Goal: Task Accomplishment & Management: Manage account settings

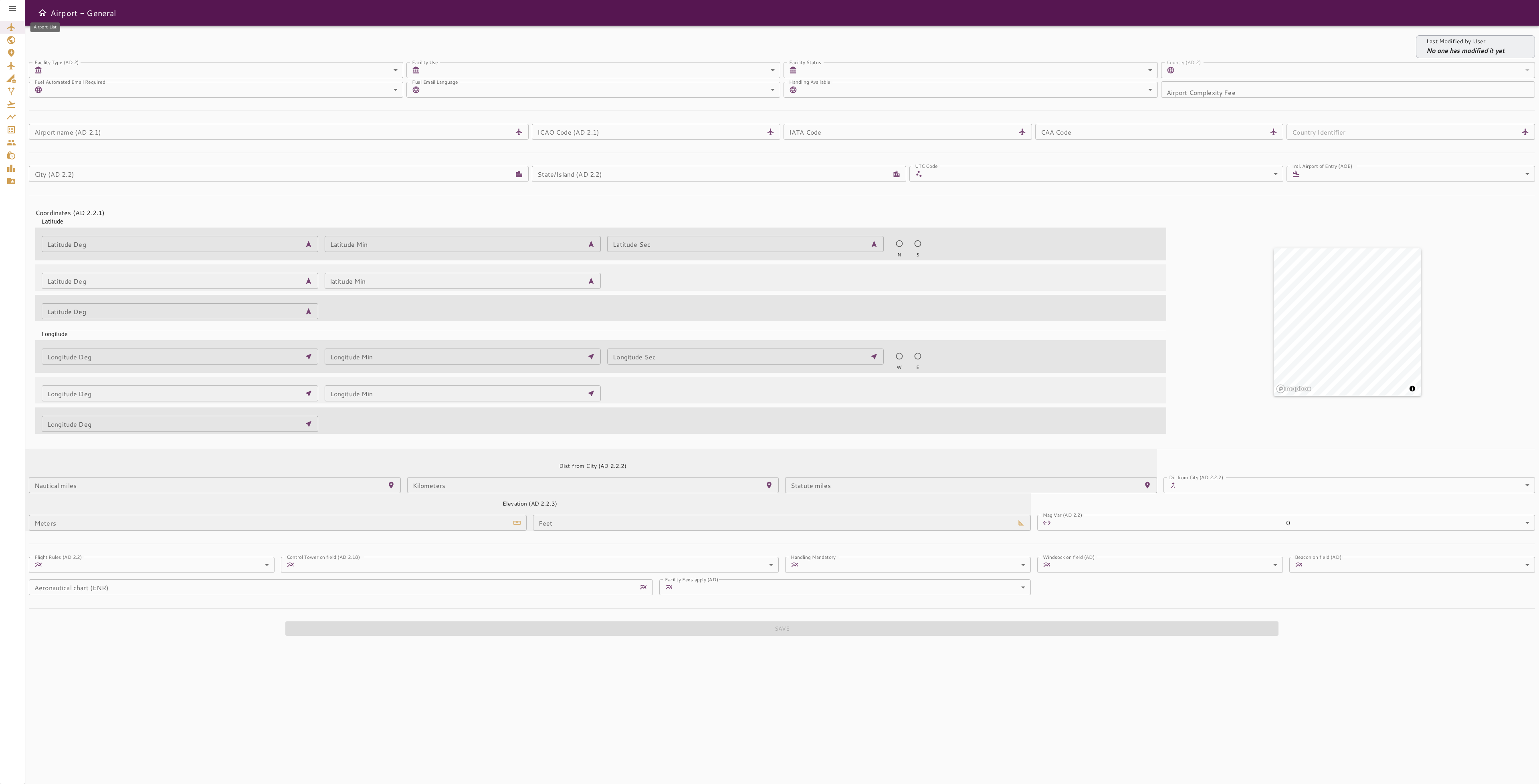
click at [13, 27] on icon "Airport List" at bounding box center [11, 27] width 8 height 8
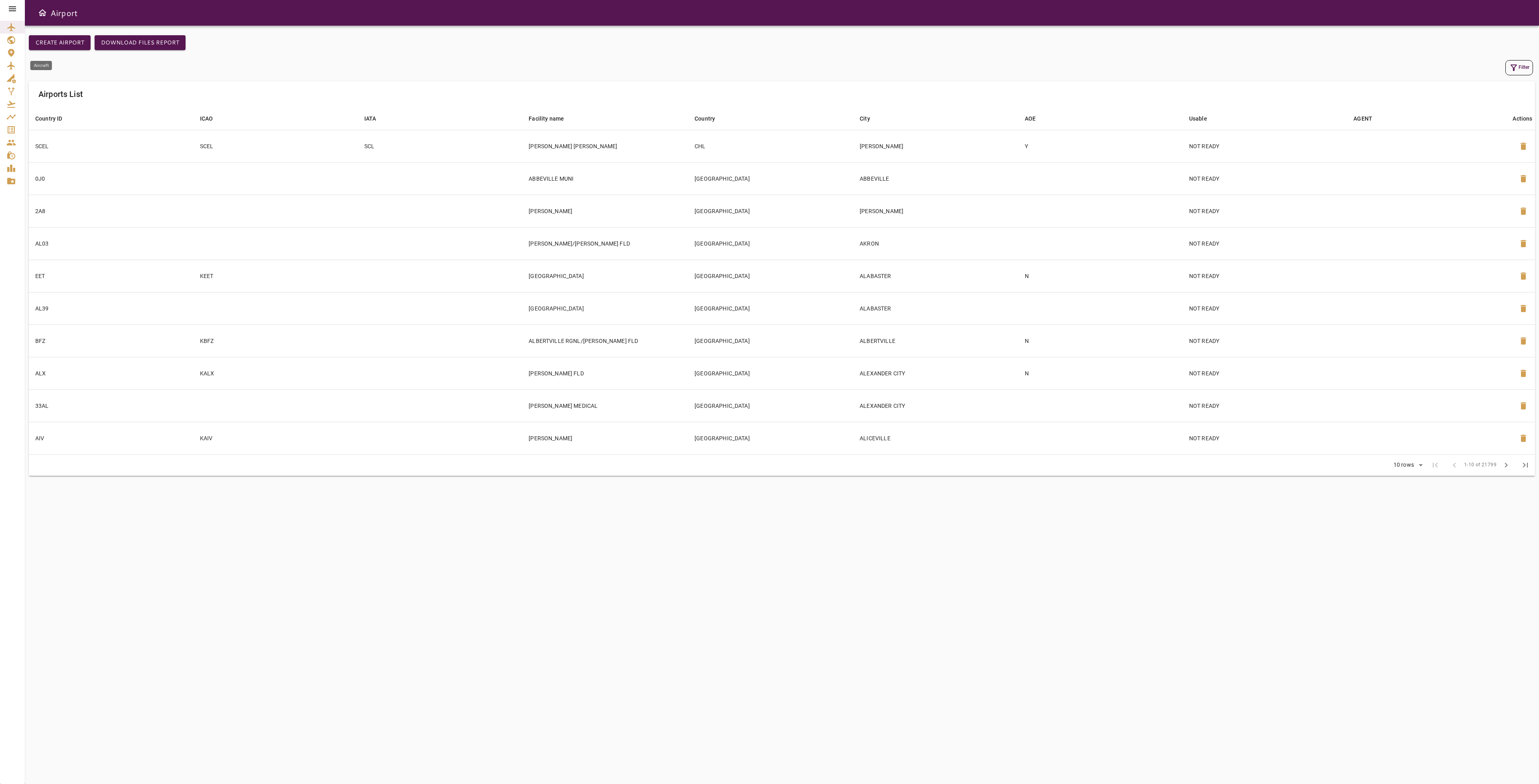
click at [14, 69] on icon "Aircraft" at bounding box center [11, 66] width 10 height 10
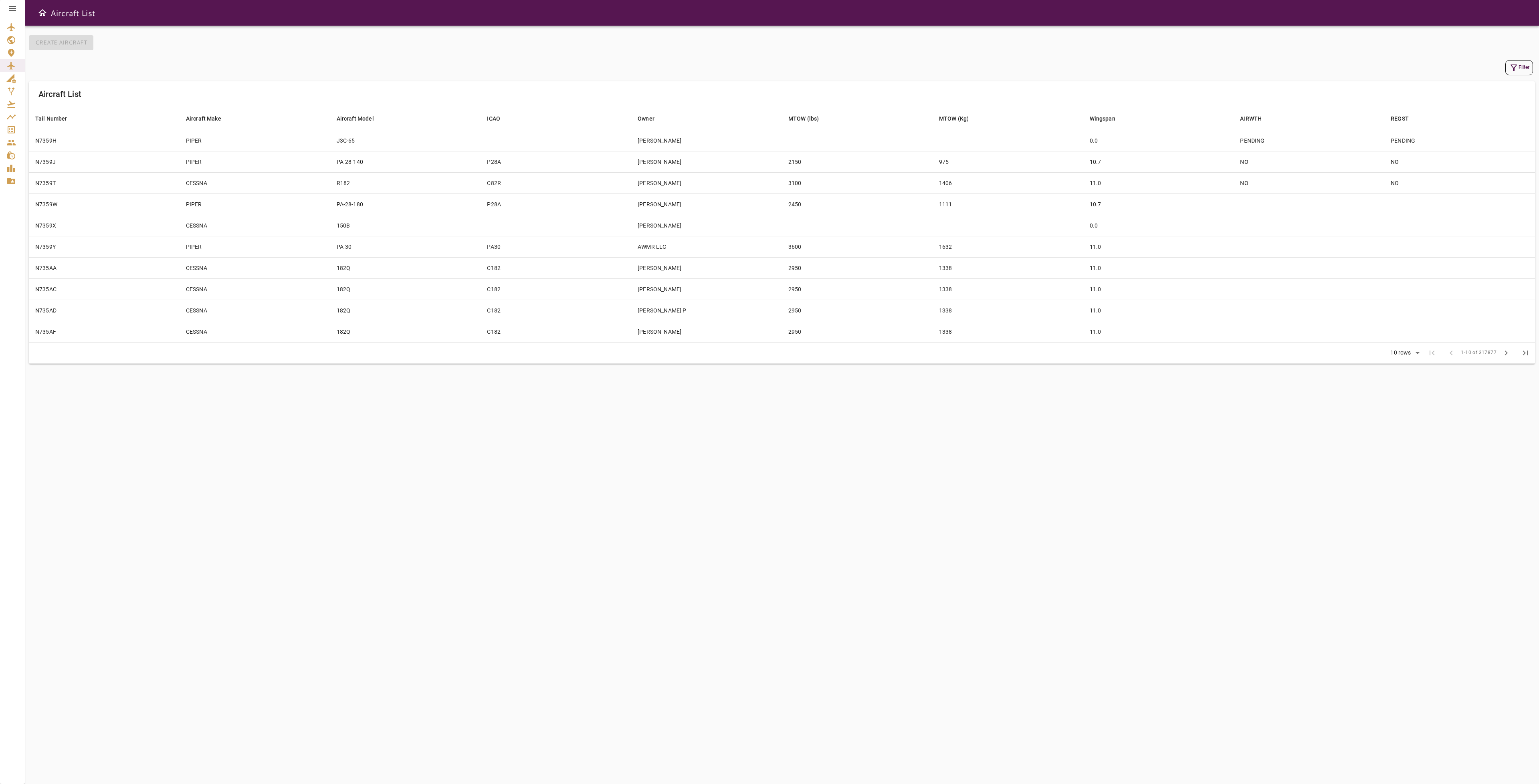
click at [1498, 66] on div "Filter" at bounding box center [782, 67] width 1502 height 15
click at [1517, 65] on button "Filter" at bounding box center [1519, 67] width 27 height 15
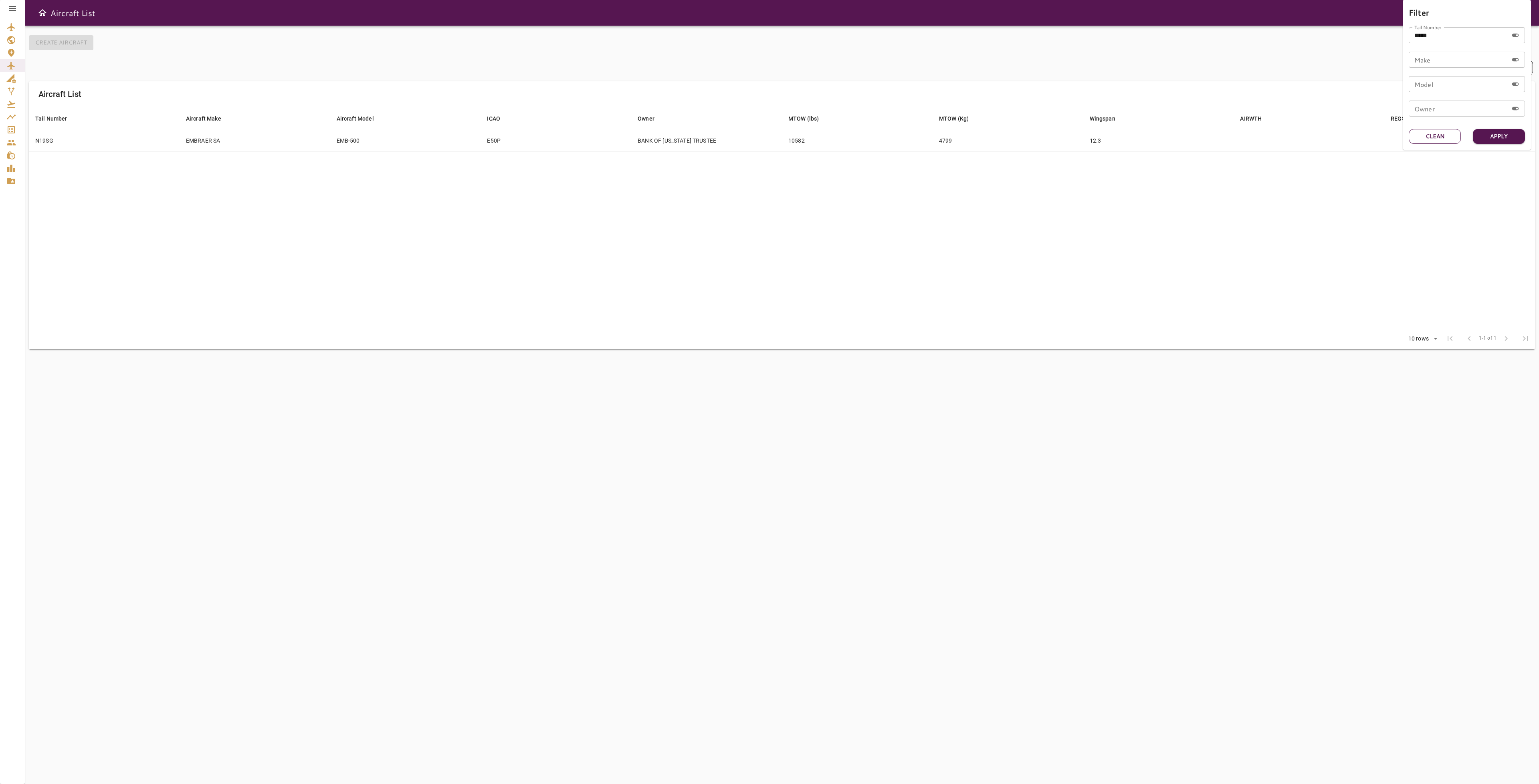
click at [1422, 134] on button "Clean" at bounding box center [1434, 136] width 52 height 15
click at [1458, 35] on input "Tail Number" at bounding box center [1458, 35] width 99 height 16
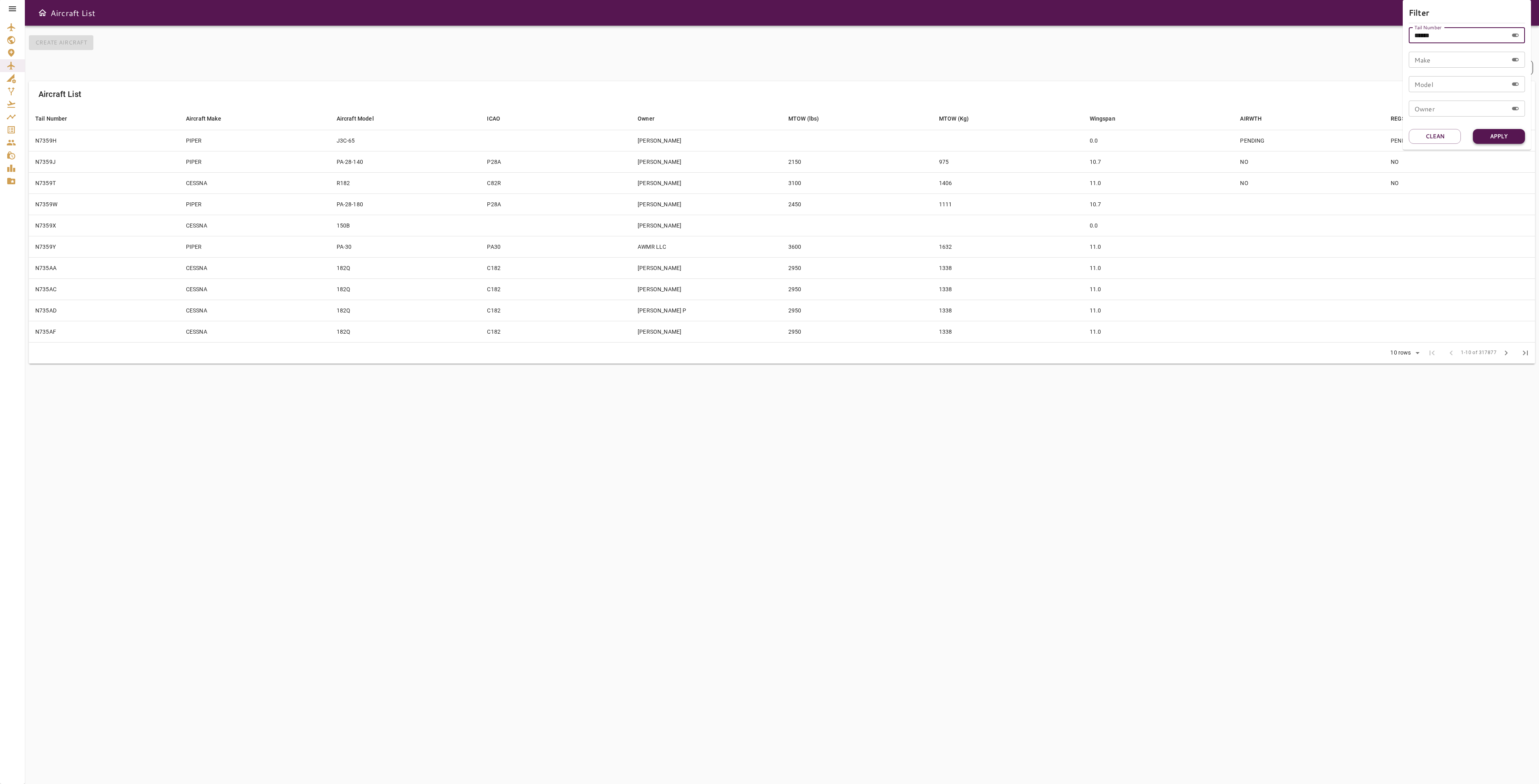
type input "******"
drag, startPoint x: 1495, startPoint y: 134, endPoint x: 1471, endPoint y: 136, distance: 24.1
click at [1496, 134] on button "Apply" at bounding box center [1498, 136] width 52 height 15
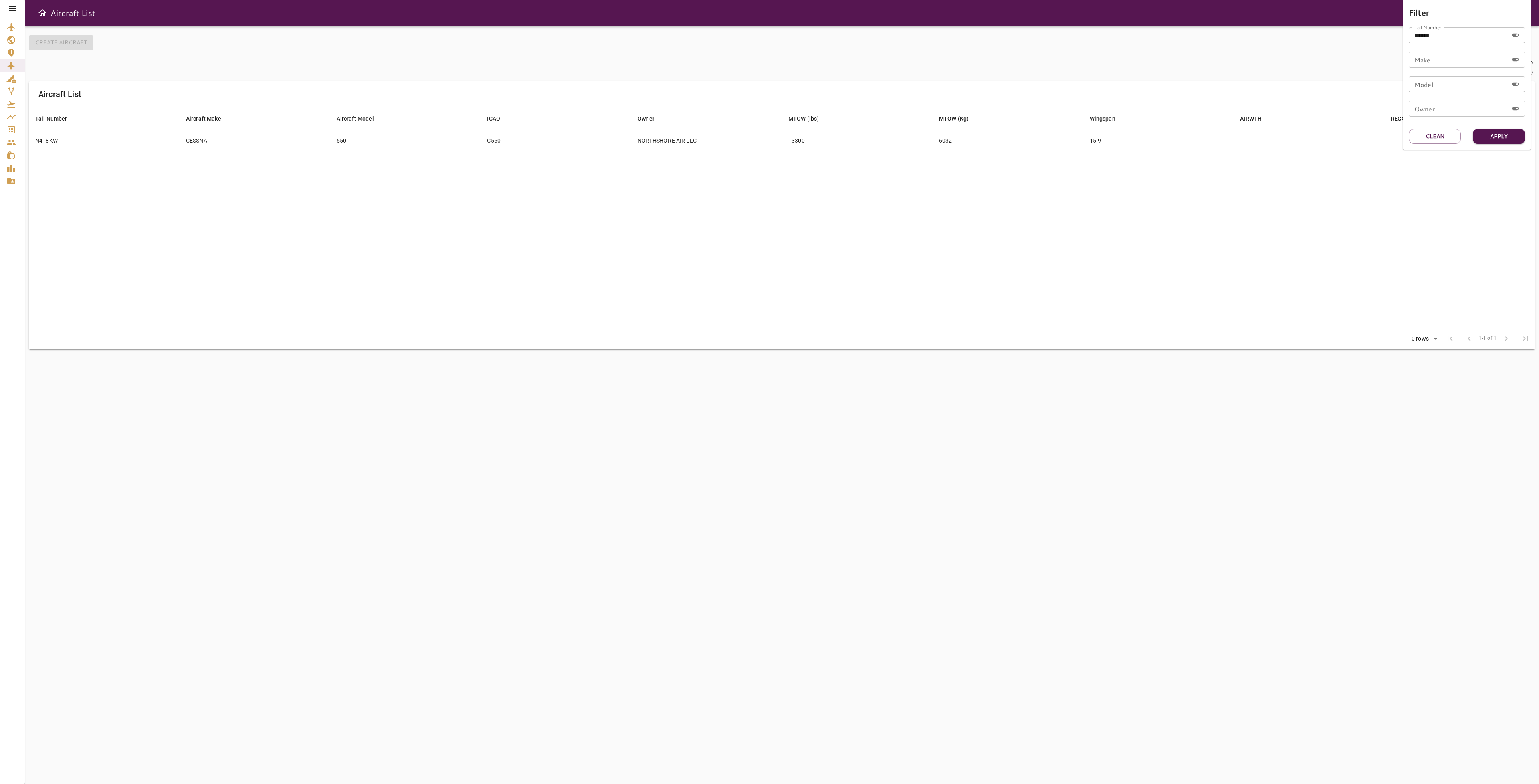
click at [609, 278] on div at bounding box center [770, 392] width 1539 height 784
click at [1139, 143] on td "15.9" at bounding box center [1158, 140] width 151 height 21
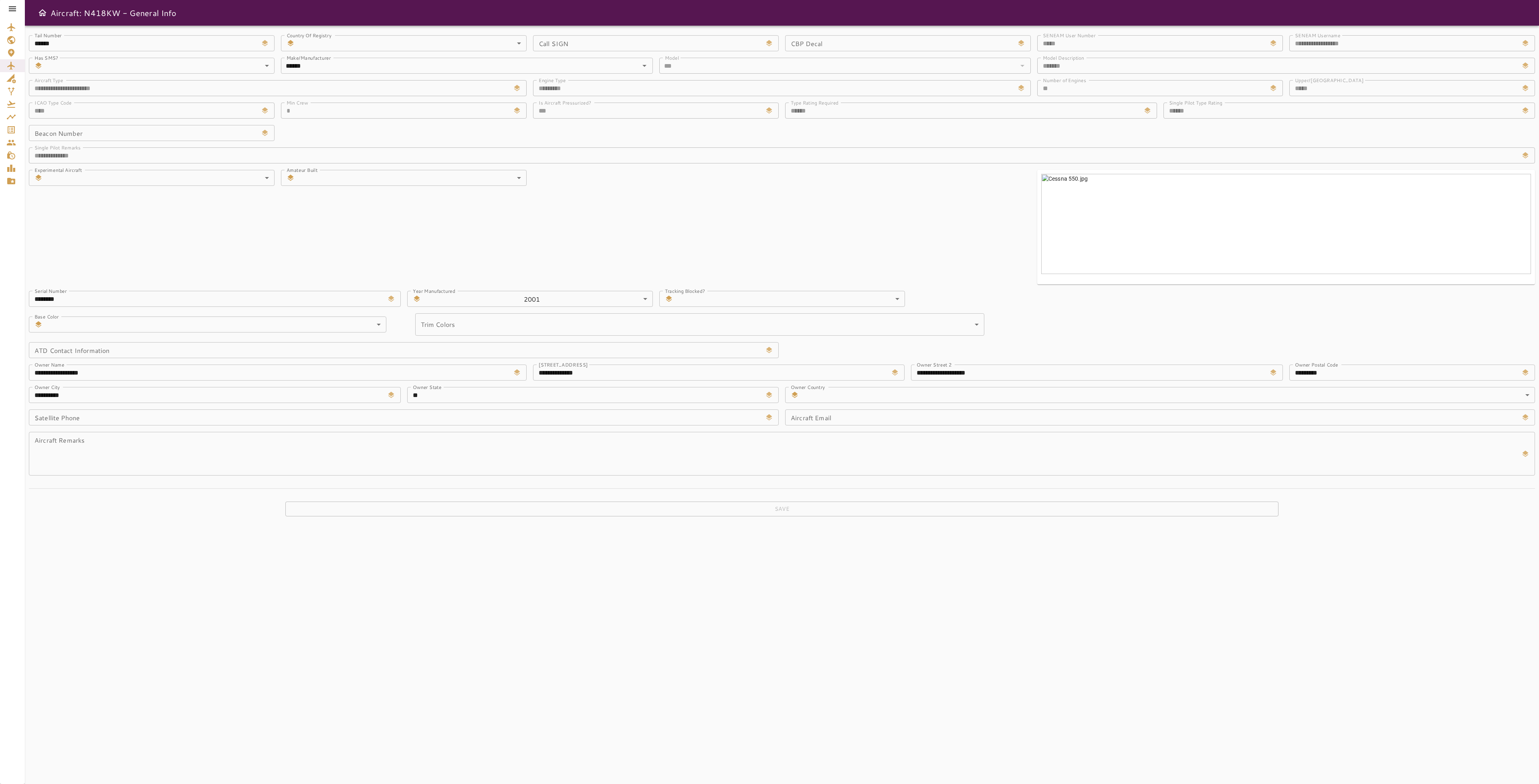
click at [826, 242] on div "**********" at bounding box center [779, 252] width 1513 height 447
click at [11, 130] on icon "Service Orders" at bounding box center [11, 130] width 10 height 10
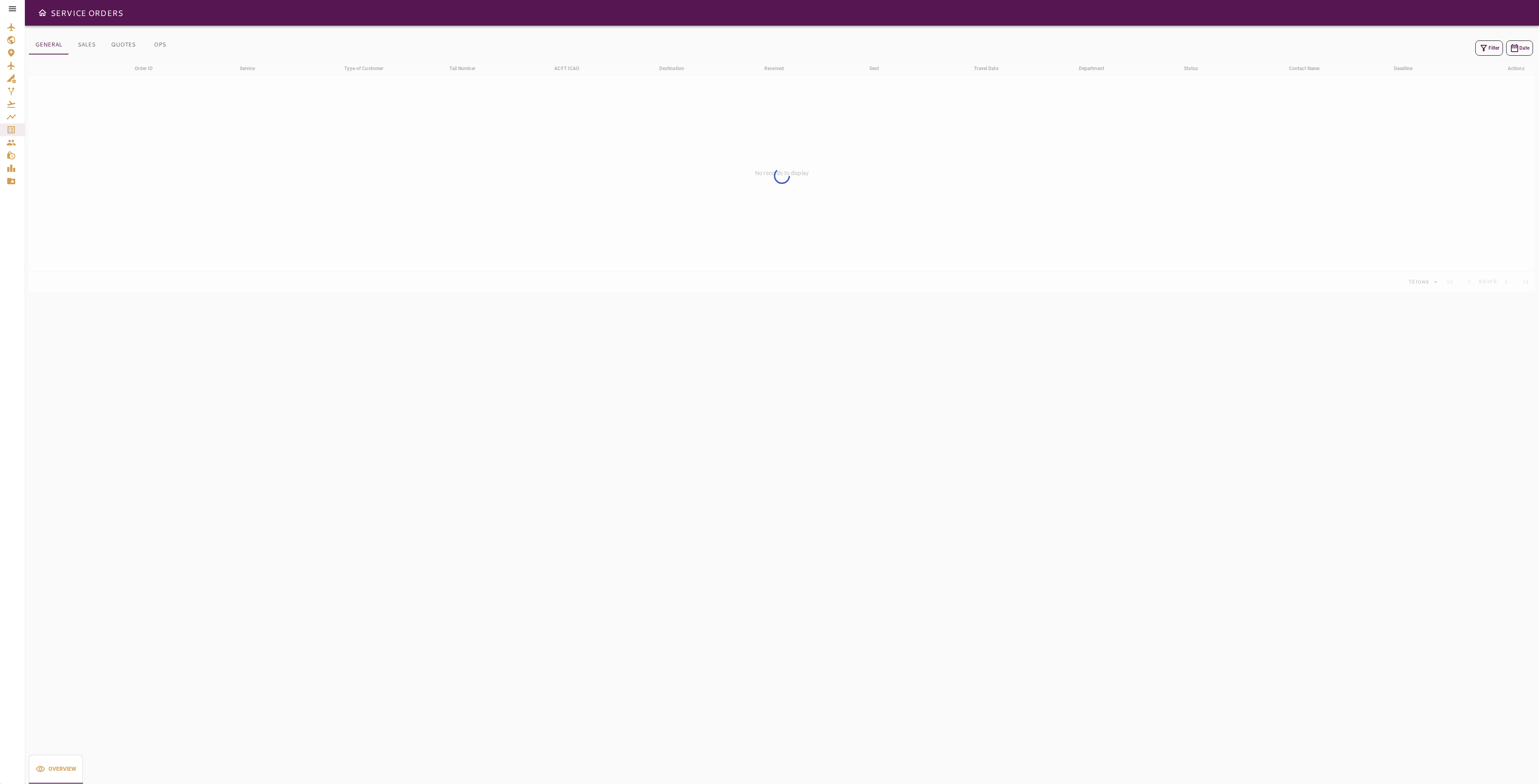
click at [1488, 48] on button "Filter" at bounding box center [1489, 48] width 27 height 15
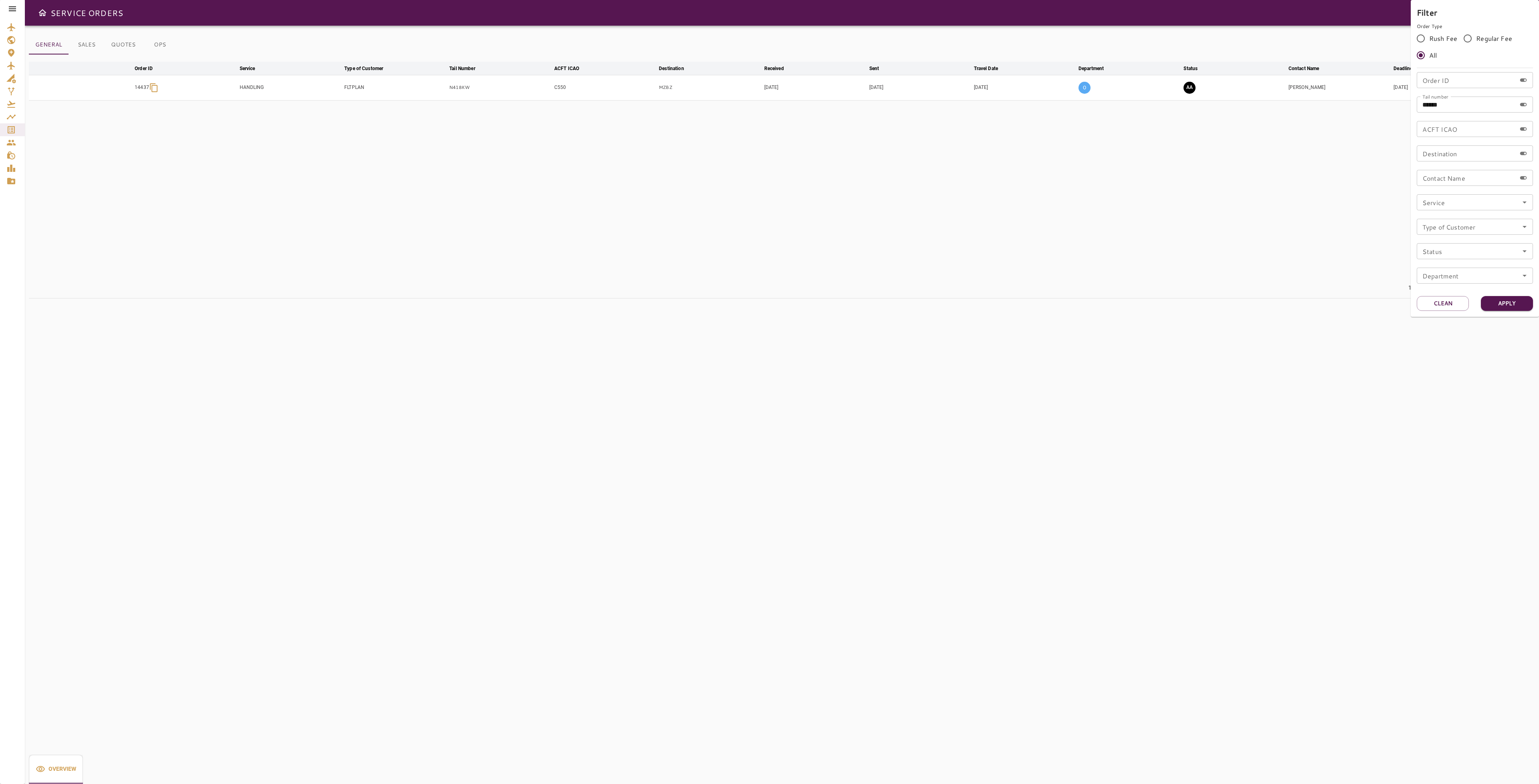
drag, startPoint x: 1255, startPoint y: 238, endPoint x: 1250, endPoint y: 235, distance: 5.8
click at [1254, 238] on div at bounding box center [770, 392] width 1539 height 784
click at [1185, 88] on button "AA" at bounding box center [1189, 88] width 12 height 12
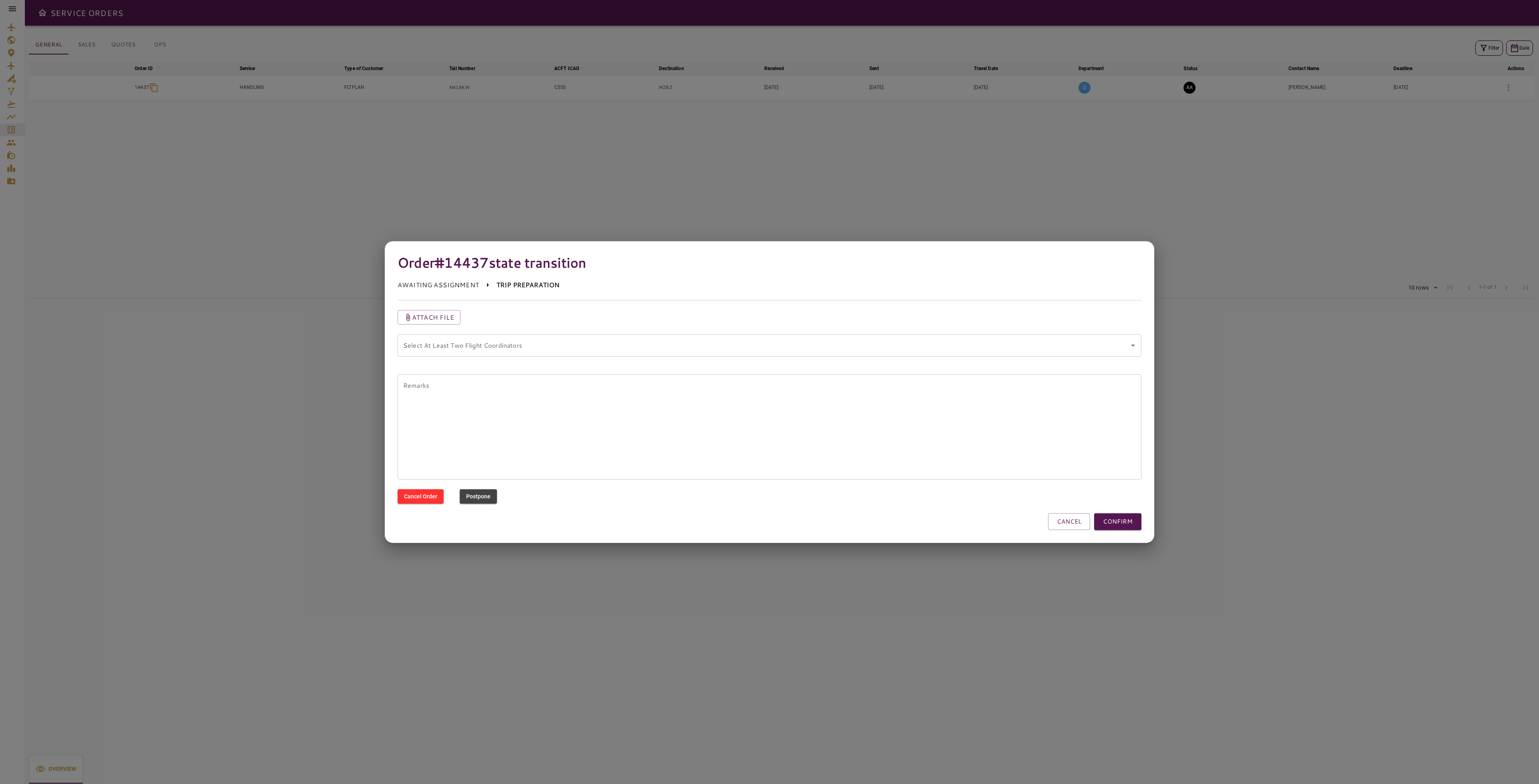
click at [532, 349] on coordinators "Select At Least Two Flight Coordinators" at bounding box center [764, 345] width 725 height 15
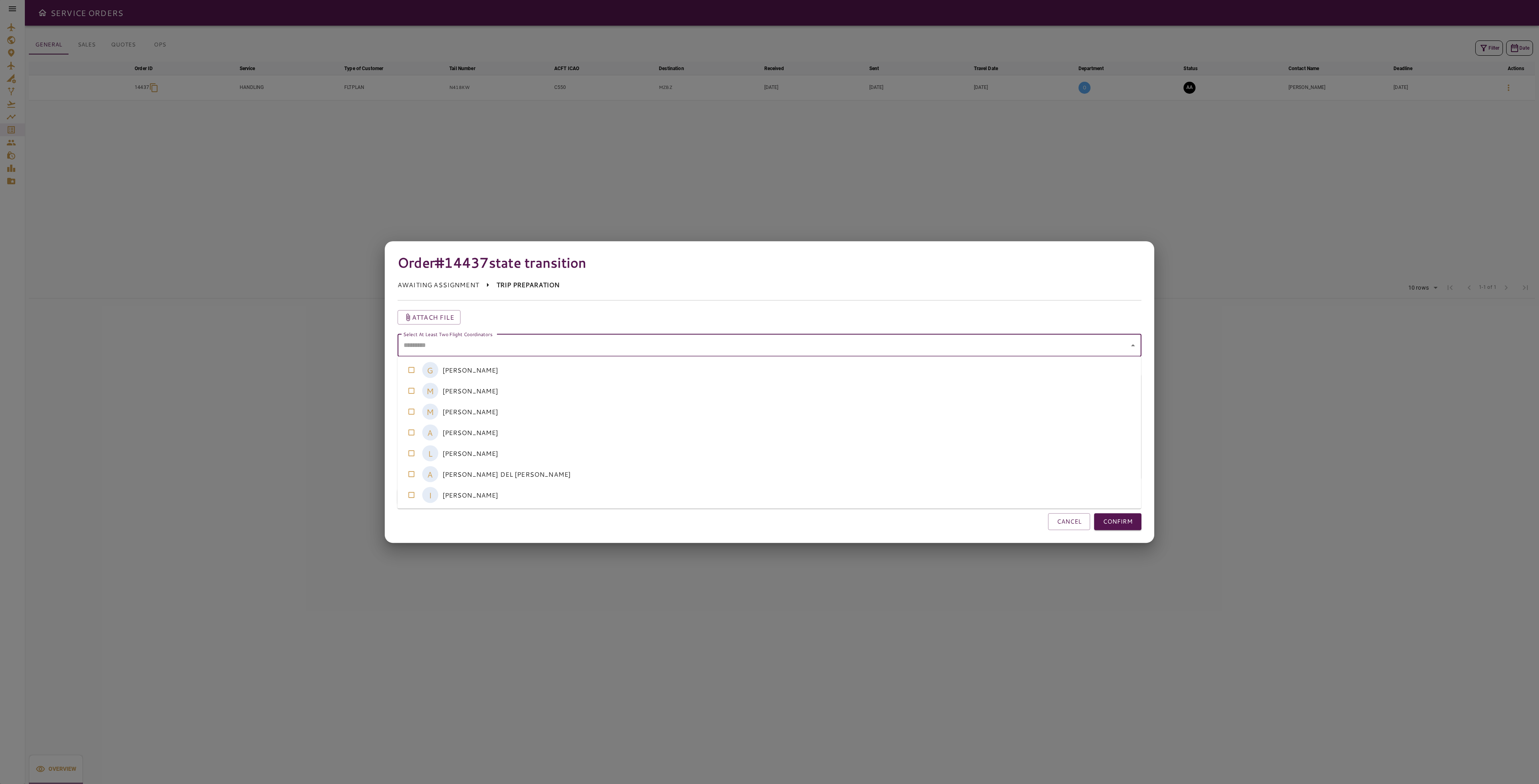
click at [468, 471] on coordinators-option-5 "A ADRIANA DEL POZO" at bounding box center [769, 474] width 744 height 21
click at [490, 390] on coordinators-option-1 "M MICHELLE RAMOS" at bounding box center [769, 391] width 744 height 21
click at [489, 393] on coordinators-option-1 "M MICHELLE RAMOS" at bounding box center [769, 391] width 744 height 21
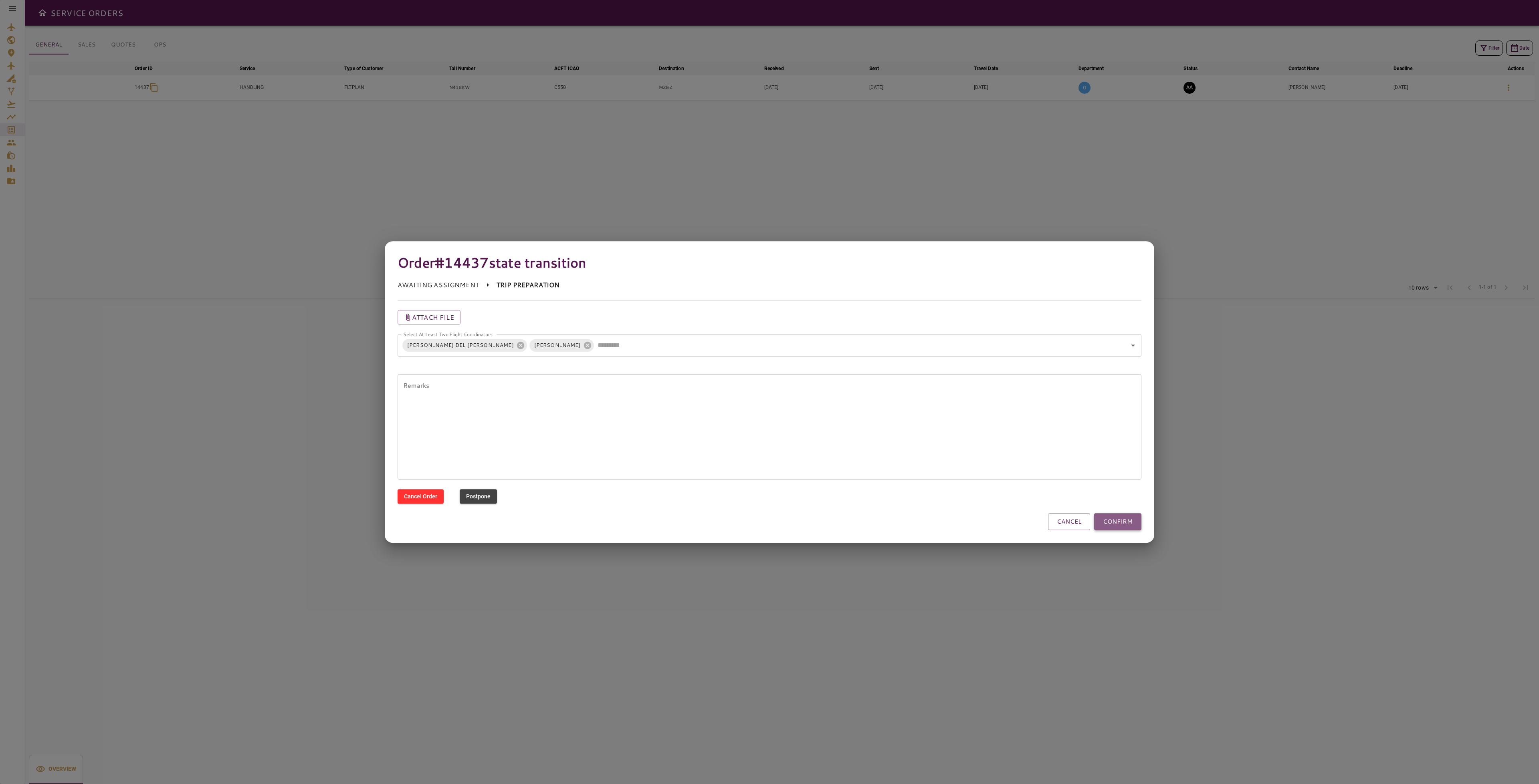
click at [1117, 522] on button "CONFIRM" at bounding box center [1117, 521] width 47 height 17
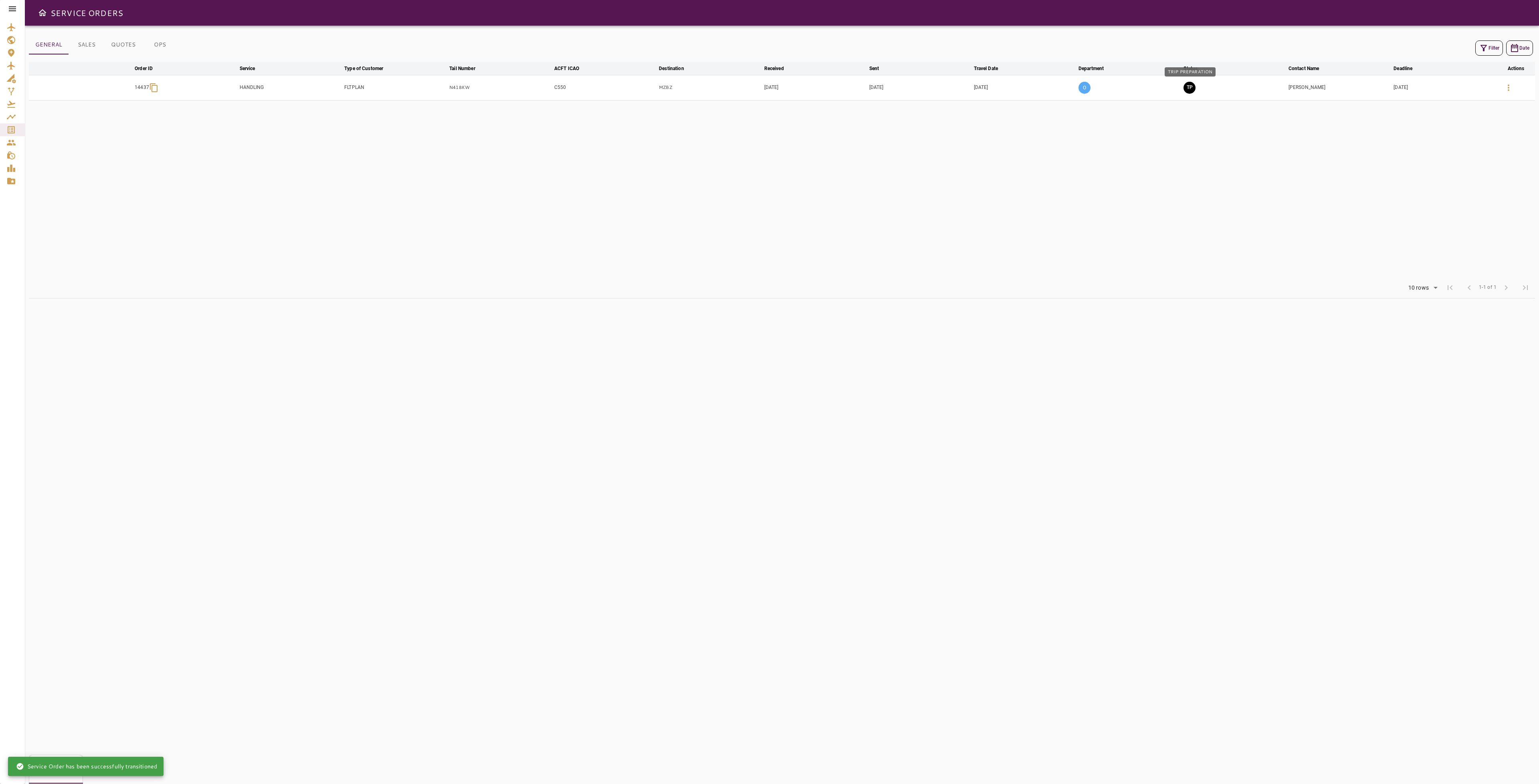
click at [1192, 93] on button "TP" at bounding box center [1189, 88] width 12 height 12
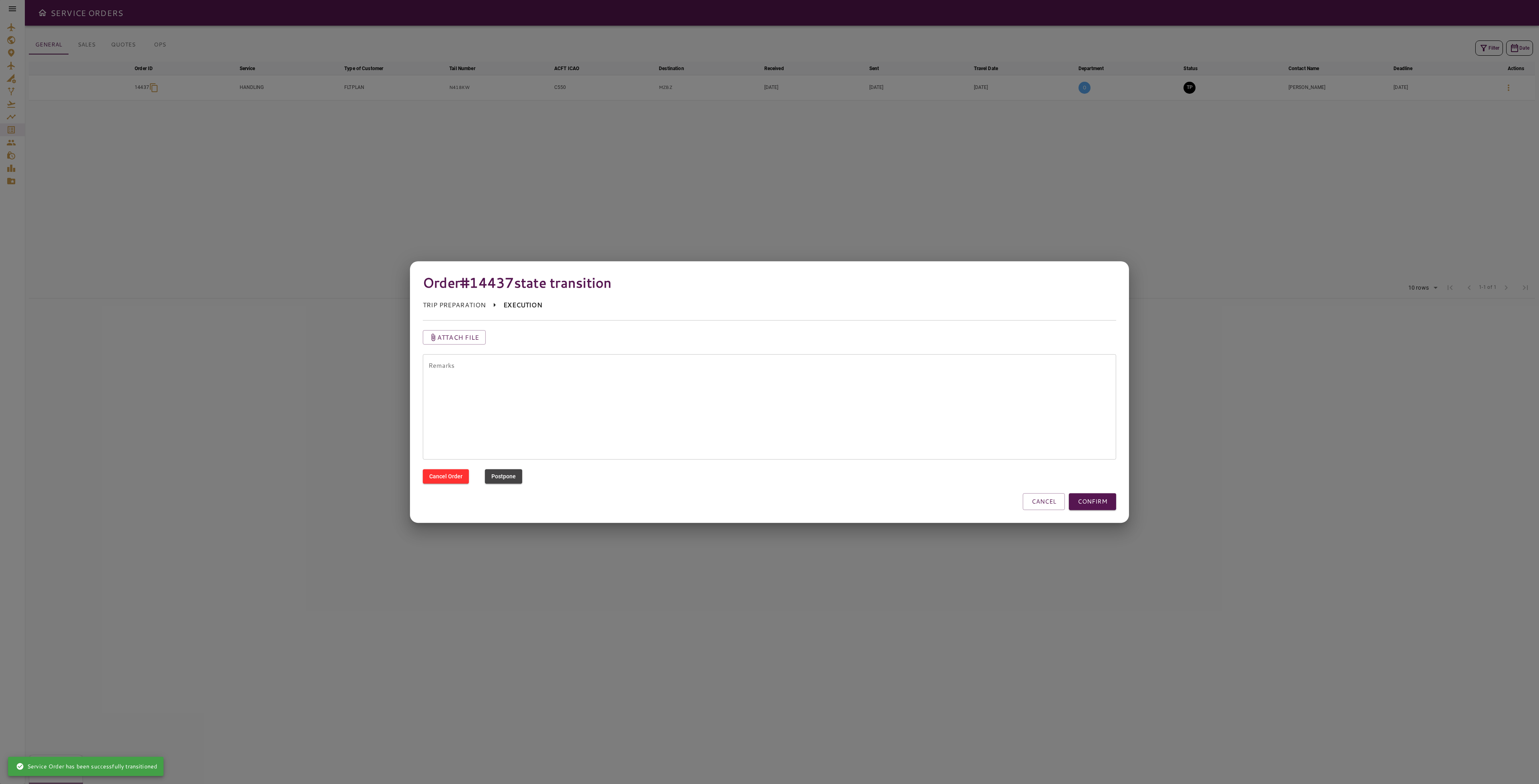
click at [1112, 502] on button "CONFIRM" at bounding box center [1092, 502] width 47 height 17
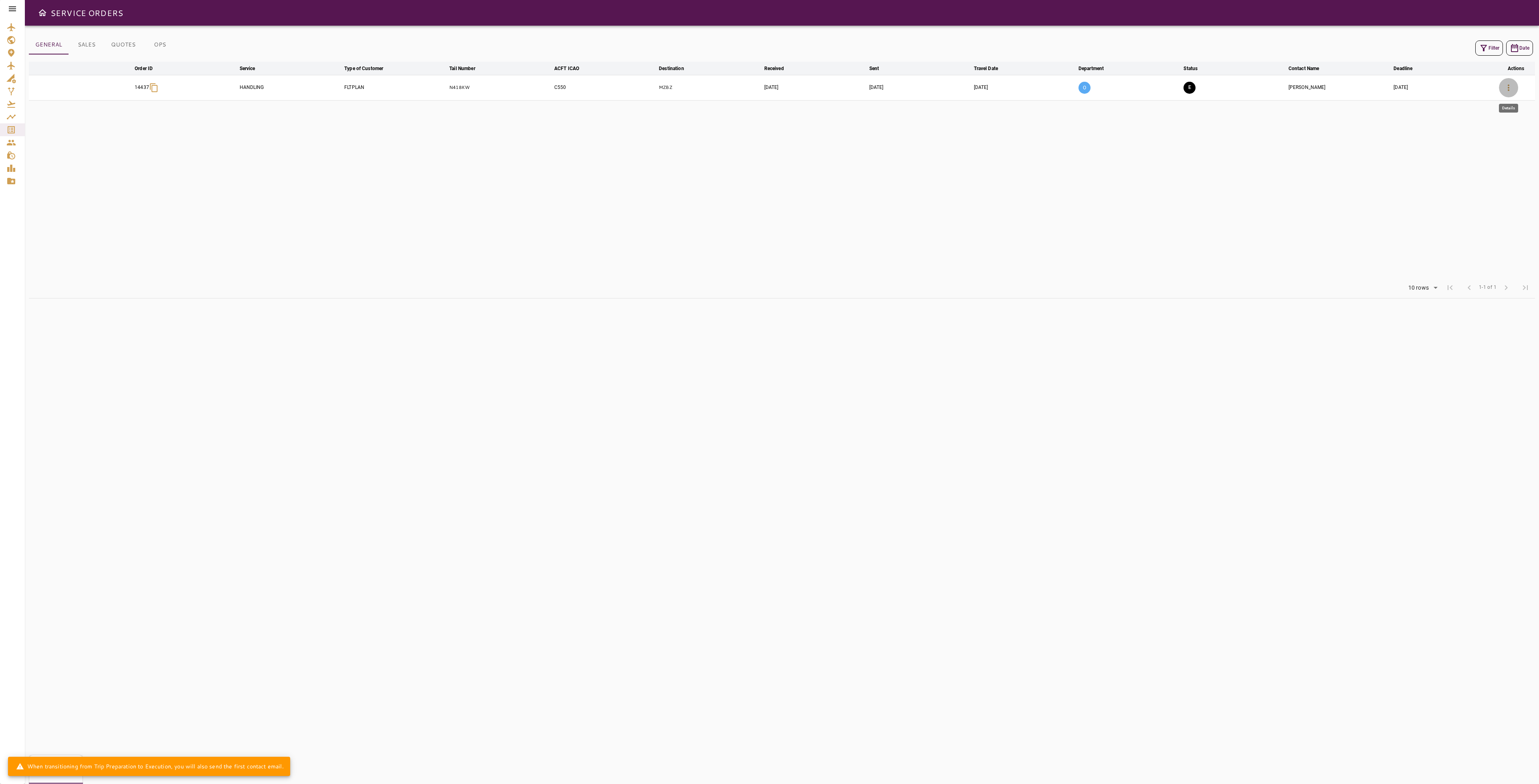
click at [1508, 85] on icon "button" at bounding box center [1509, 88] width 10 height 10
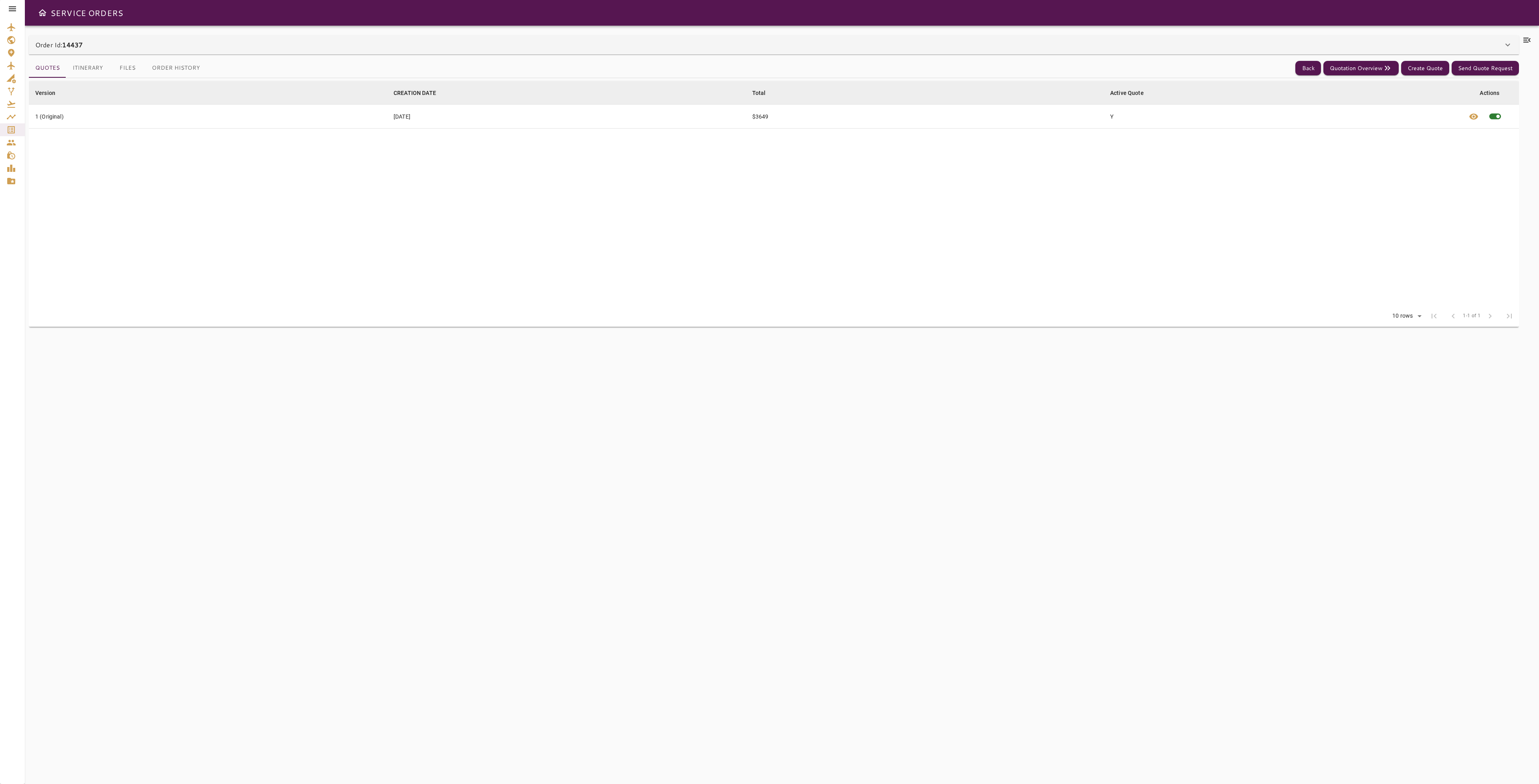
click at [1527, 42] on icon at bounding box center [1527, 40] width 10 height 10
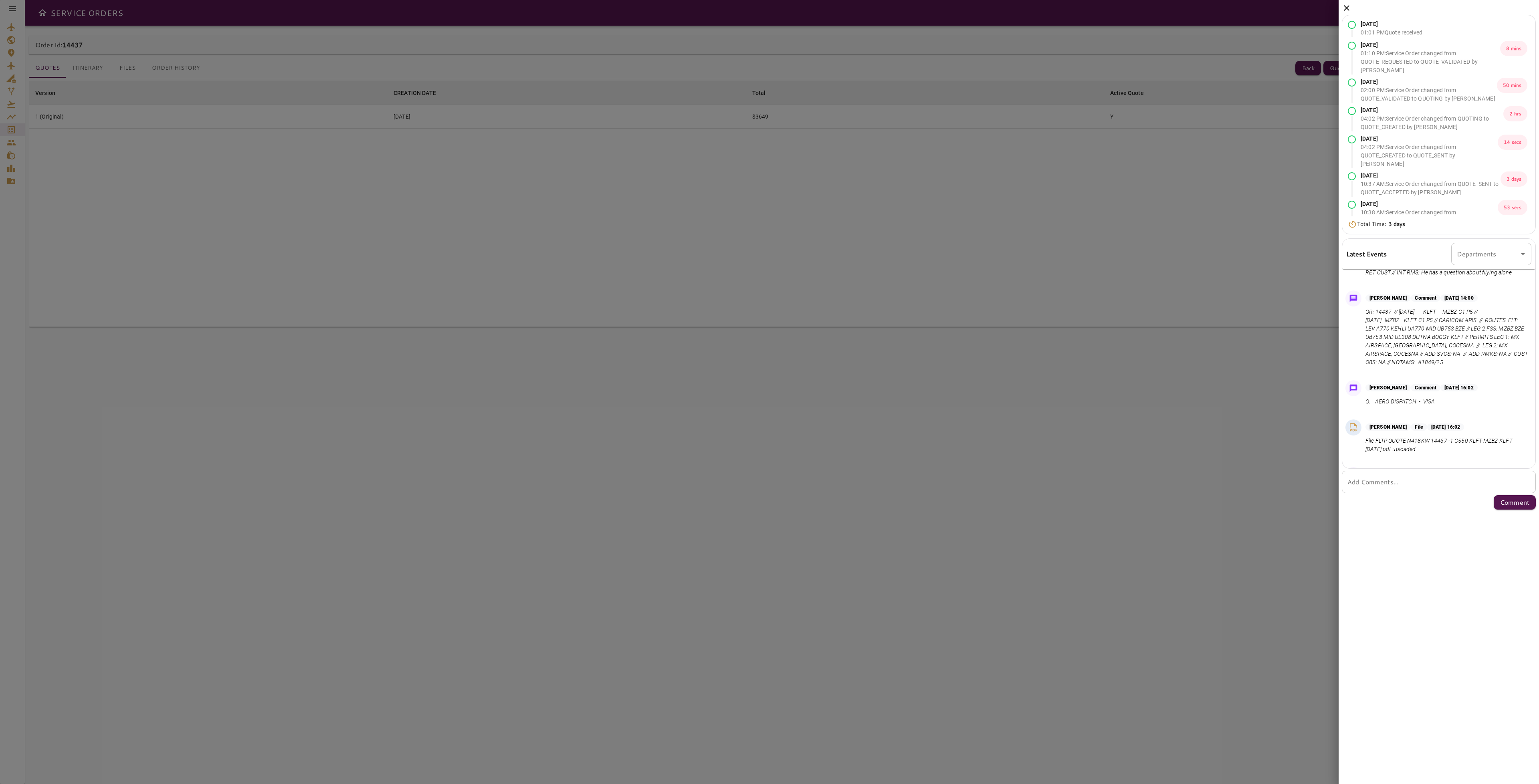
scroll to position [136, 0]
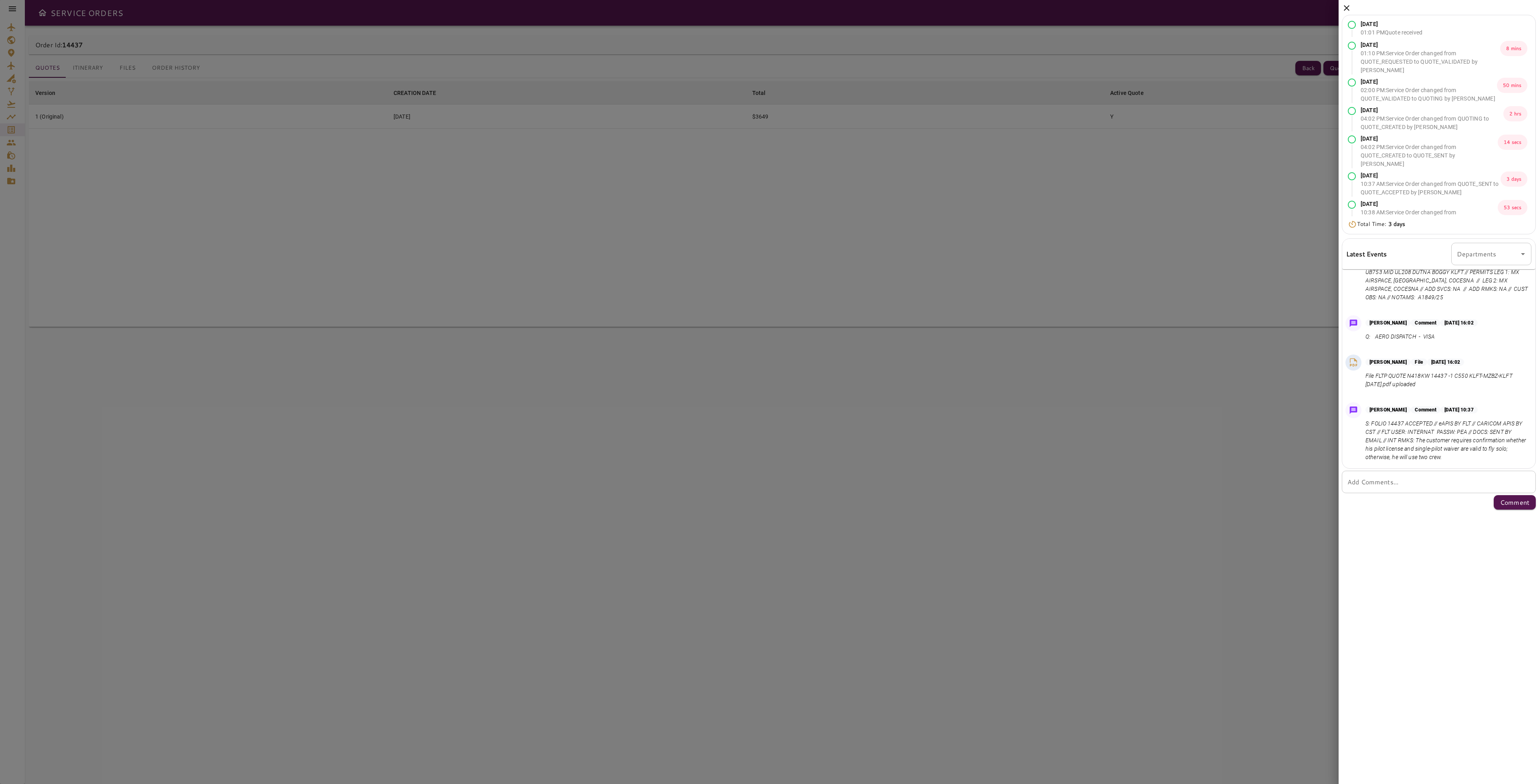
click at [1396, 422] on p "S: FOLIO 14437 ACCEPTED // eAPIS BY FLT // CARICOM APIS BY CST // FLT USER: INT…" at bounding box center [1447, 440] width 163 height 42
copy p "14437"
drag, startPoint x: 1439, startPoint y: 422, endPoint x: 1471, endPoint y: 427, distance: 32.4
click at [1471, 427] on p "S: FOLIO 14437 ACCEPTED // eAPIS BY FLT // CARICOM APIS BY CST // FLT USER: INT…" at bounding box center [1447, 440] width 163 height 42
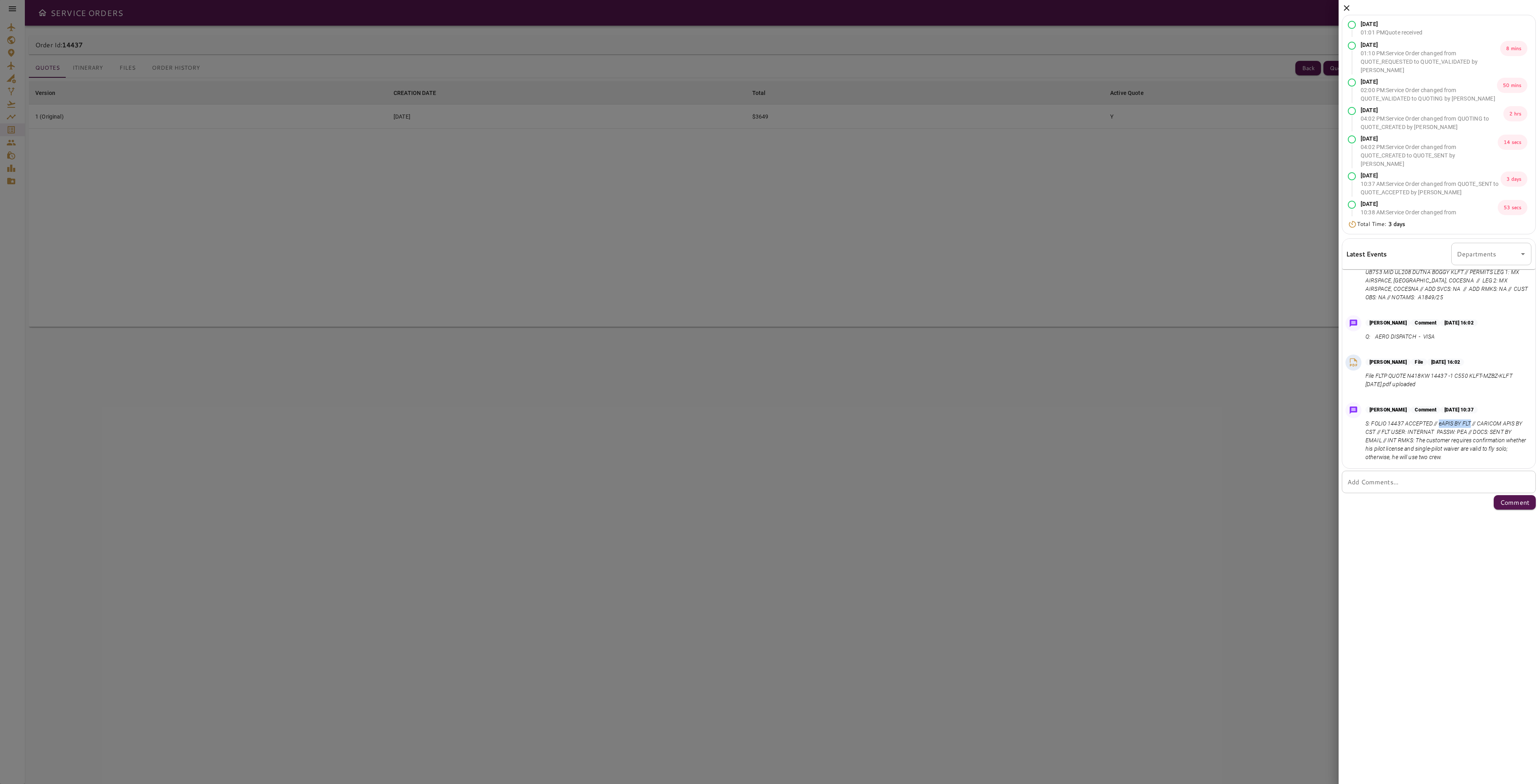
copy p "eAPIS BY FLT"
drag, startPoint x: 1480, startPoint y: 423, endPoint x: 1384, endPoint y: 432, distance: 96.4
click at [1384, 432] on p "S: FOLIO 14437 ACCEPTED // eAPIS BY FLT // CARICOM APIS BY CST // FLT USER: INT…" at bounding box center [1447, 440] width 163 height 42
copy p "CARICOM APIS BY CST"
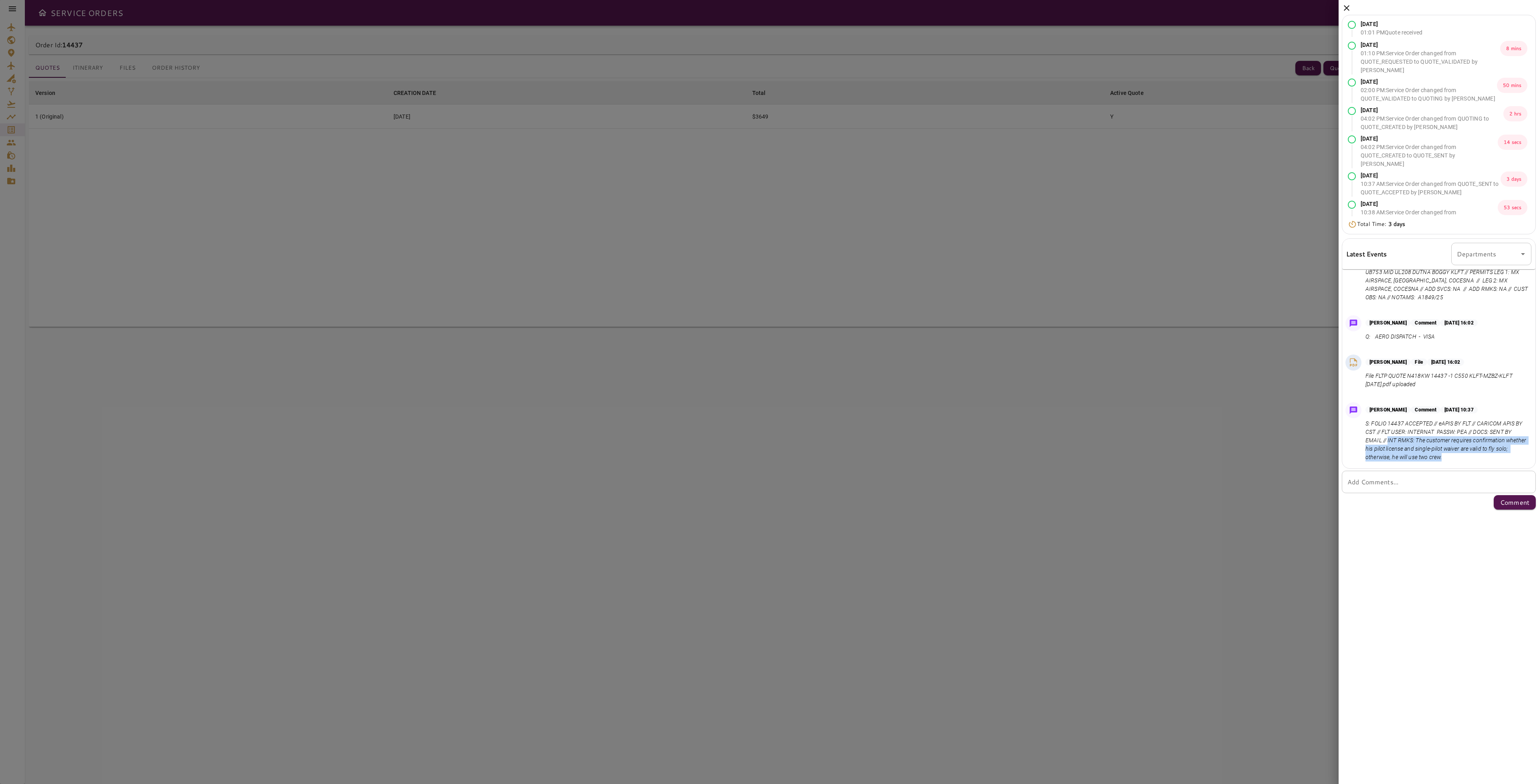
drag, startPoint x: 1396, startPoint y: 439, endPoint x: 1461, endPoint y: 463, distance: 69.3
click at [1461, 463] on div "Diego Perez Comment Aug 18, 2025 at 10:37 S: FOLIO 14437 ACCEPTED // eAPIS BY F…" at bounding box center [1439, 433] width 193 height 70
copy p "INT RMKS: The customer requires confirmation whether his pilot license and sing…"
click at [1343, 7] on icon at bounding box center [1347, 8] width 10 height 10
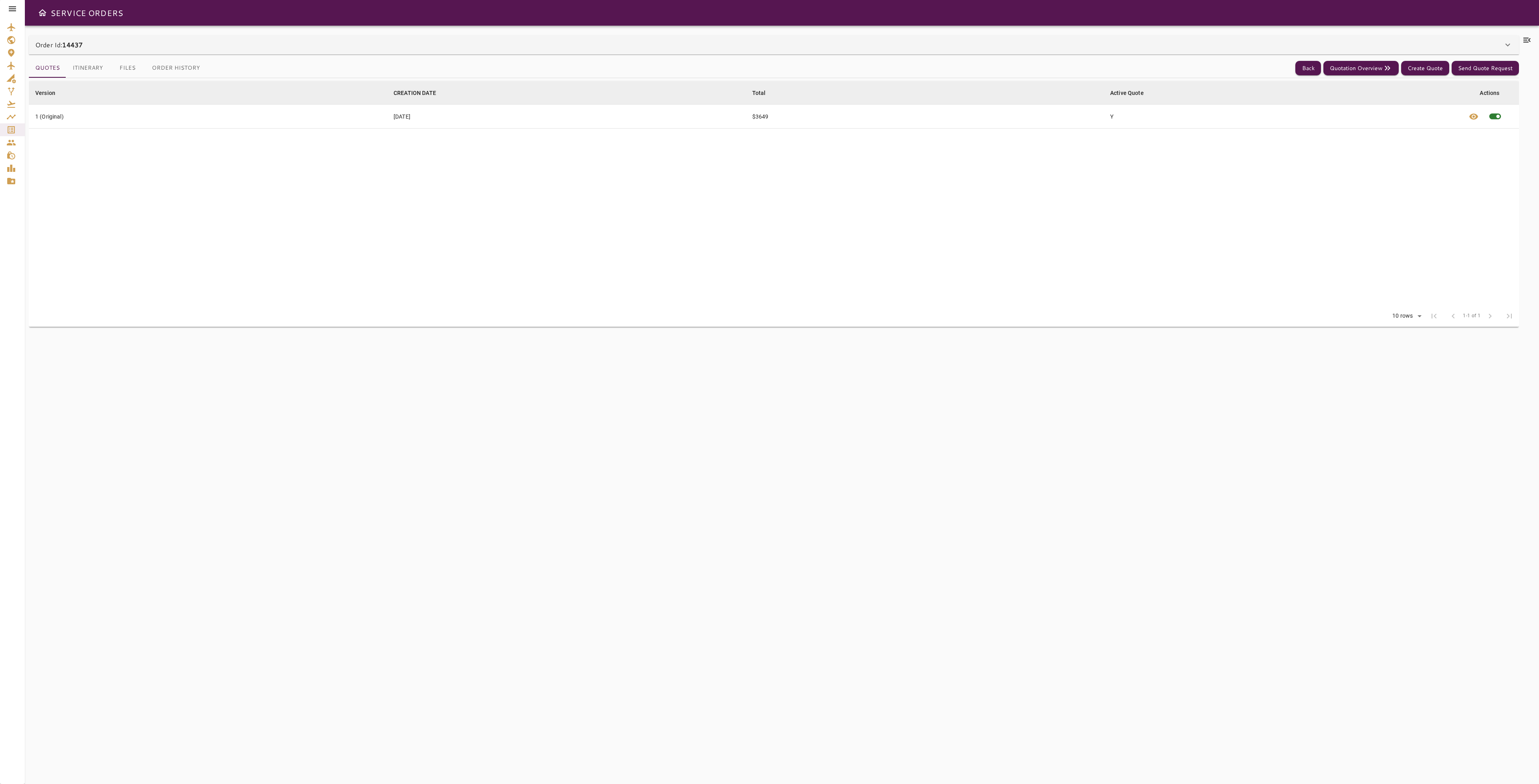
click at [131, 70] on button "Files" at bounding box center [127, 68] width 36 height 19
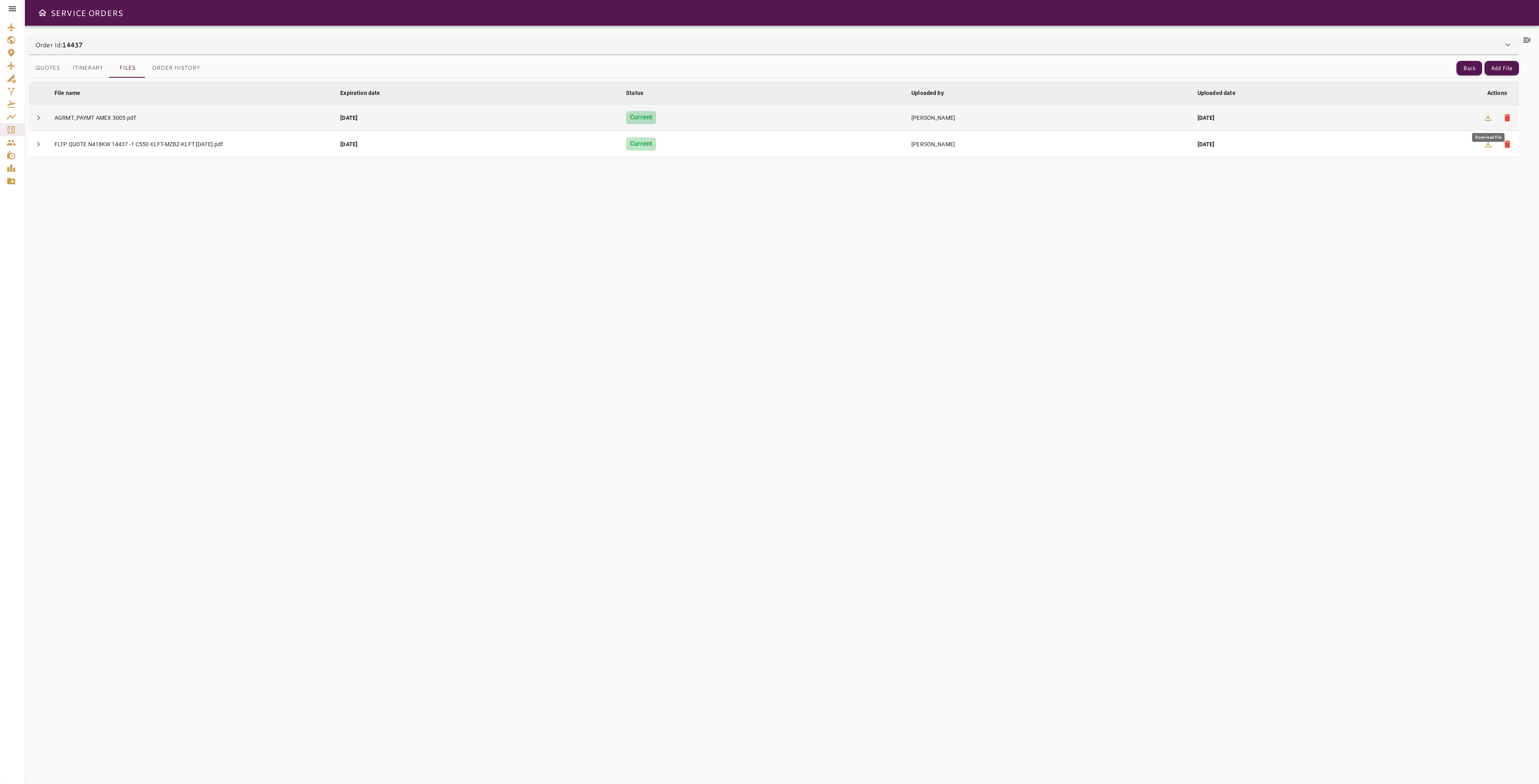
click at [1484, 115] on icon "button" at bounding box center [1488, 118] width 10 height 10
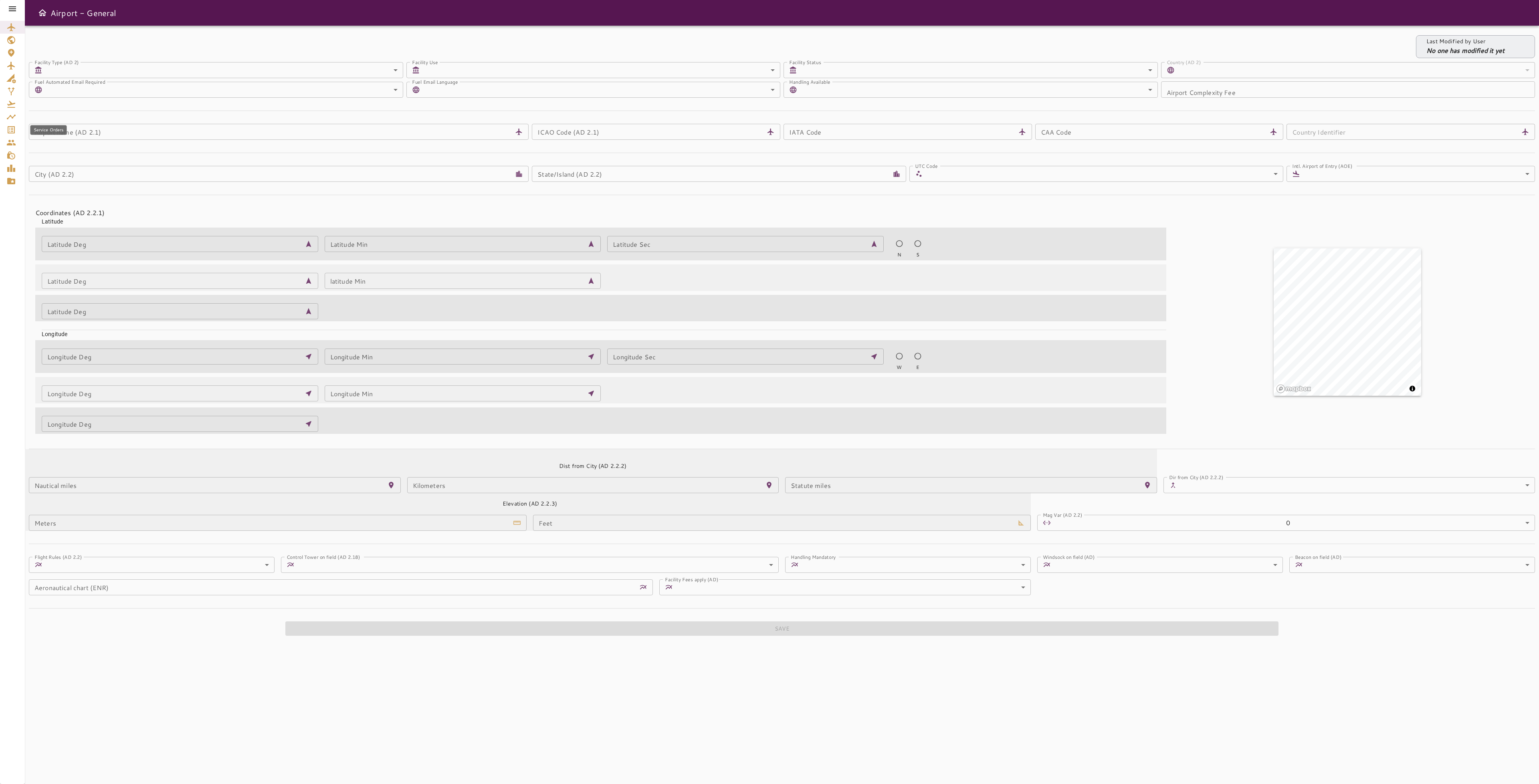
click at [7, 133] on icon "Service Orders" at bounding box center [11, 130] width 10 height 10
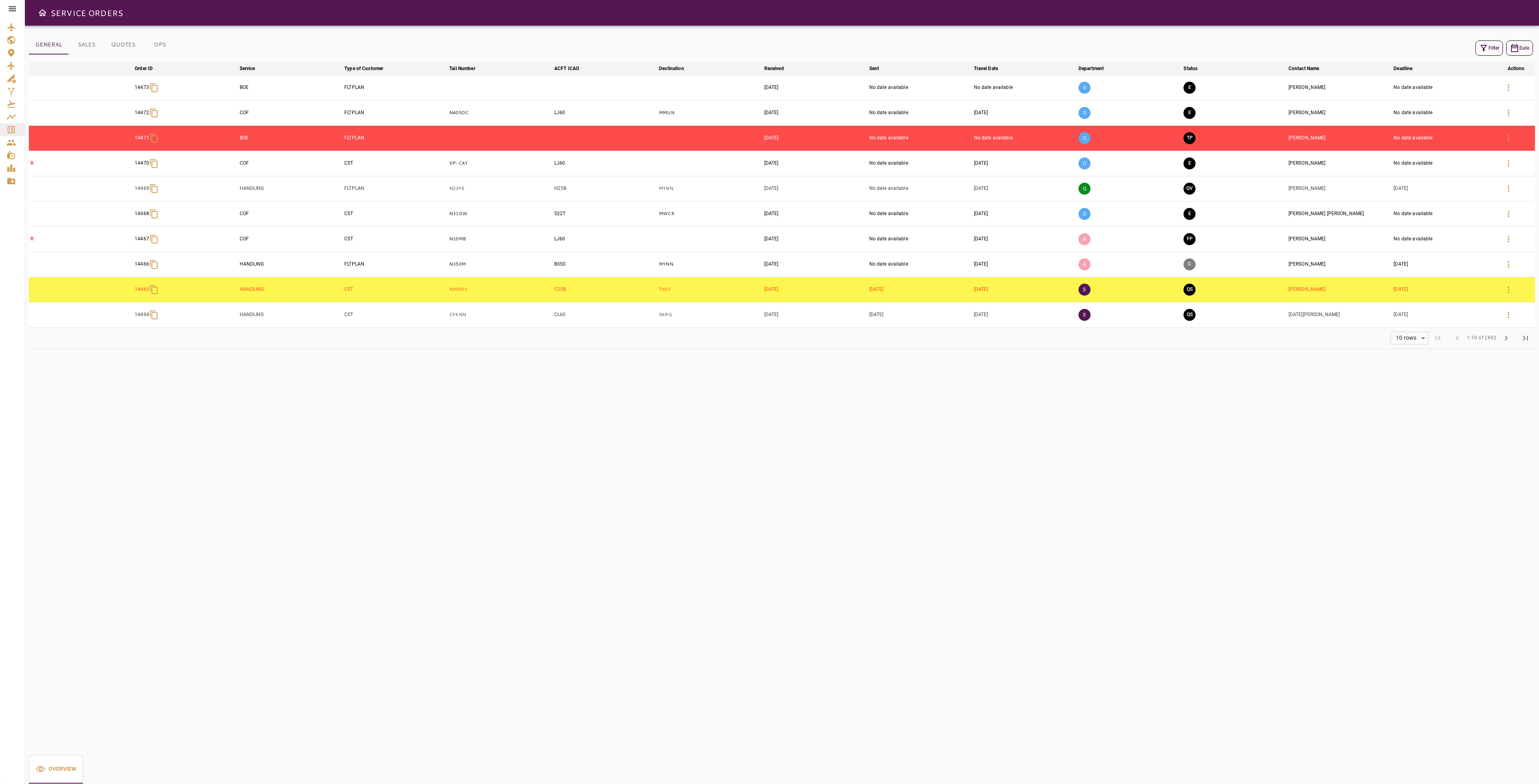
click at [1481, 44] on icon "button" at bounding box center [1483, 48] width 10 height 10
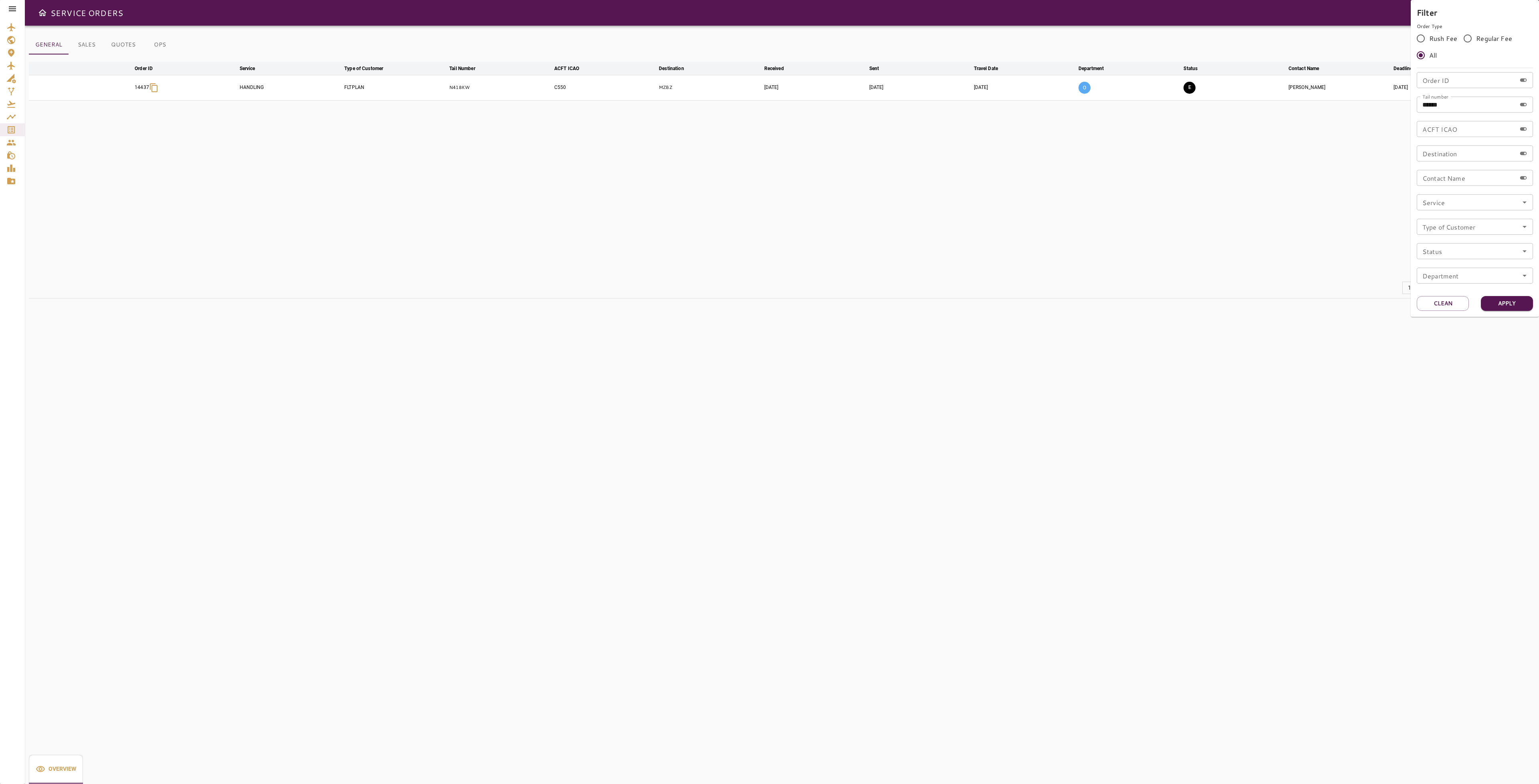
click at [1238, 188] on div at bounding box center [770, 392] width 1539 height 784
click at [1194, 86] on button "E" at bounding box center [1189, 88] width 12 height 12
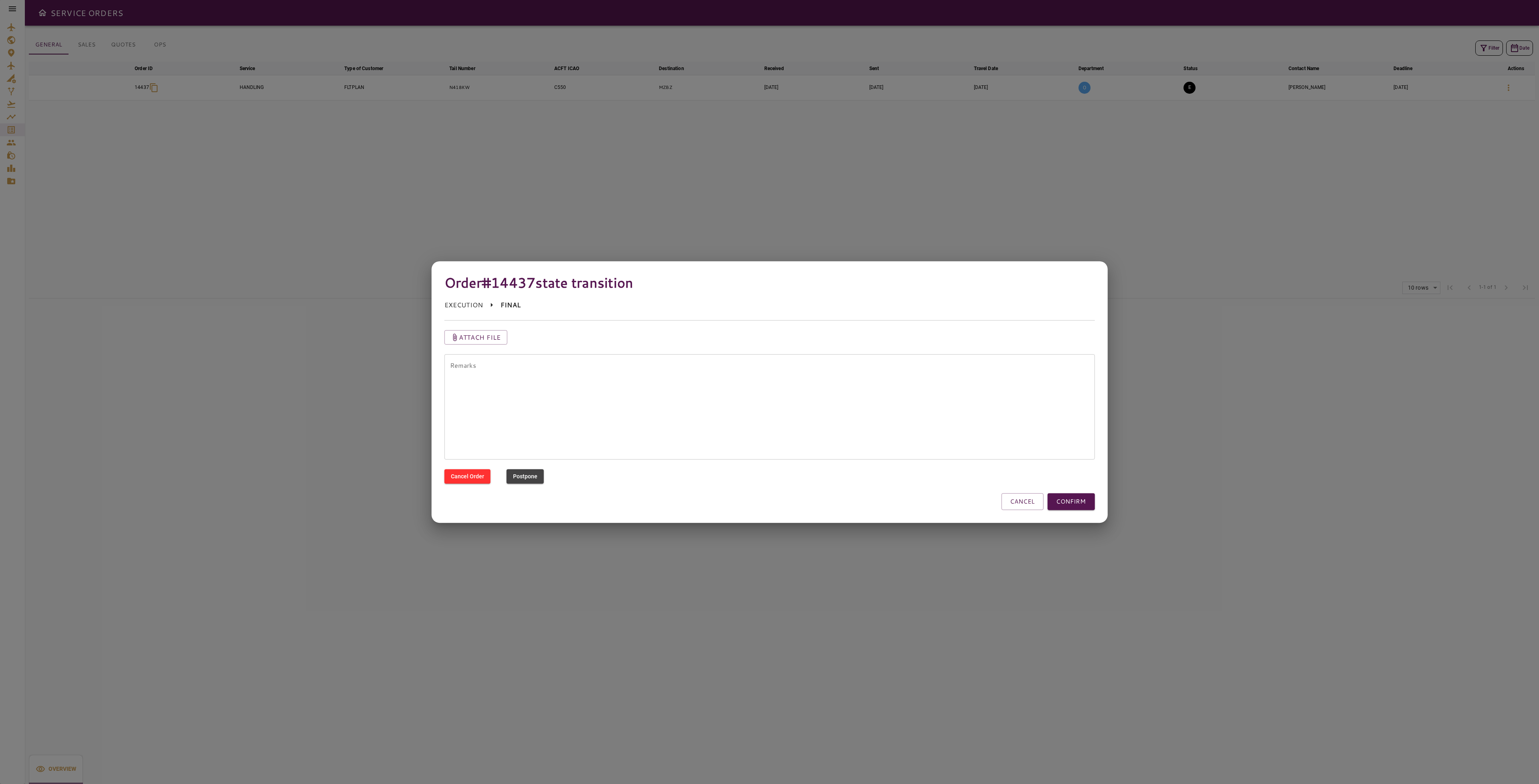
click at [1021, 500] on button "CANCEL" at bounding box center [1022, 502] width 42 height 17
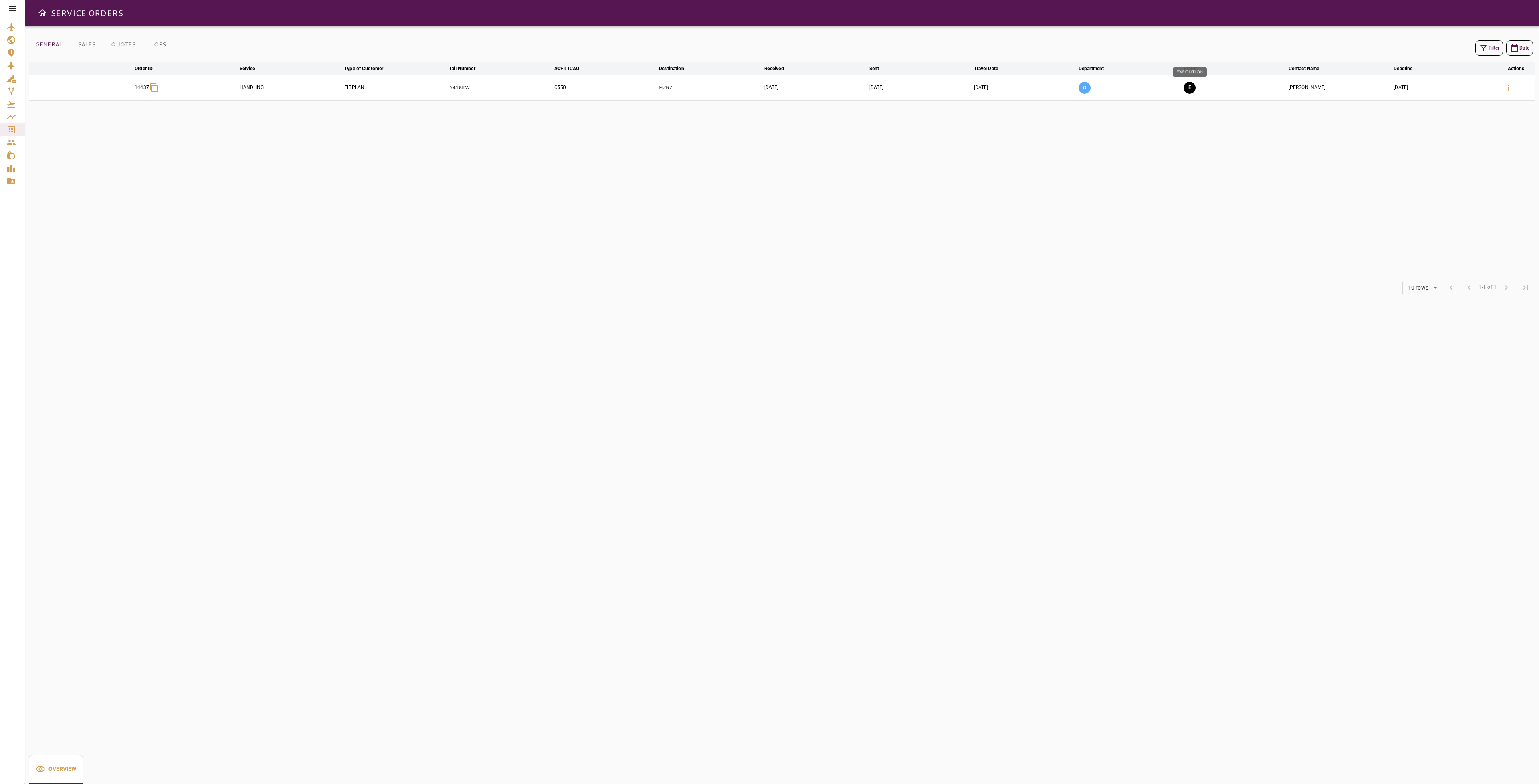
click at [1184, 89] on button "E" at bounding box center [1189, 88] width 12 height 12
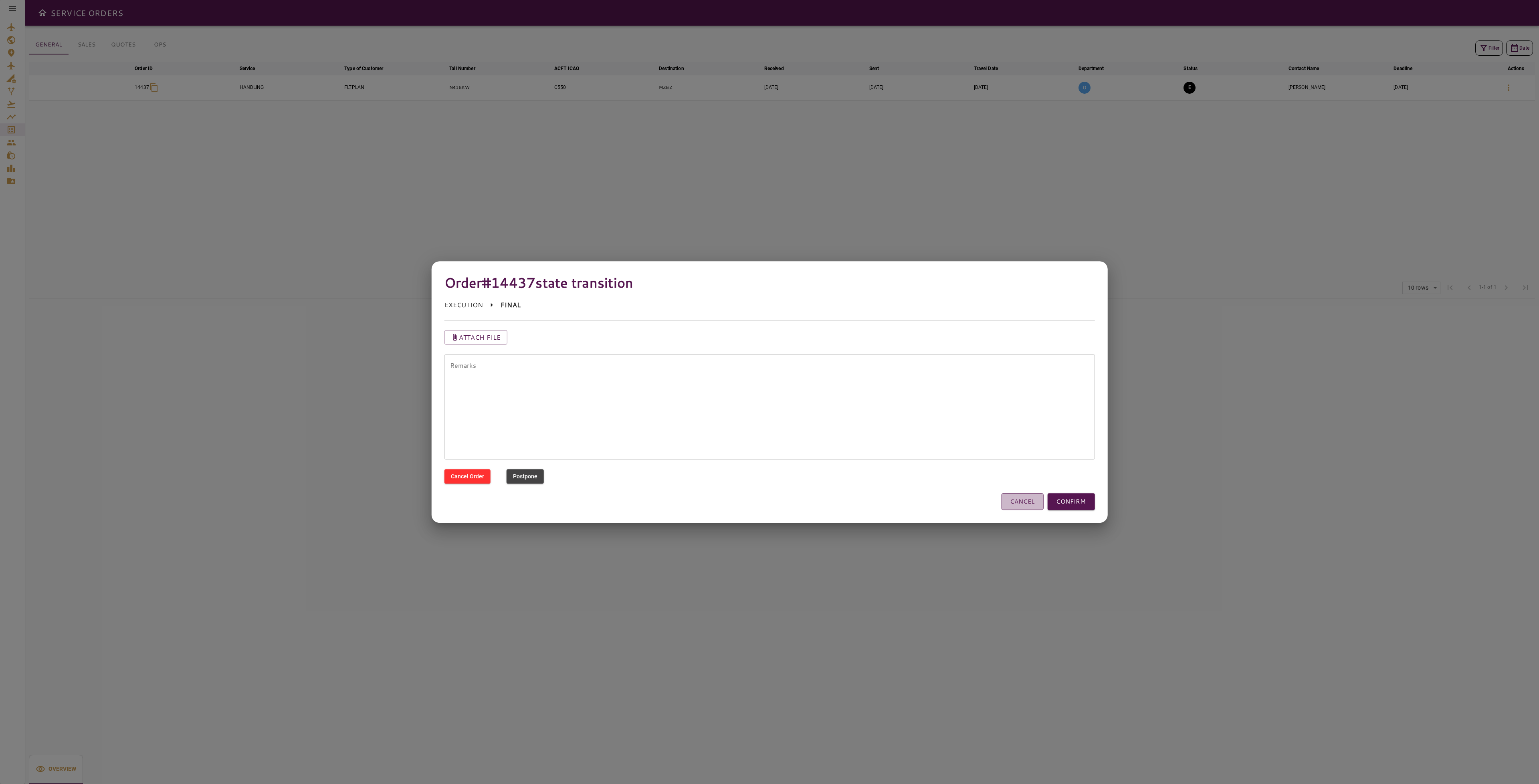
click at [1020, 499] on button "CANCEL" at bounding box center [1022, 502] width 42 height 17
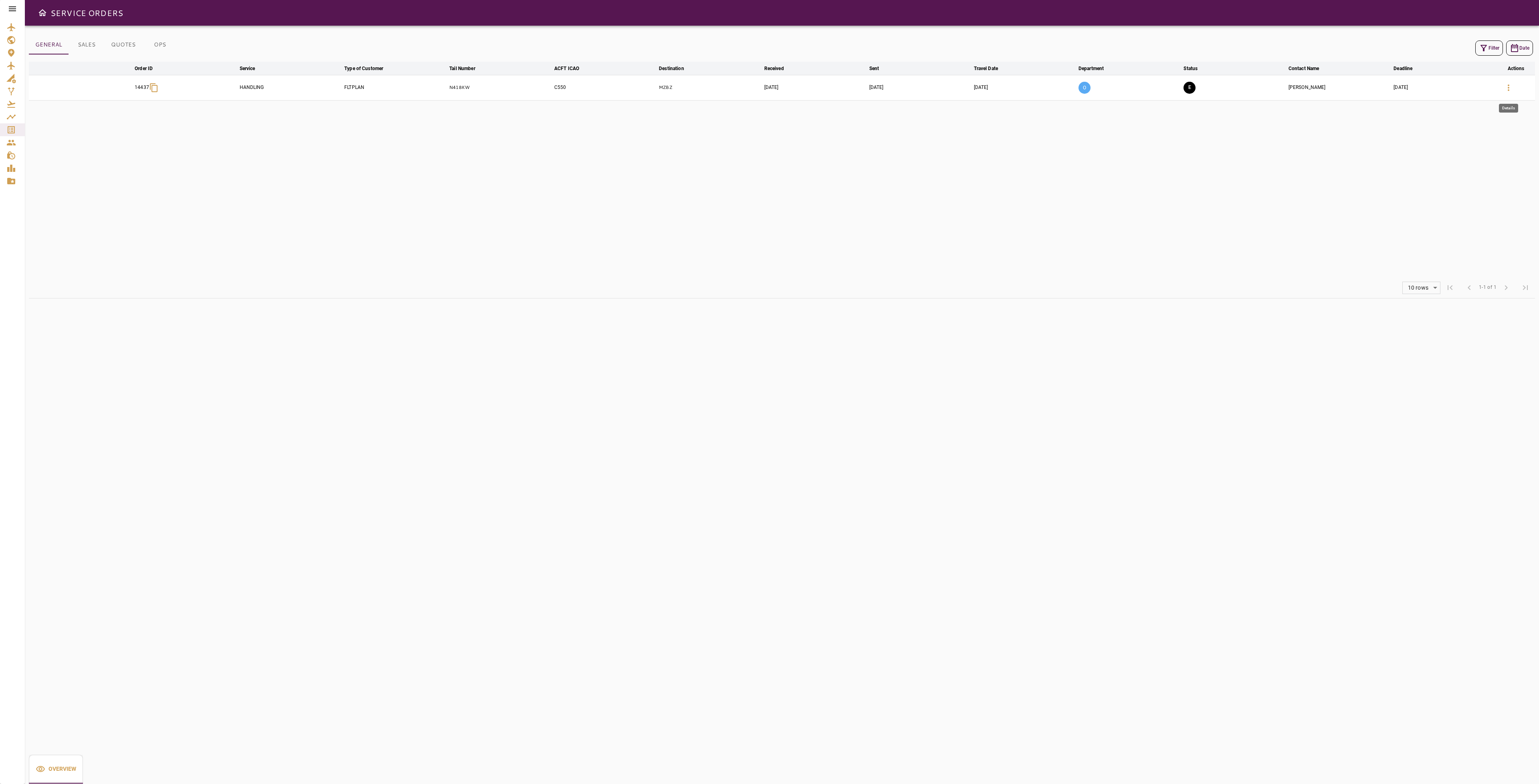
click at [1509, 83] on button "button" at bounding box center [1509, 88] width 19 height 19
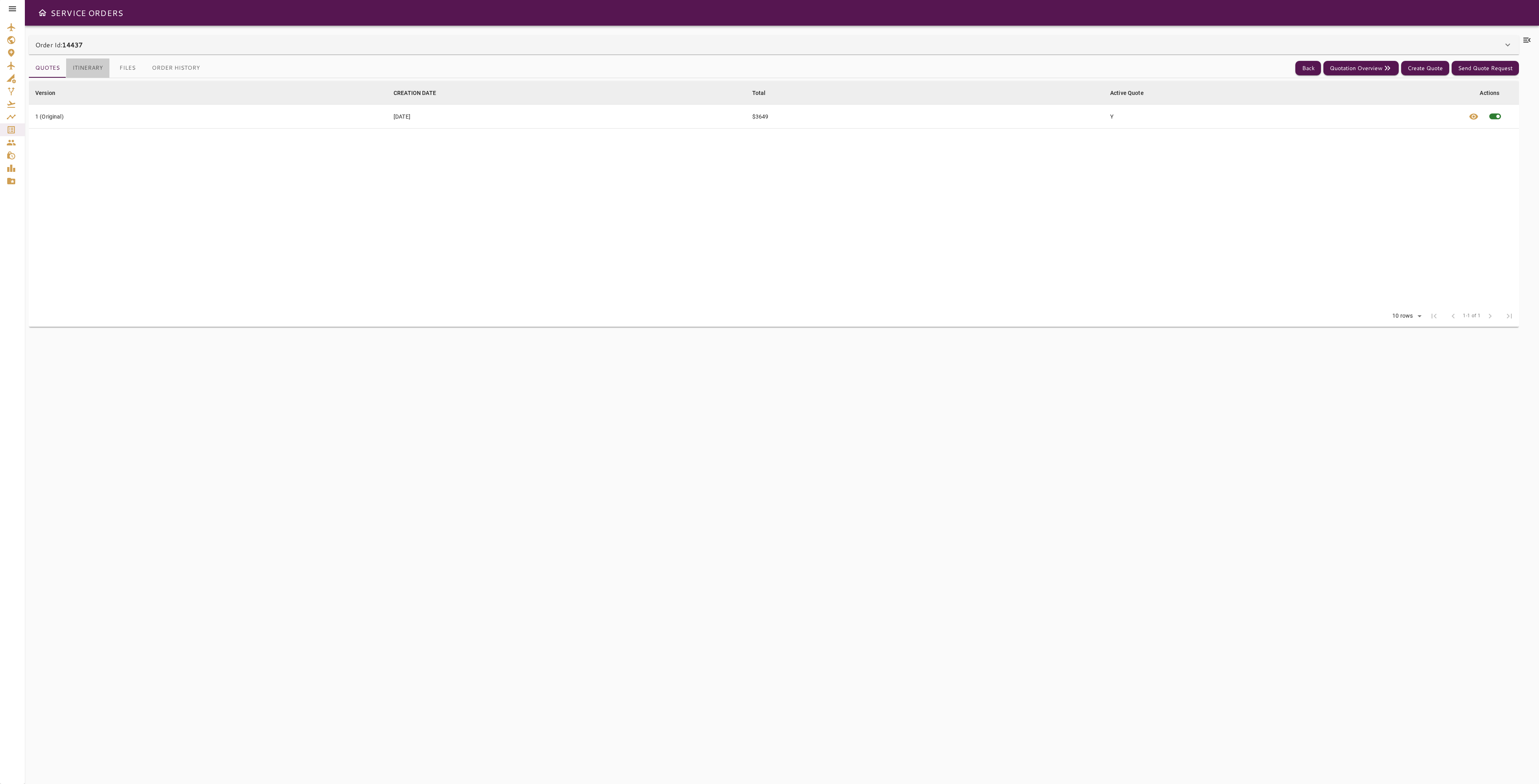
click at [96, 66] on button "Itinerary" at bounding box center [88, 68] width 43 height 19
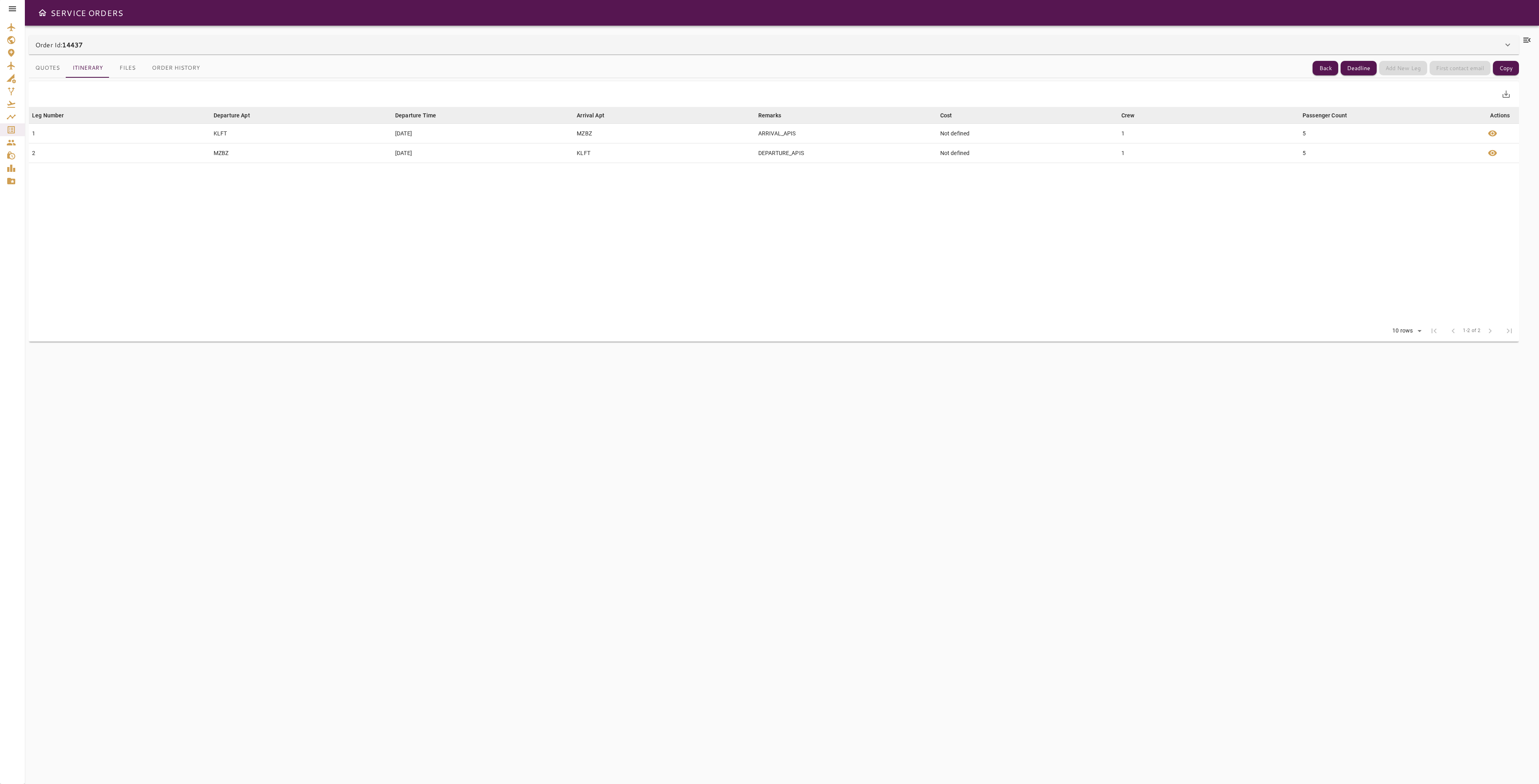
click at [129, 69] on button "Files" at bounding box center [127, 68] width 36 height 19
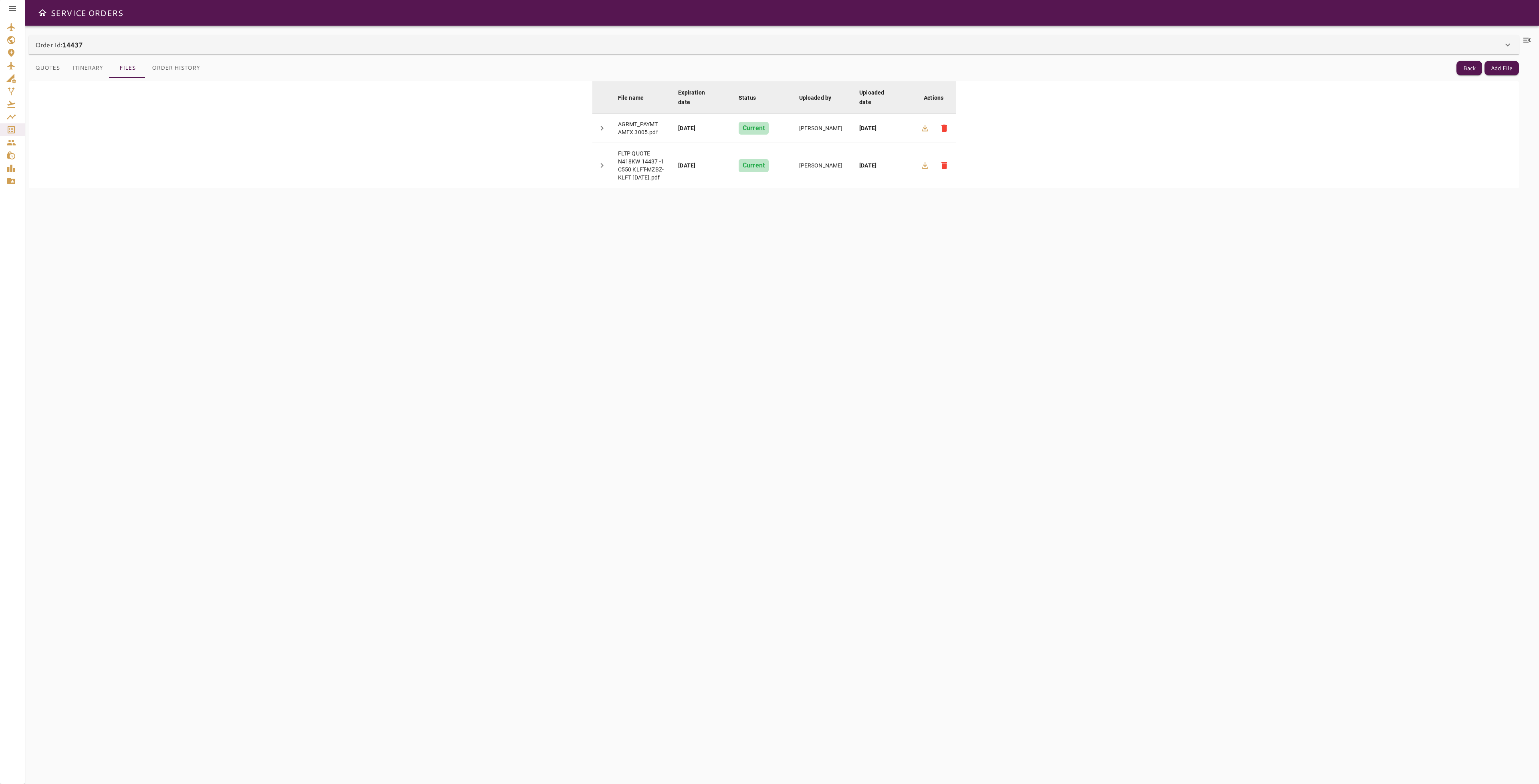
click at [167, 67] on button "Order History" at bounding box center [176, 68] width 61 height 19
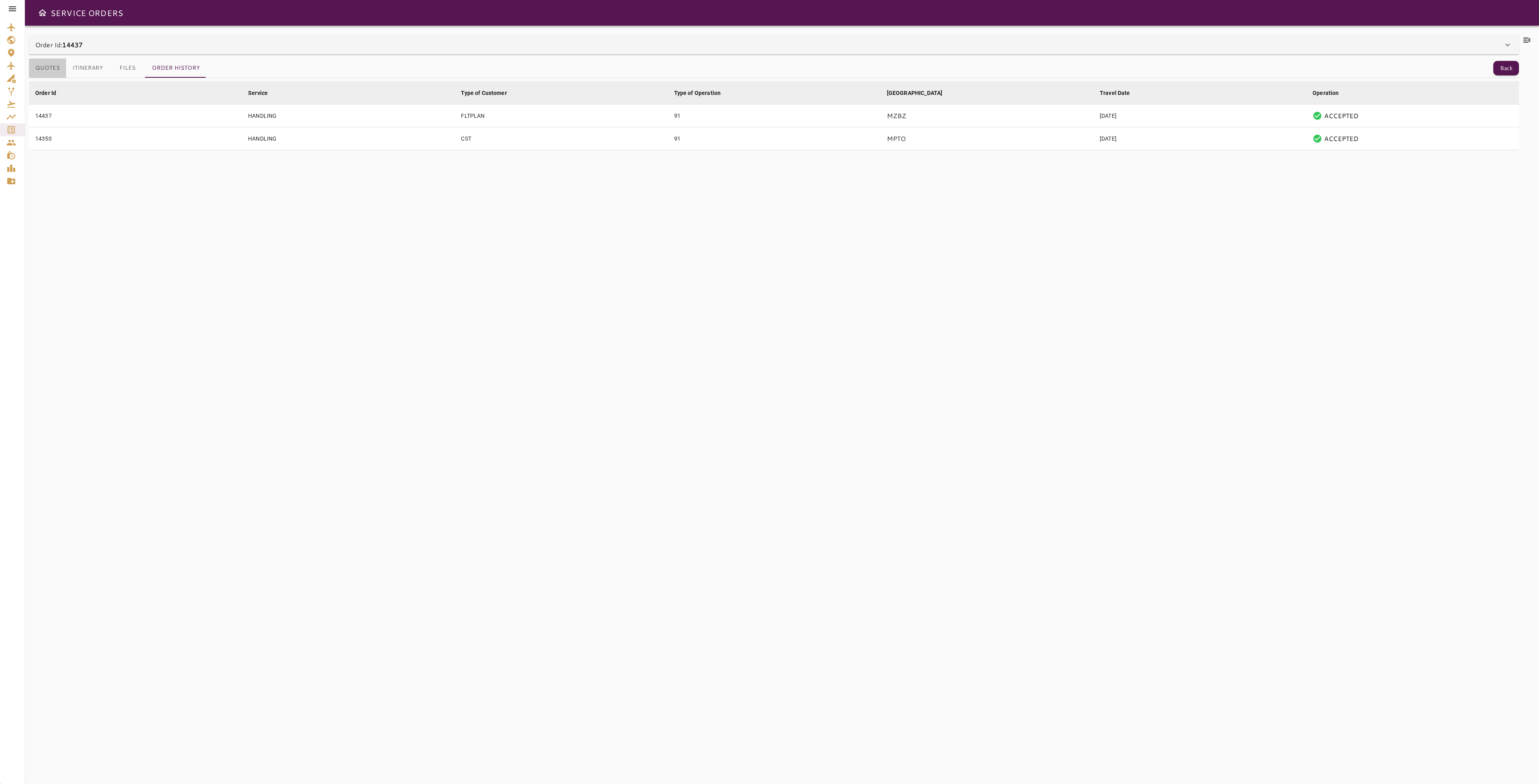
click at [52, 60] on button "Quotes" at bounding box center [47, 68] width 37 height 19
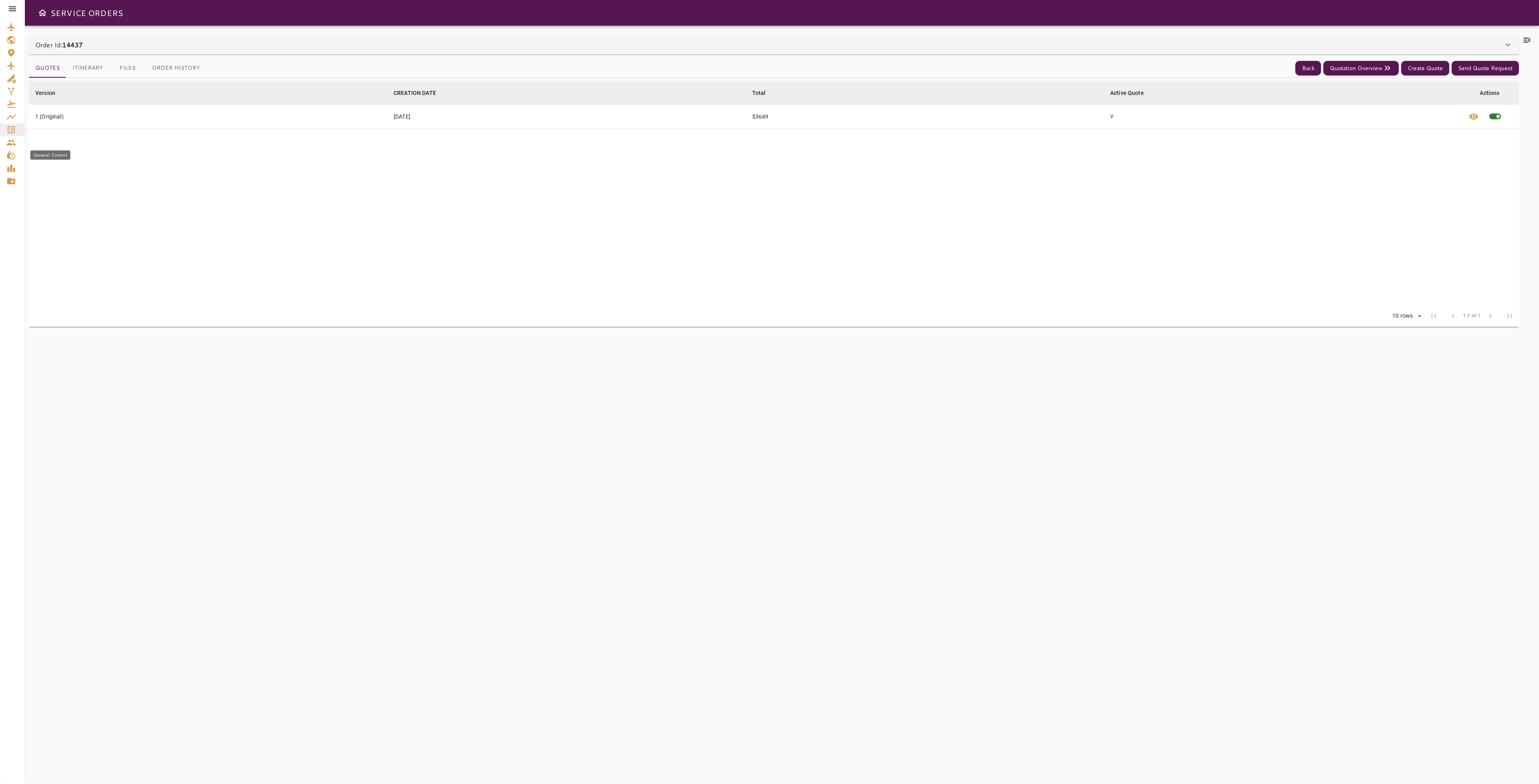
click at [12, 159] on icon "General Control" at bounding box center [11, 155] width 8 height 8
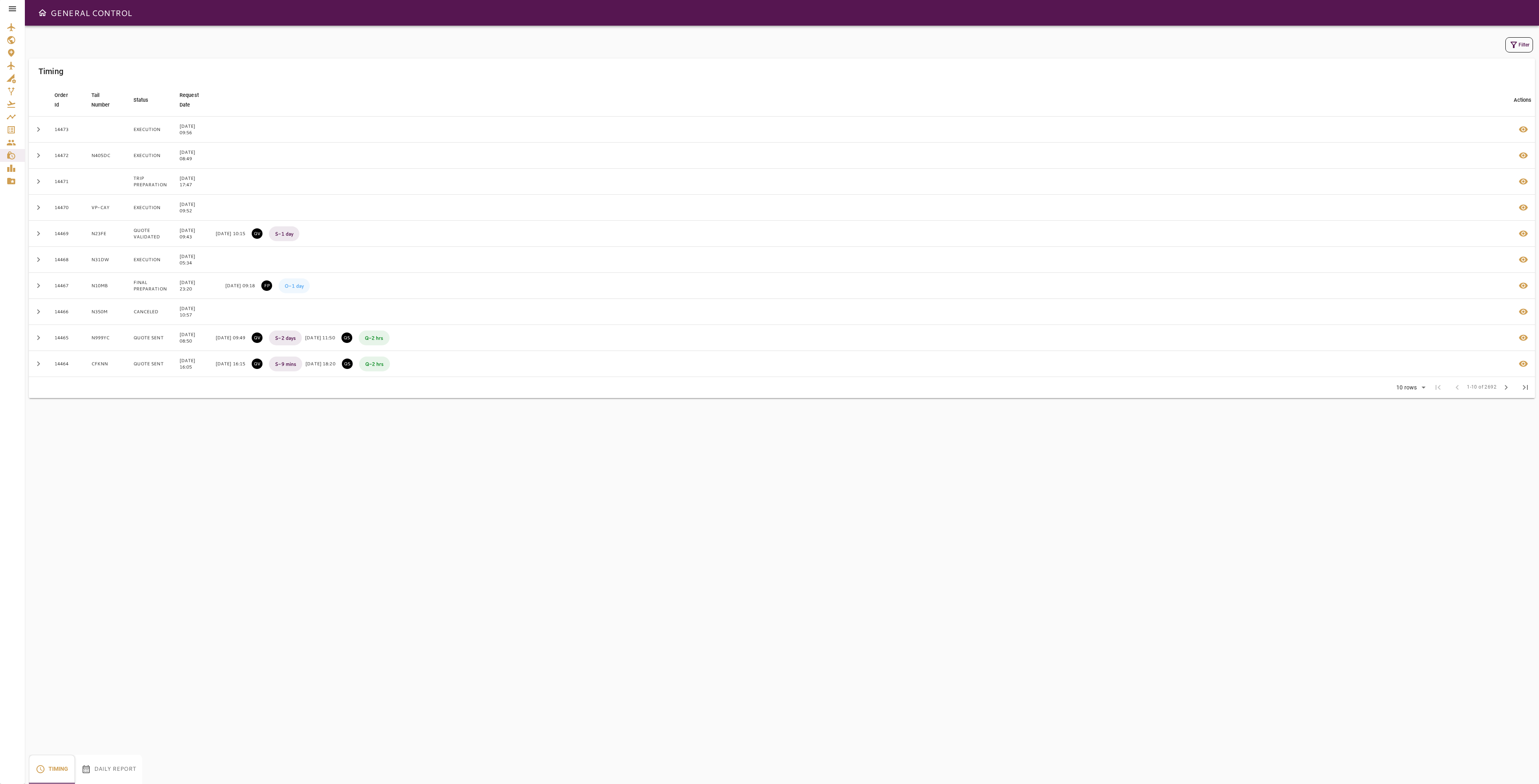
click at [1514, 50] on button "Filter" at bounding box center [1519, 44] width 27 height 15
click at [1430, 36] on input "Order ID" at bounding box center [1458, 35] width 99 height 16
type input "*****"
click at [1502, 112] on button "Apply" at bounding box center [1498, 112] width 52 height 15
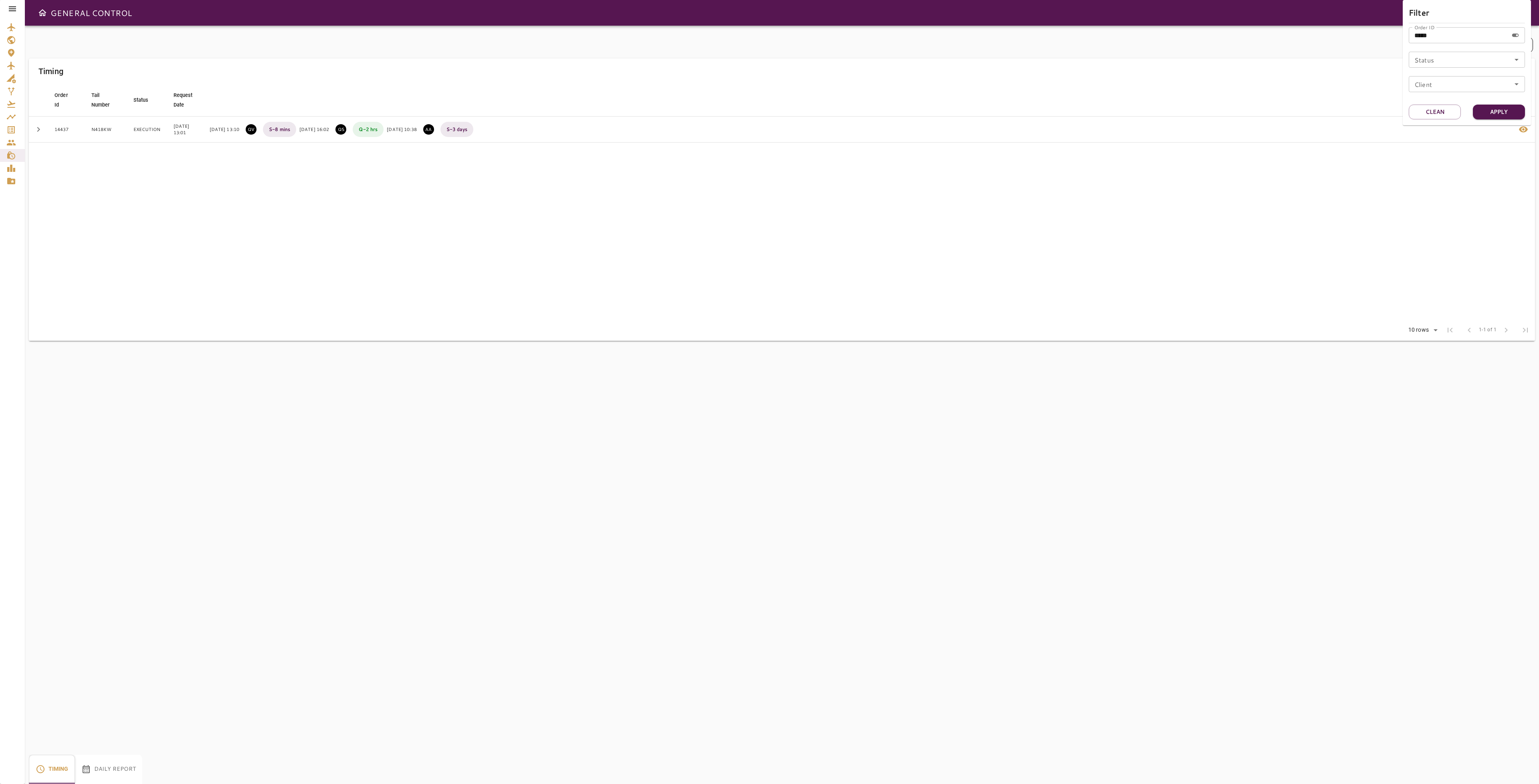
click at [1116, 177] on div at bounding box center [770, 392] width 1539 height 784
click at [1527, 130] on icon "button" at bounding box center [1523, 130] width 9 height 6
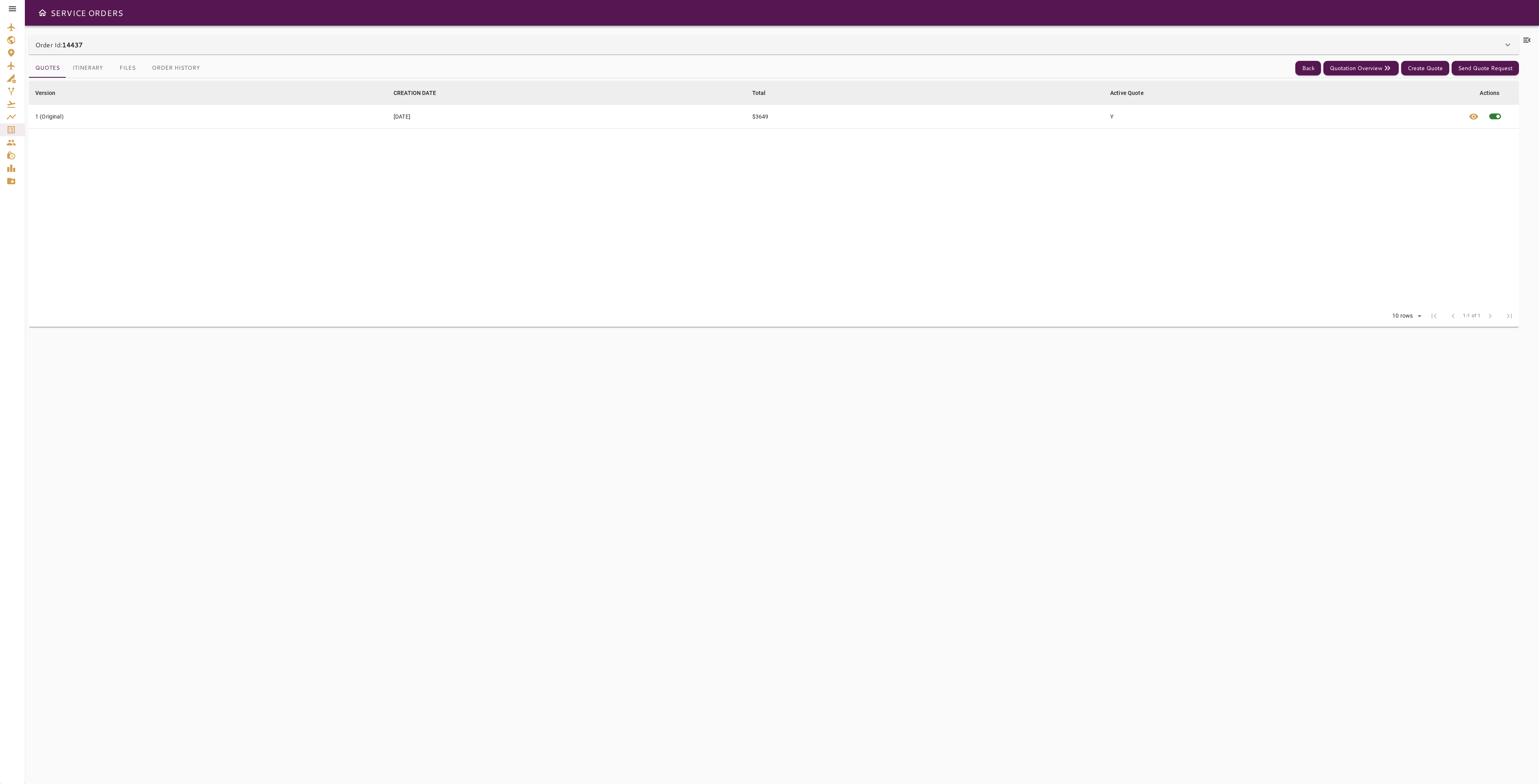
click at [90, 72] on button "Itinerary" at bounding box center [88, 68] width 43 height 19
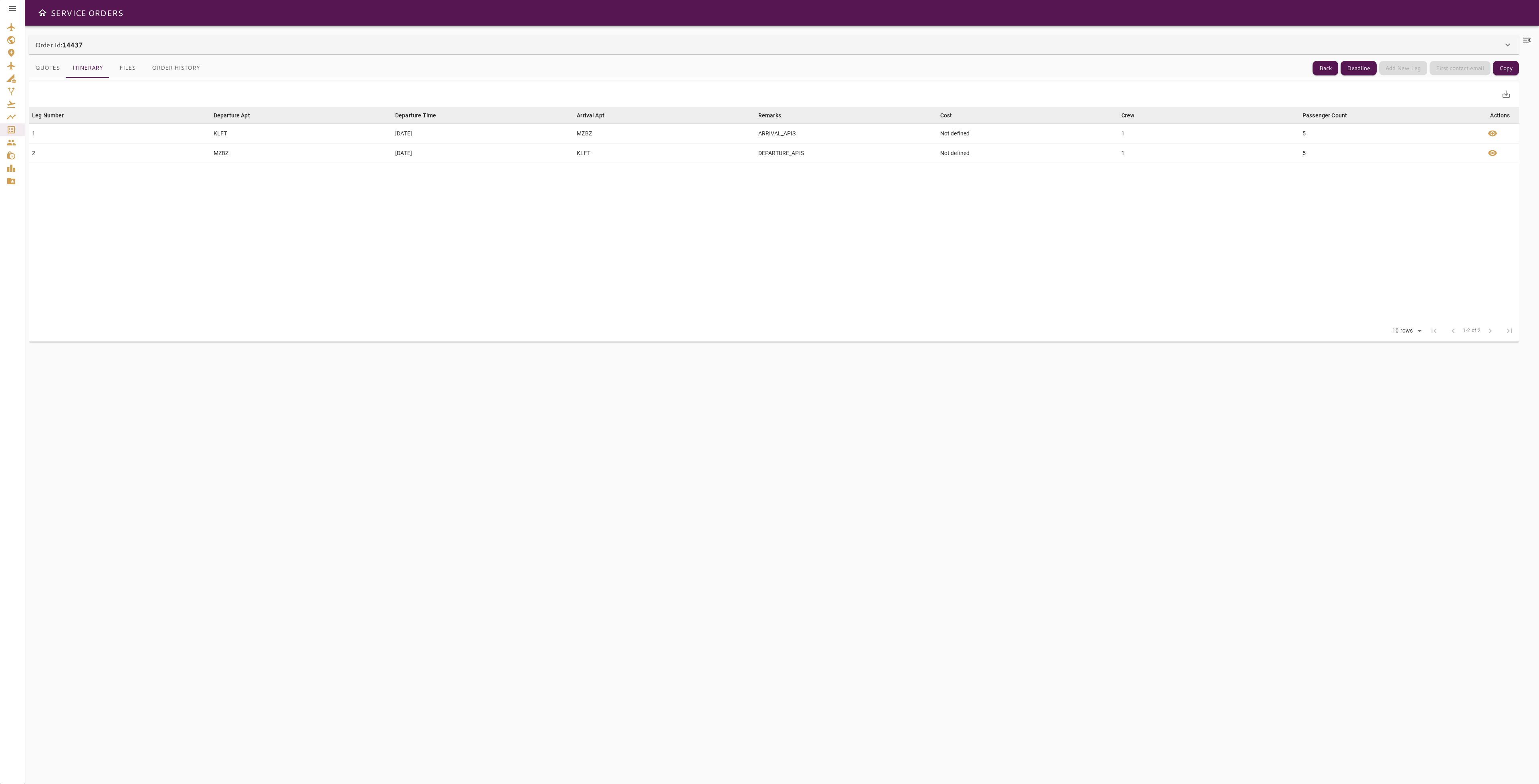
click at [177, 72] on button "Order History" at bounding box center [176, 68] width 61 height 19
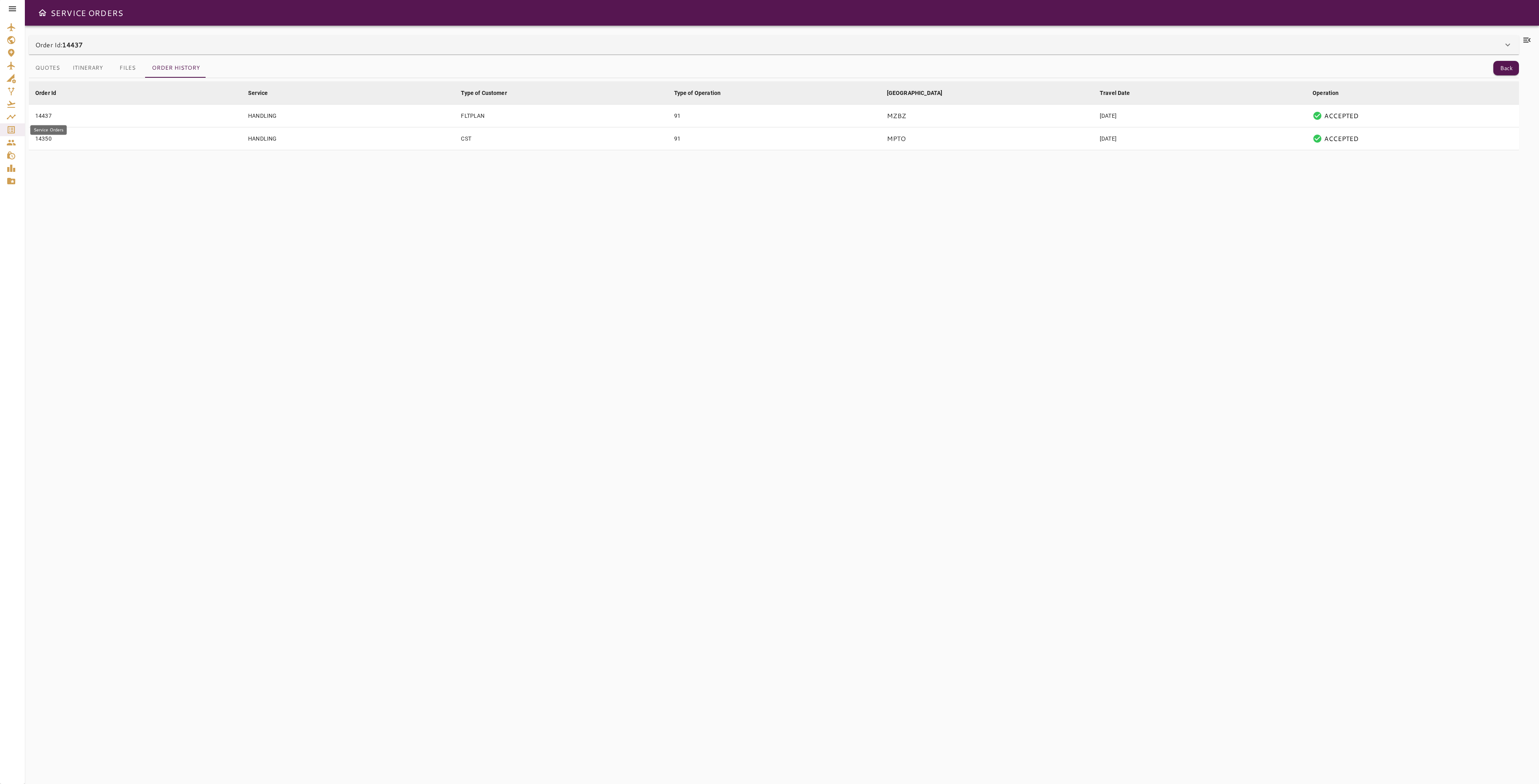
click at [16, 127] on div "Service Orders" at bounding box center [13, 130] width 12 height 10
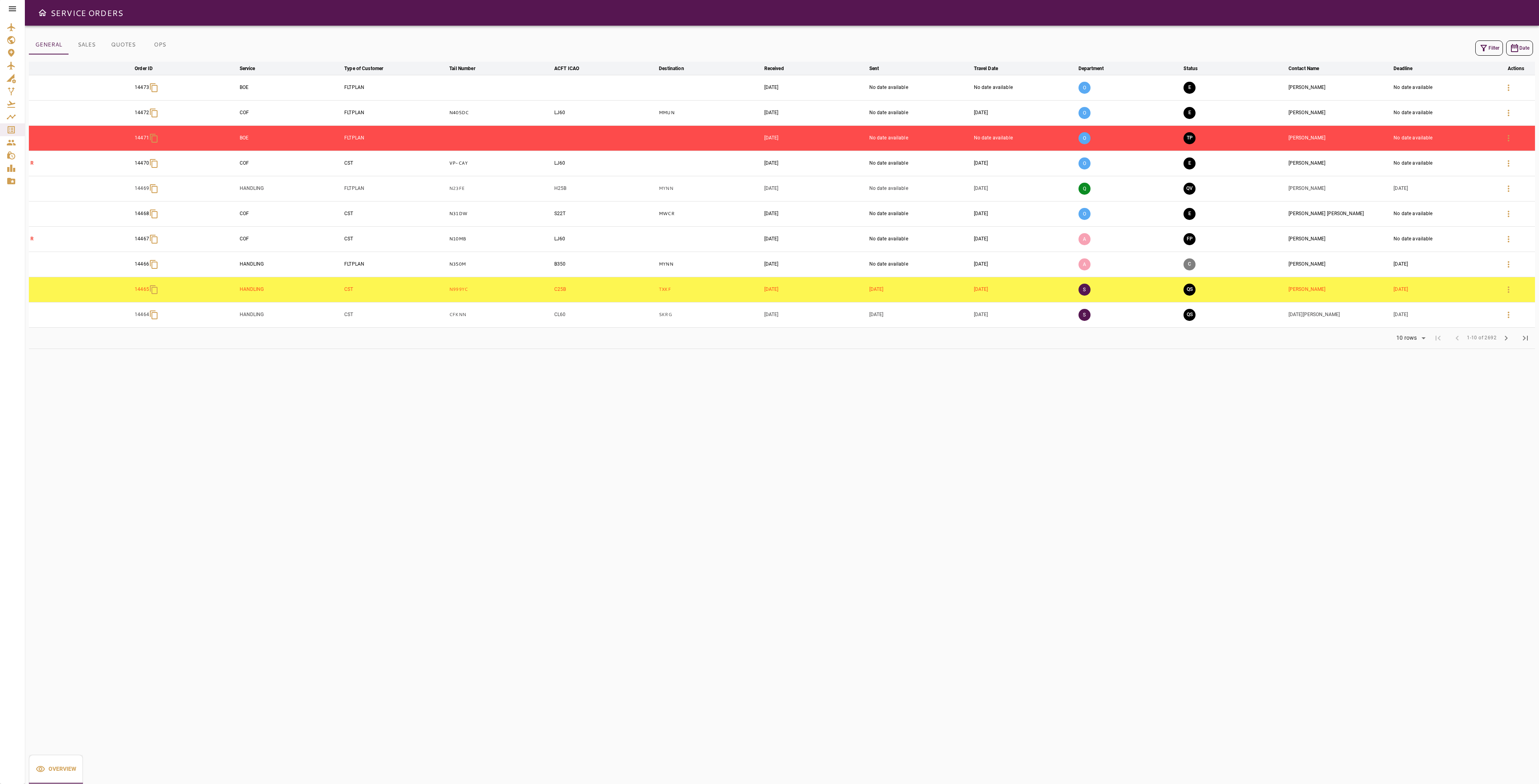
click at [1483, 46] on icon "button" at bounding box center [1483, 48] width 10 height 10
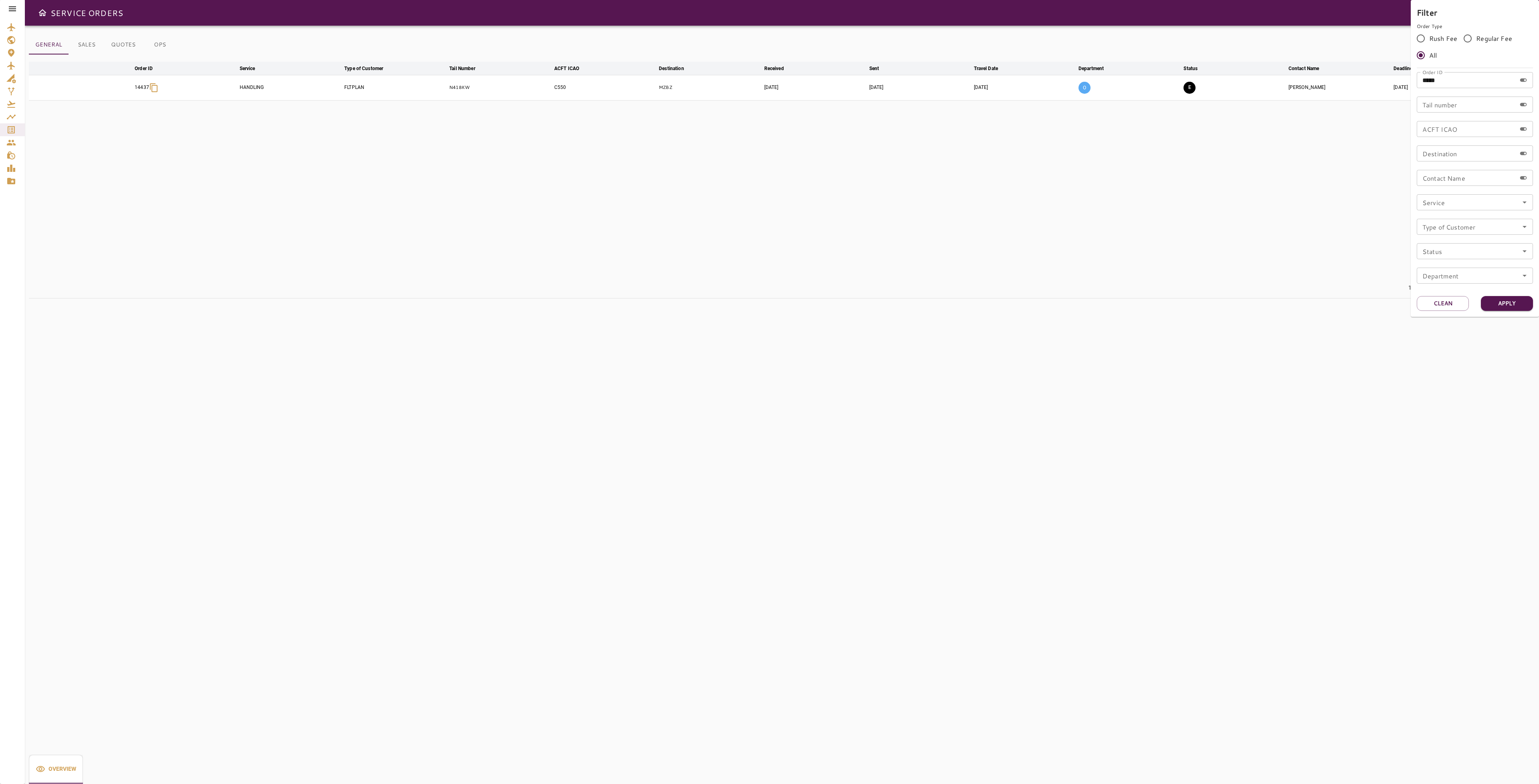
click at [153, 47] on div at bounding box center [770, 392] width 1539 height 784
click at [154, 46] on button "OPS" at bounding box center [160, 45] width 36 height 19
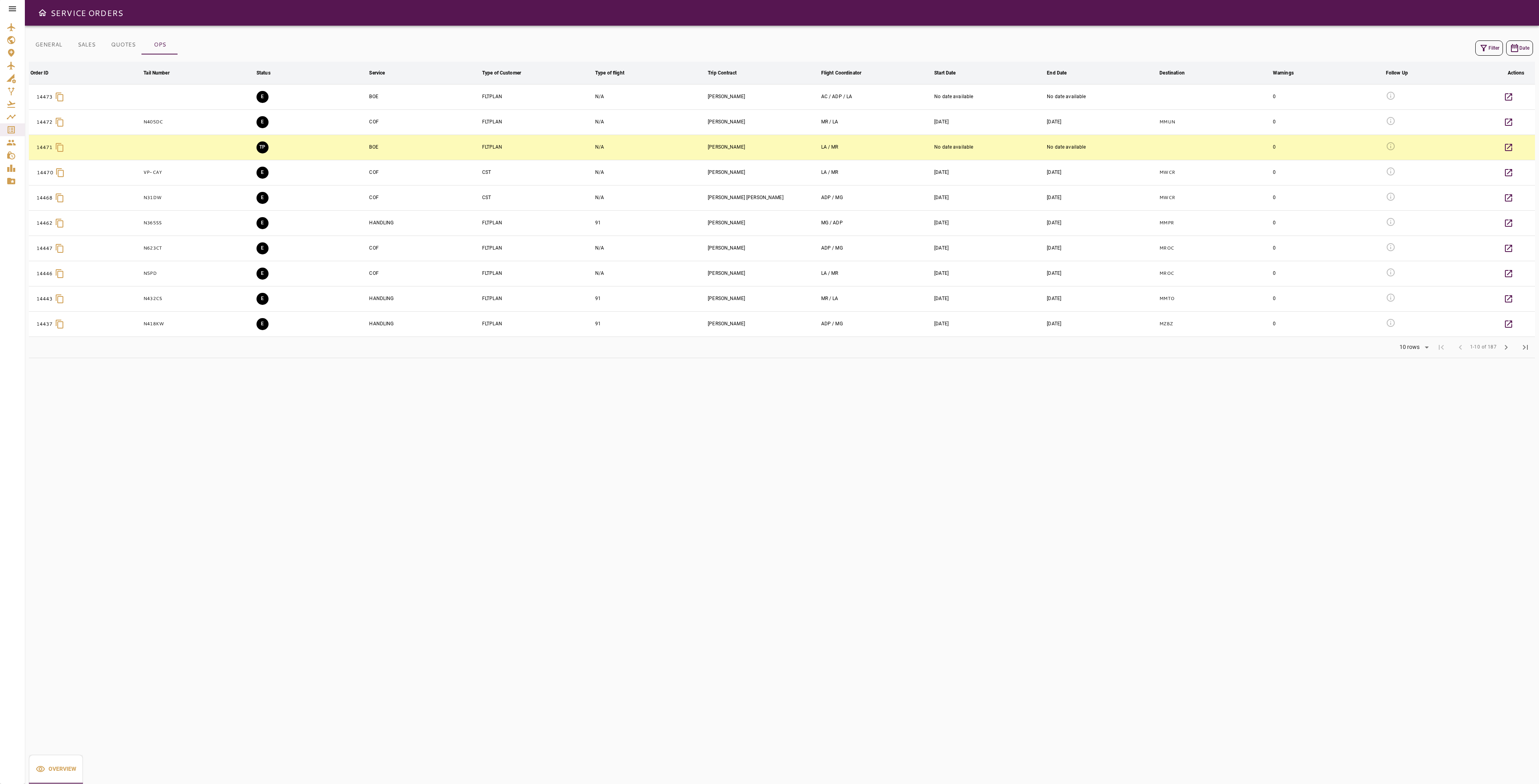
click at [1479, 45] on icon "button" at bounding box center [1483, 48] width 10 height 10
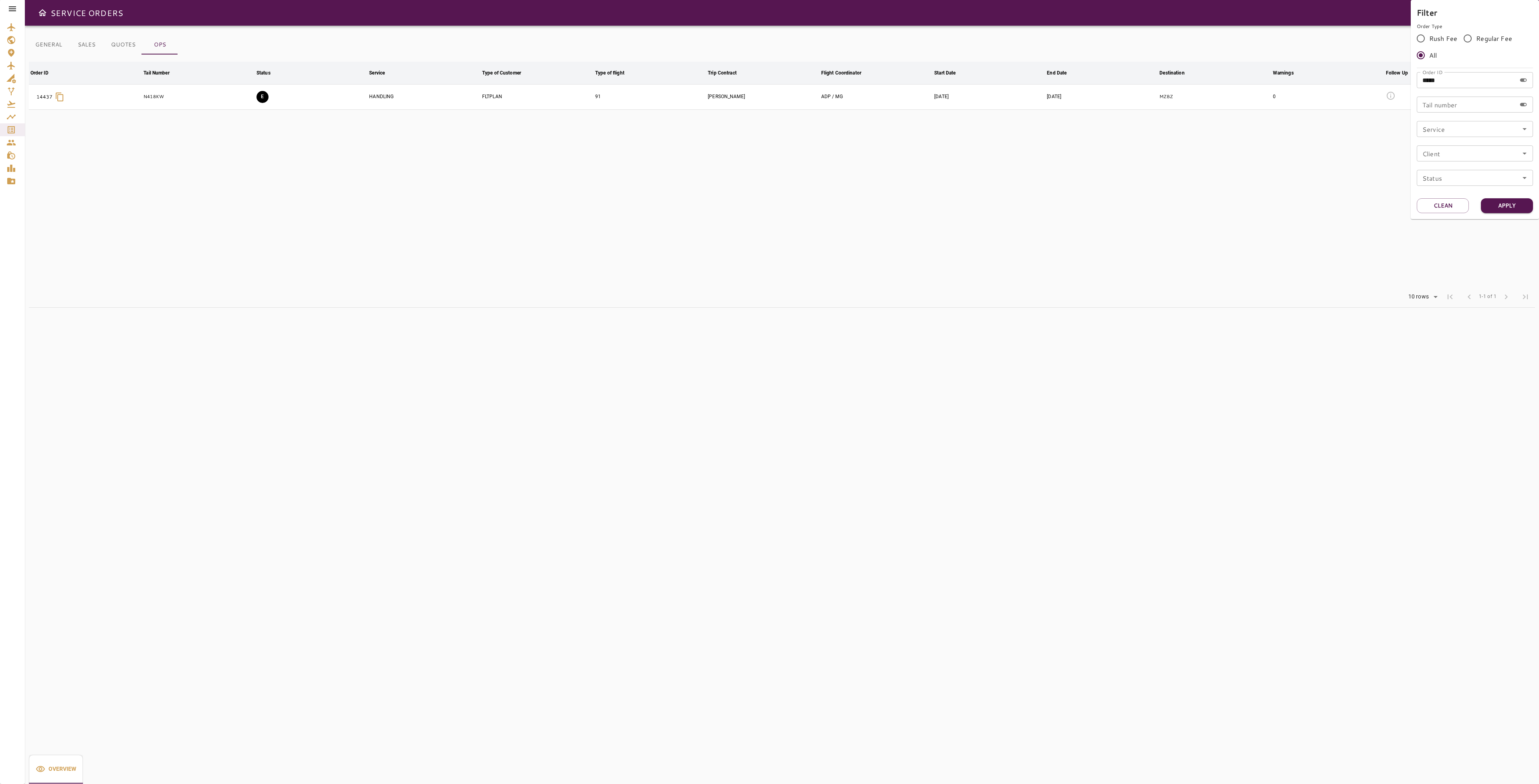
click at [1126, 211] on div at bounding box center [770, 392] width 1539 height 784
click at [1504, 97] on icon "button" at bounding box center [1509, 97] width 10 height 10
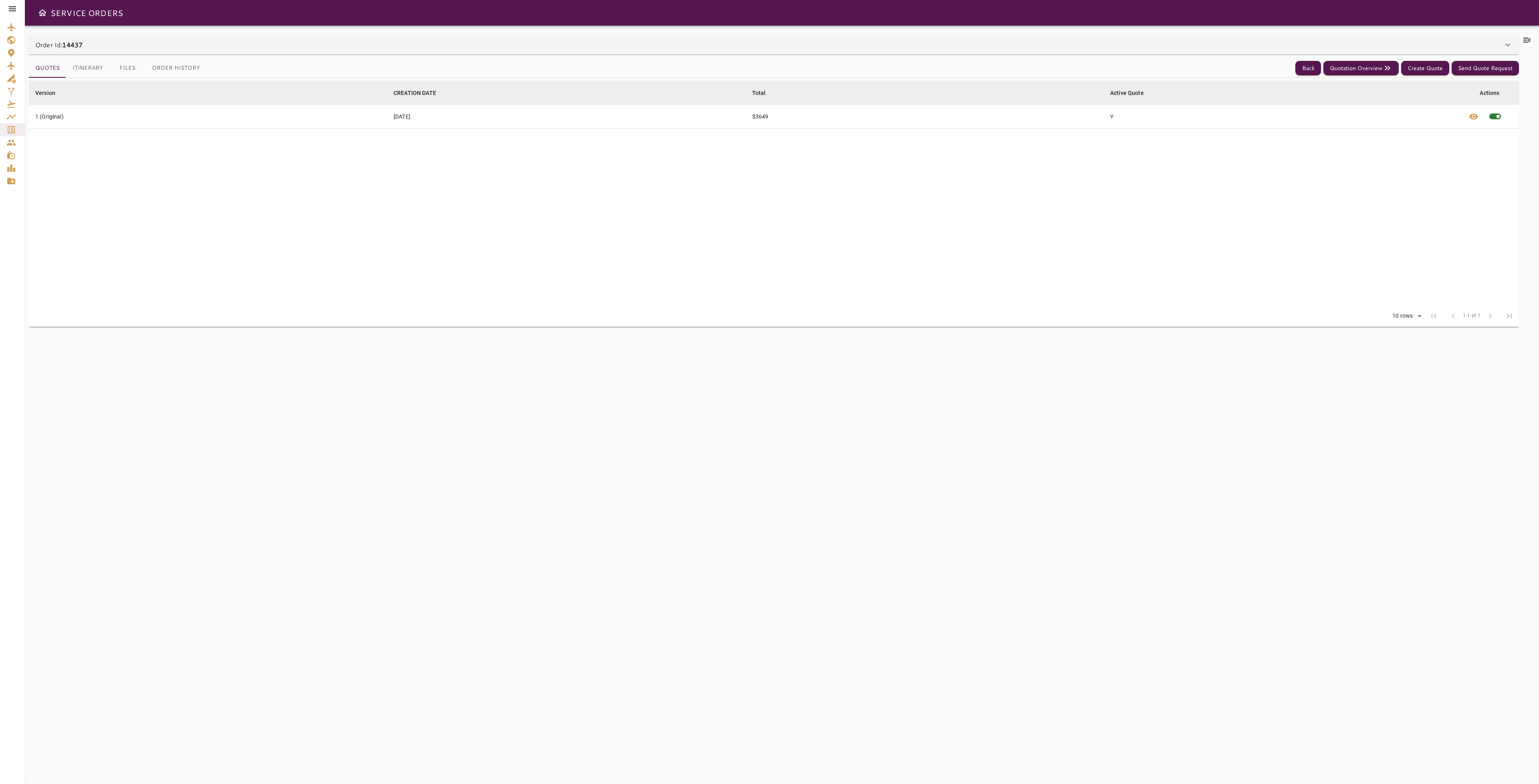
click at [87, 71] on button "Itinerary" at bounding box center [88, 68] width 43 height 19
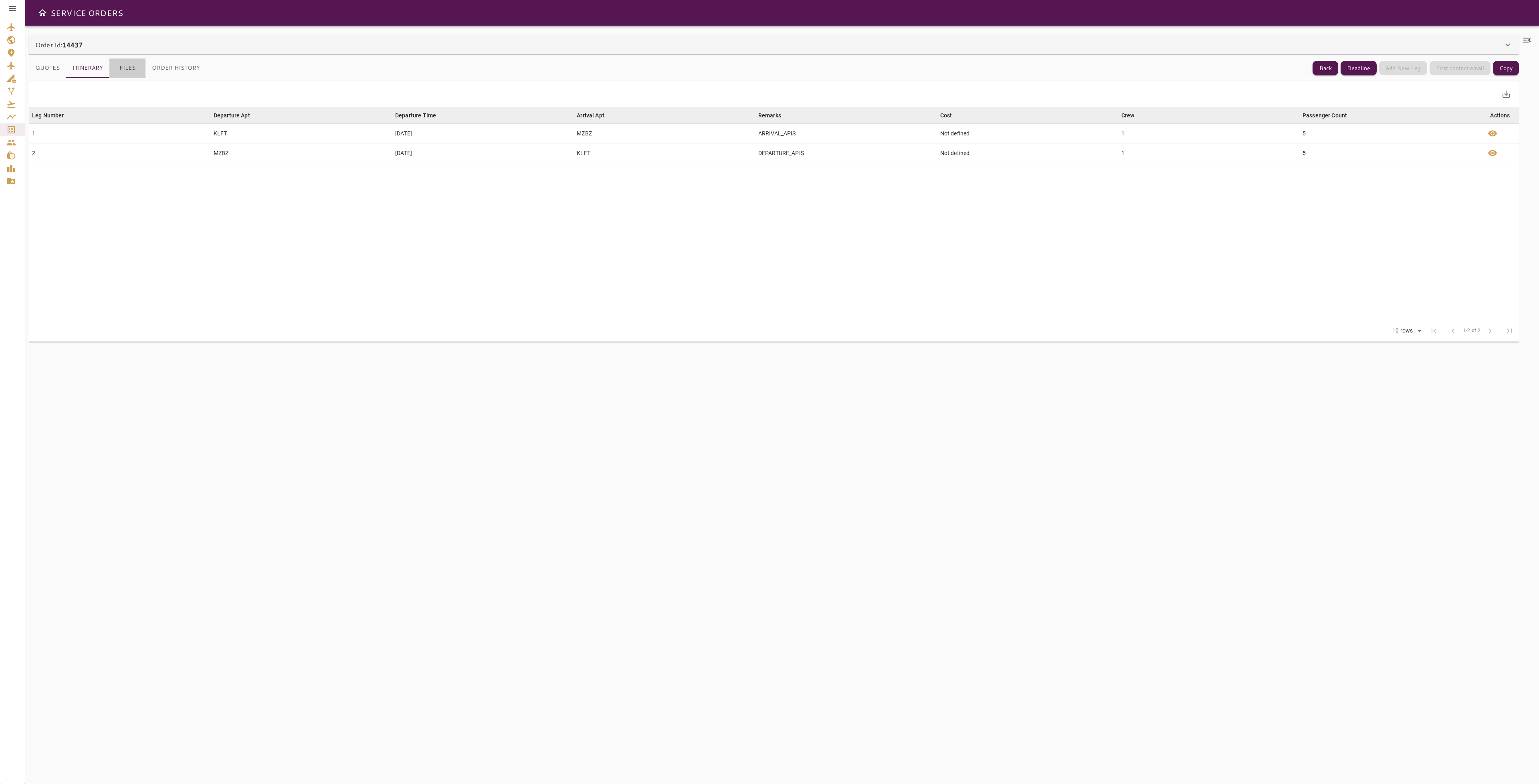
click at [124, 73] on button "Files" at bounding box center [127, 68] width 36 height 19
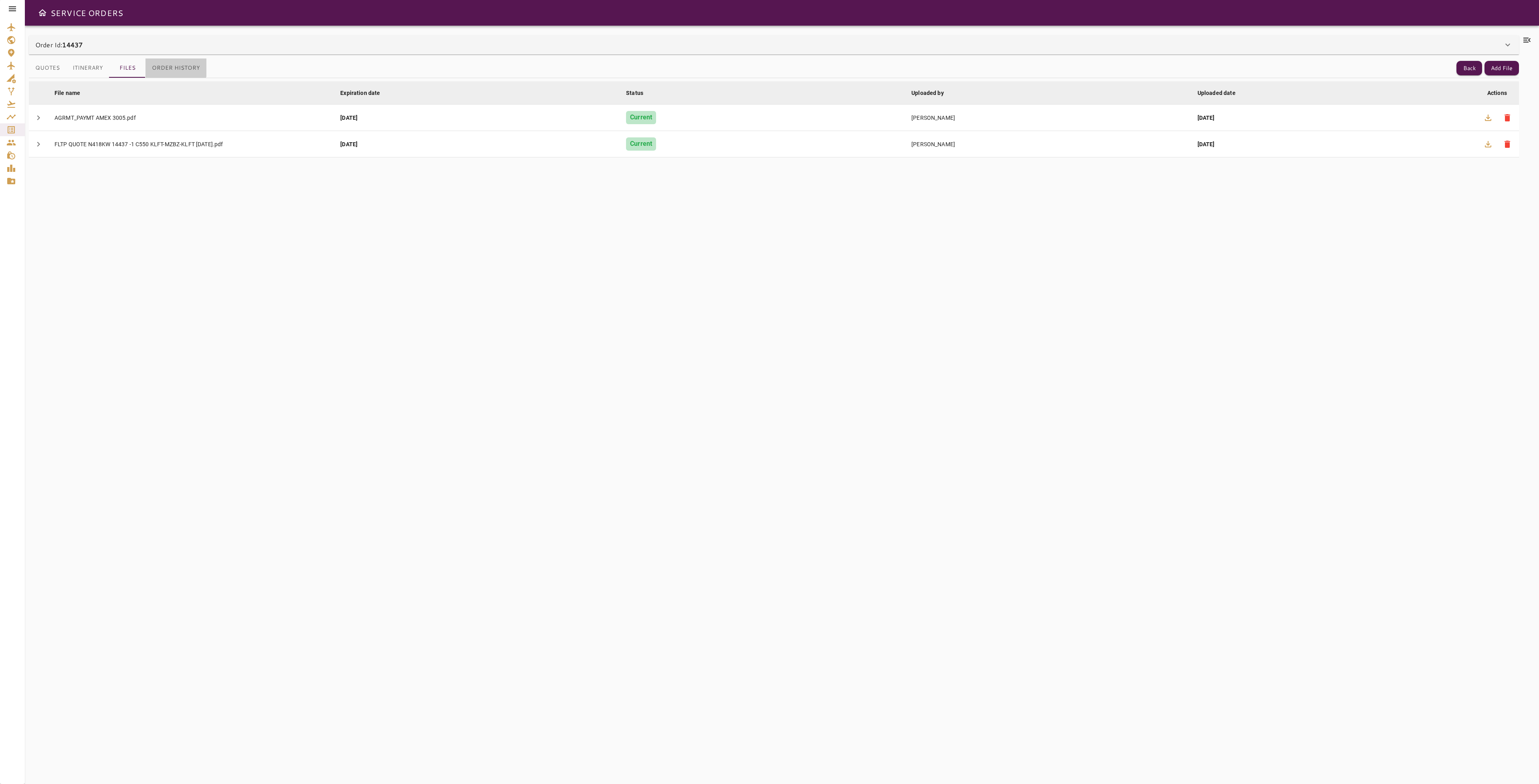
click at [172, 67] on button "Order History" at bounding box center [176, 68] width 61 height 19
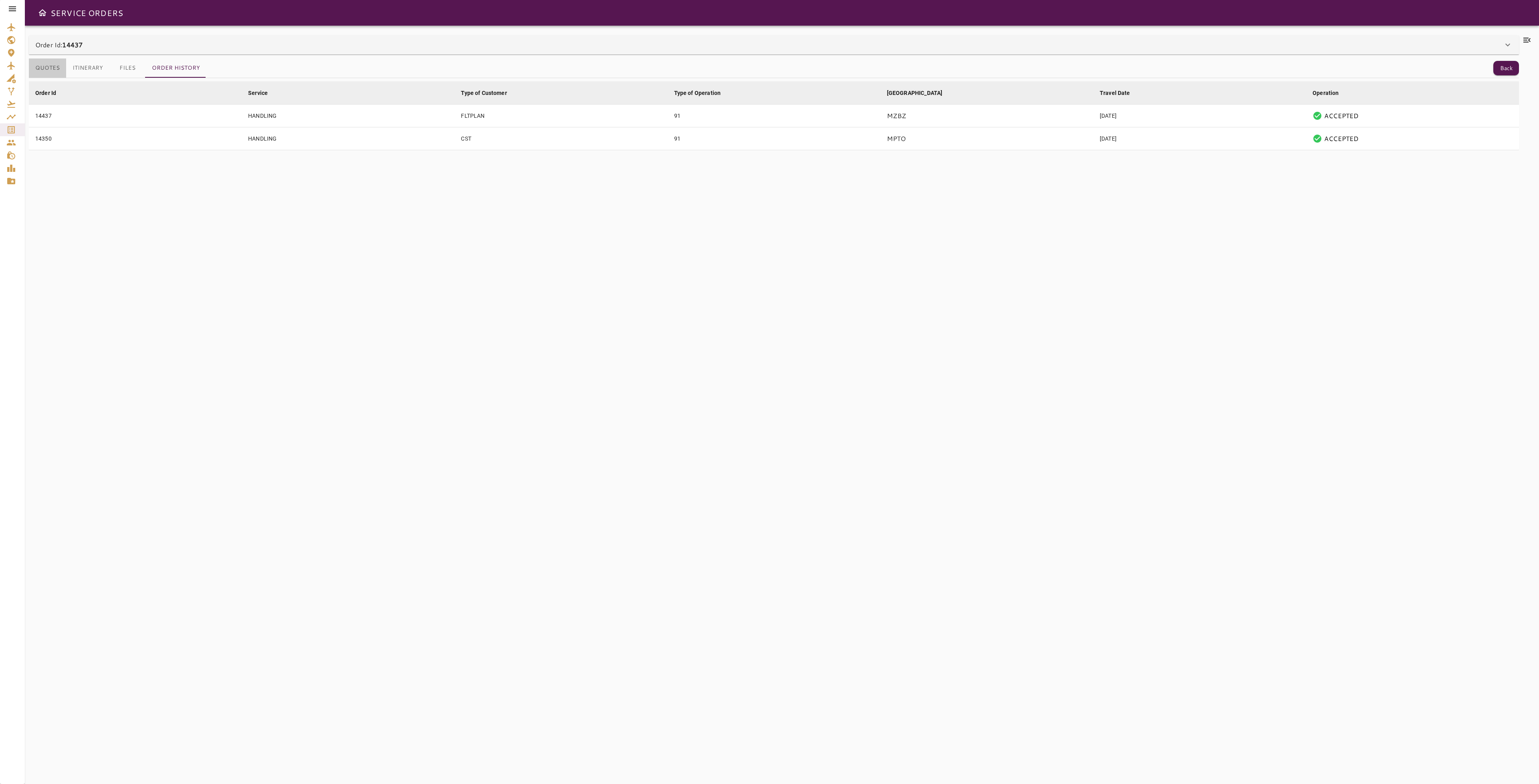
click at [45, 70] on button "Quotes" at bounding box center [47, 68] width 37 height 19
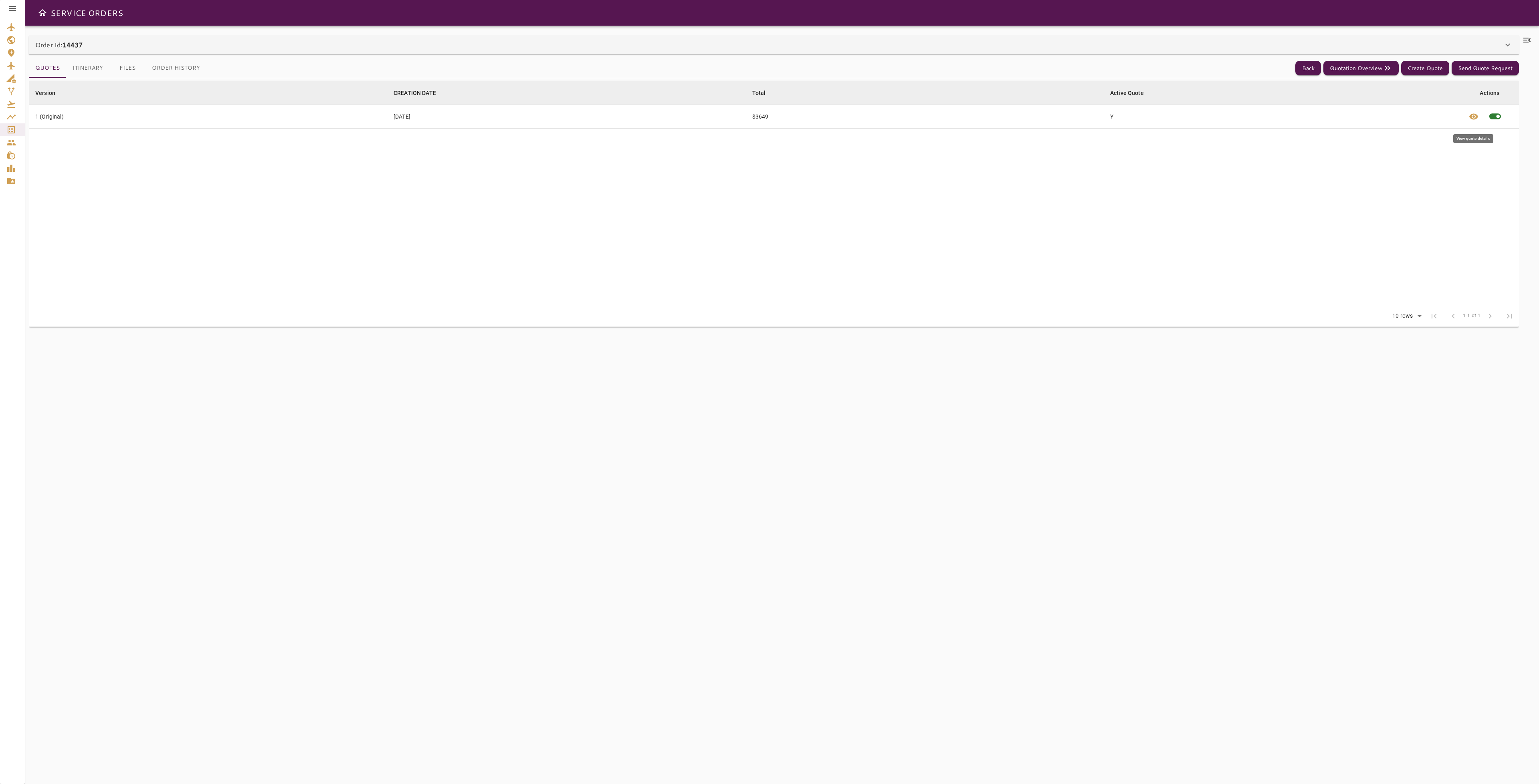
drag, startPoint x: 1471, startPoint y: 116, endPoint x: 1467, endPoint y: 120, distance: 5.7
click at [1471, 116] on span "visibility" at bounding box center [1474, 116] width 10 height 10
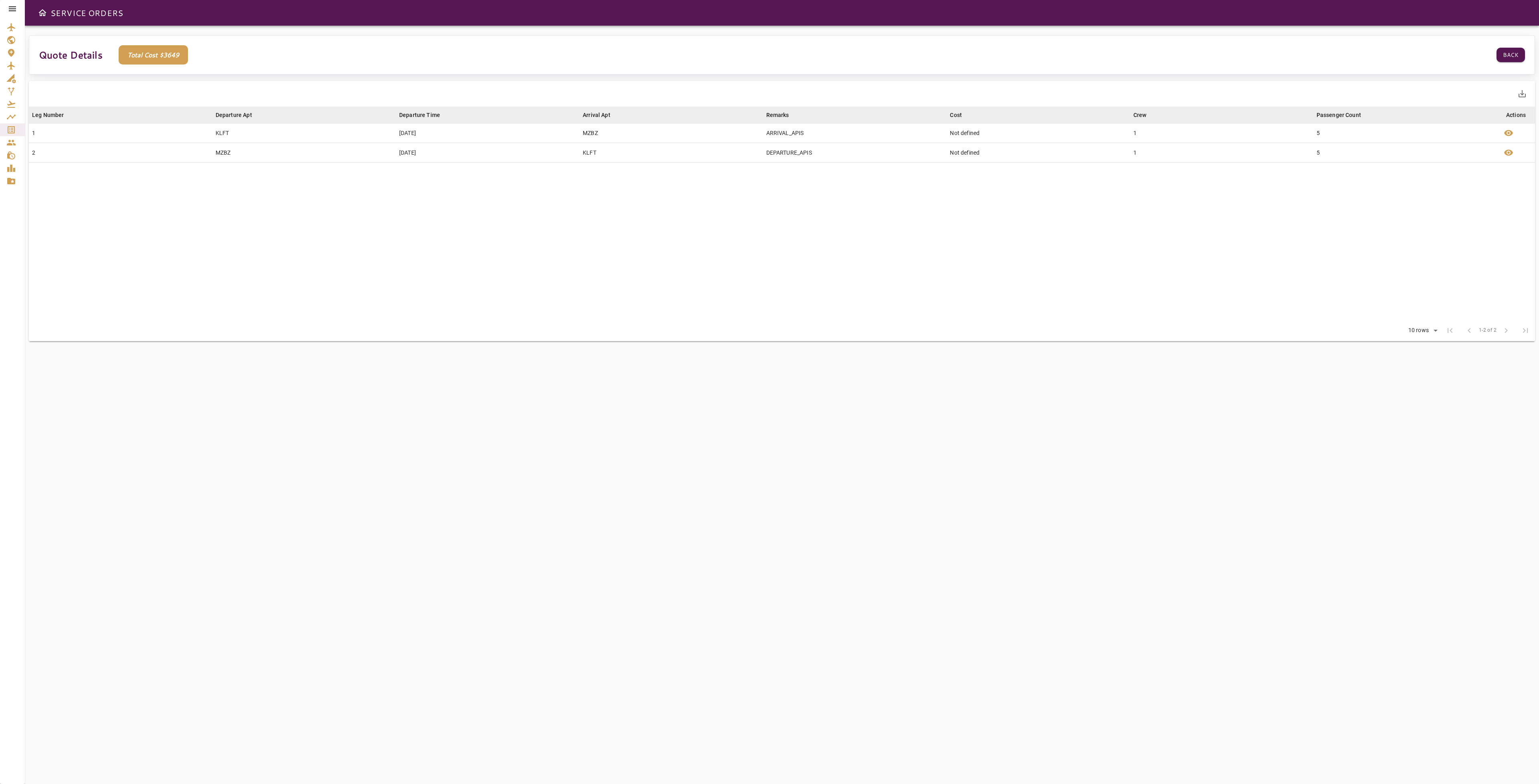
drag, startPoint x: 1500, startPoint y: 50, endPoint x: 1495, endPoint y: 57, distance: 8.6
click at [1498, 51] on button "Back" at bounding box center [1511, 55] width 29 height 15
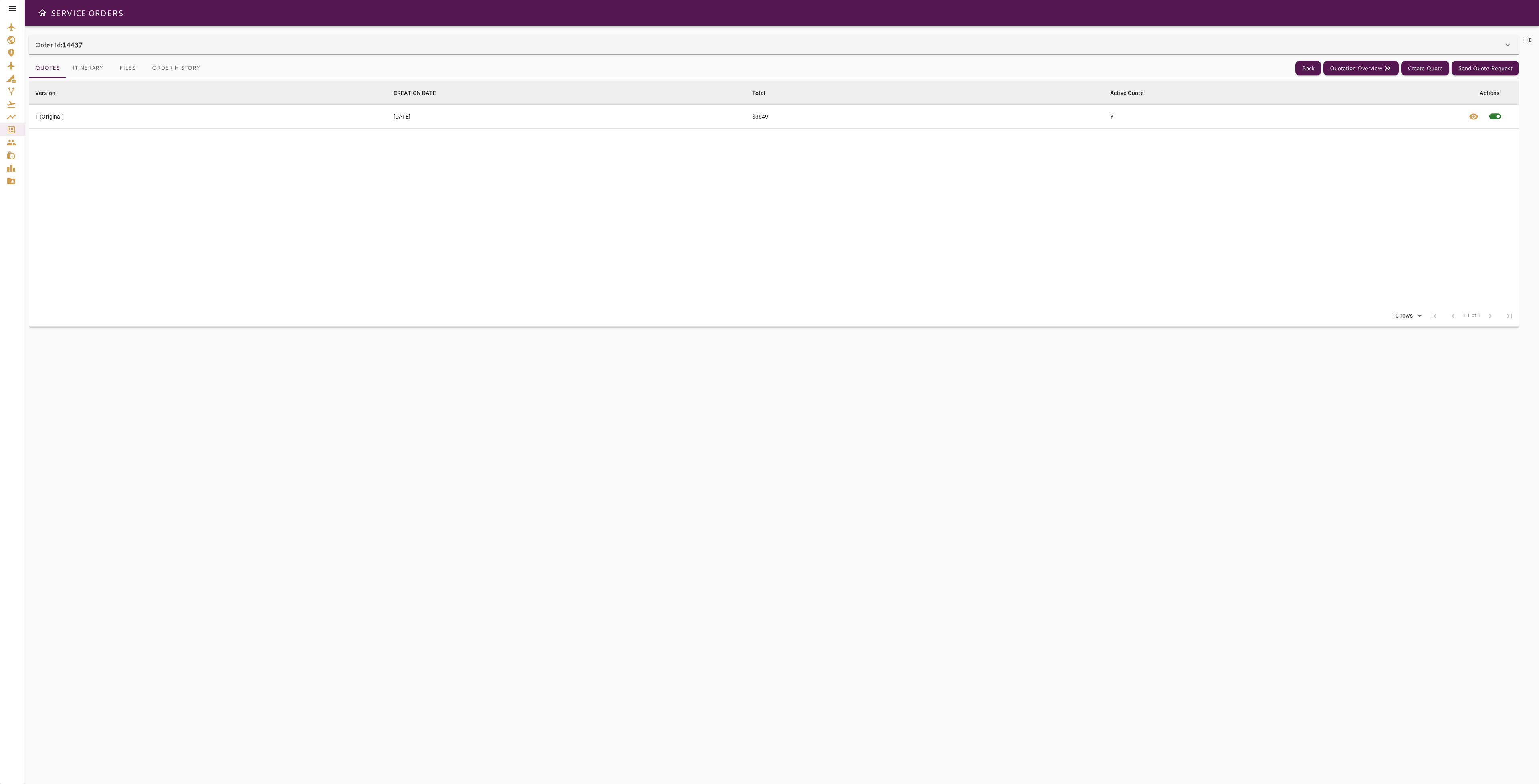
click at [1535, 34] on div "Order Id: 14437 Order #14437 Edit Service Type: HANDLING ******** ​ Client: FLT…" at bounding box center [782, 405] width 1514 height 758
click at [1529, 42] on icon at bounding box center [1527, 40] width 10 height 10
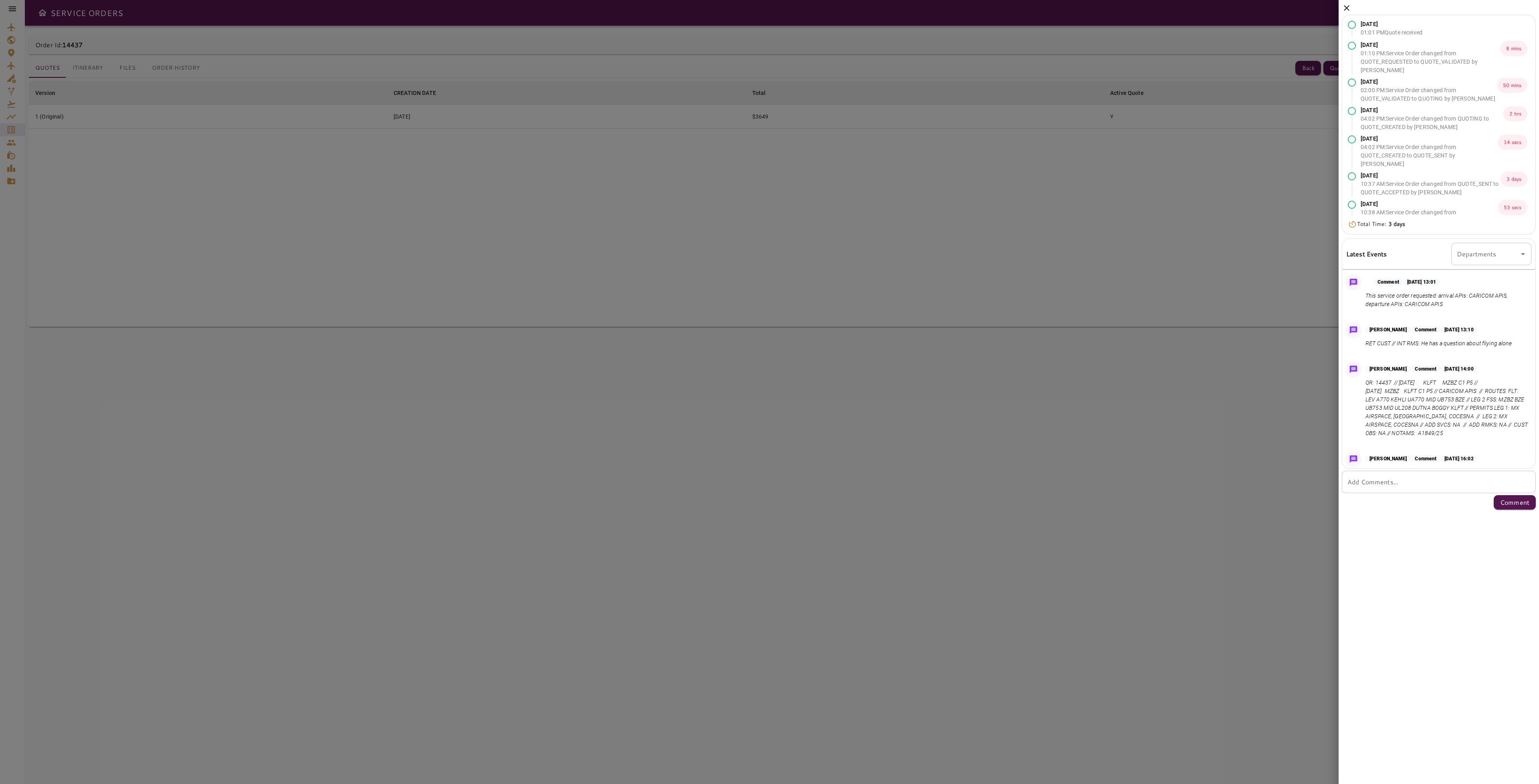
click at [1345, 11] on icon at bounding box center [1347, 8] width 10 height 10
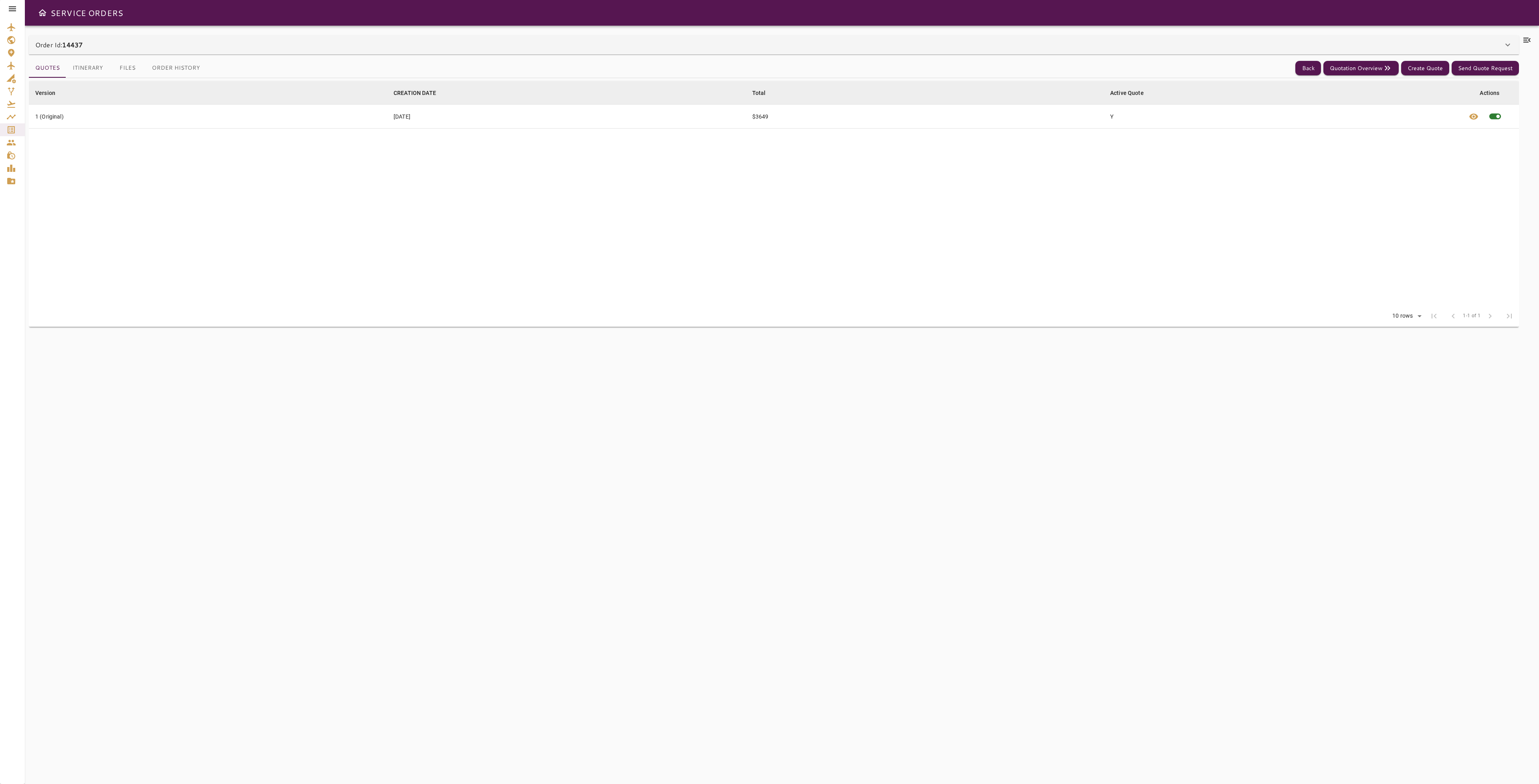
click at [85, 72] on button "Itinerary" at bounding box center [88, 68] width 43 height 19
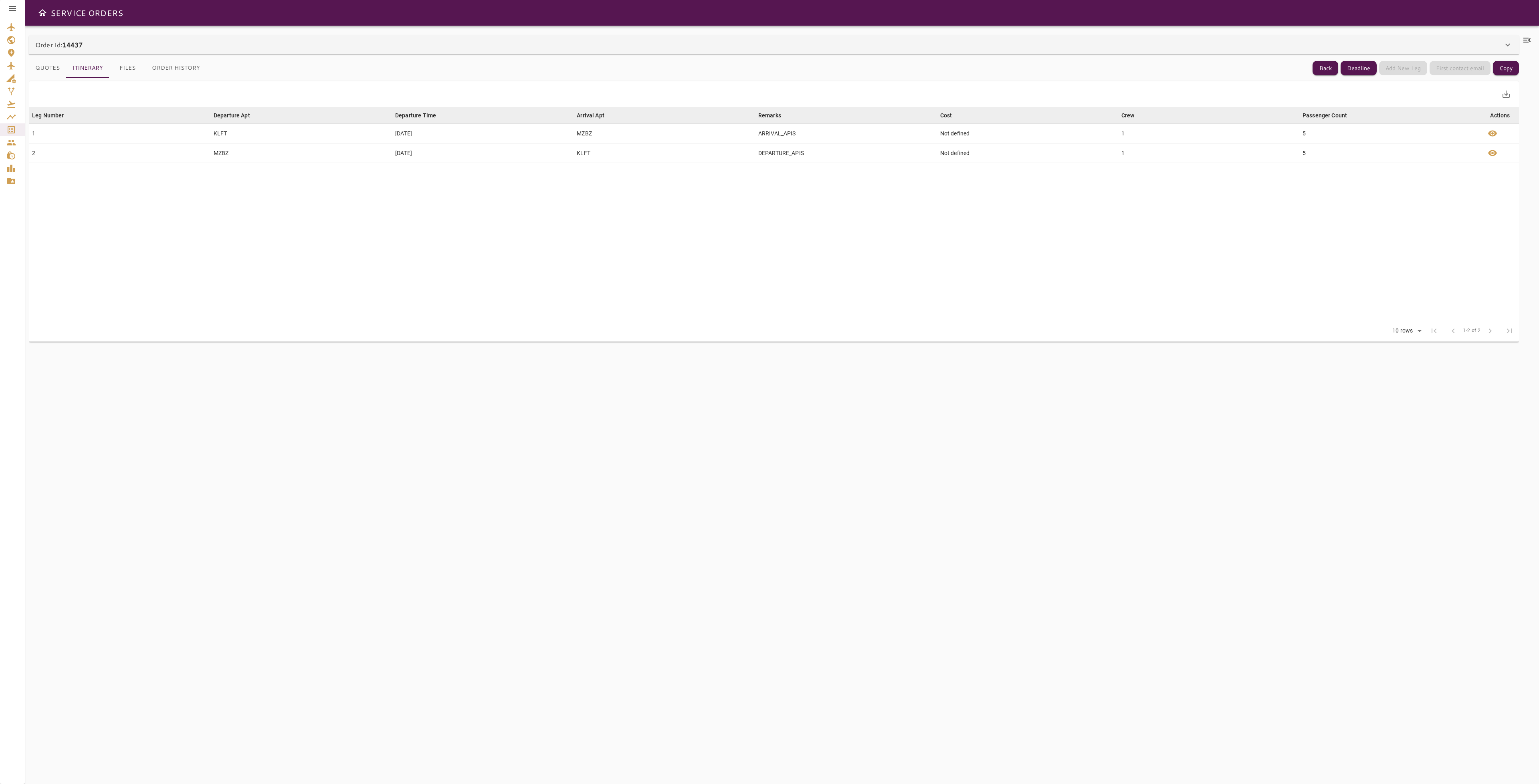
click at [124, 70] on button "Files" at bounding box center [127, 68] width 36 height 19
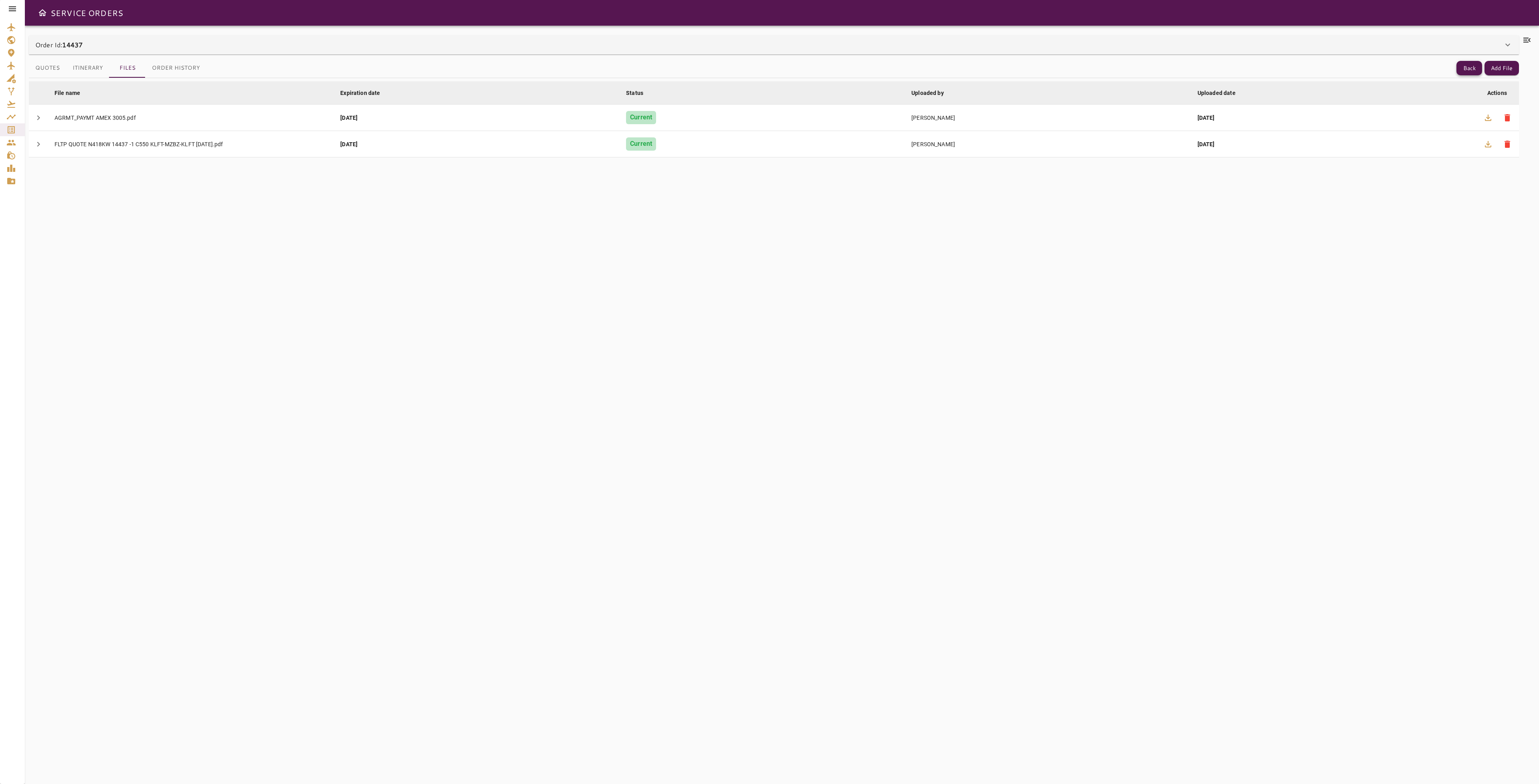
click at [1461, 69] on button "Back" at bounding box center [1469, 68] width 26 height 15
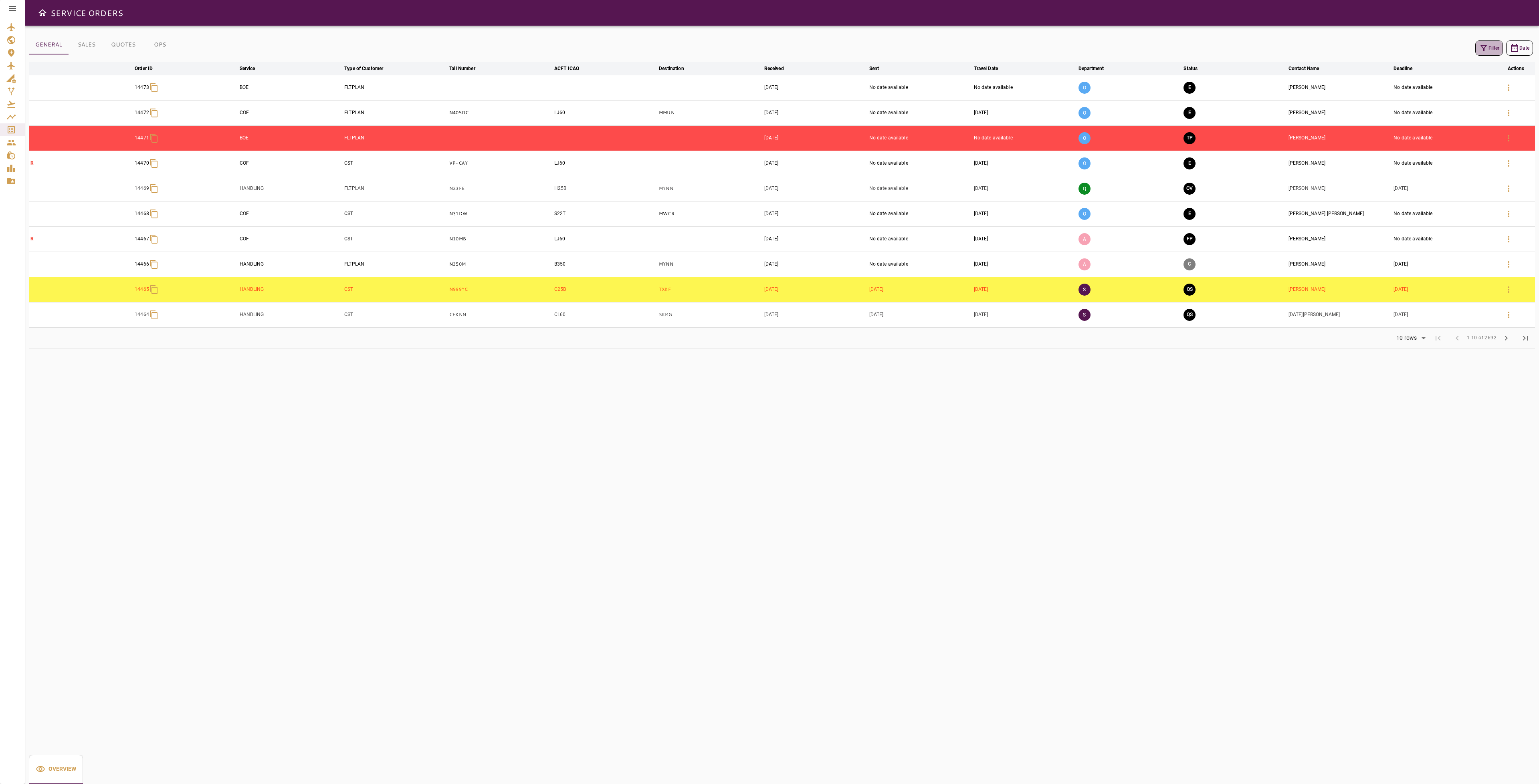
click at [1486, 50] on icon "button" at bounding box center [1483, 48] width 10 height 10
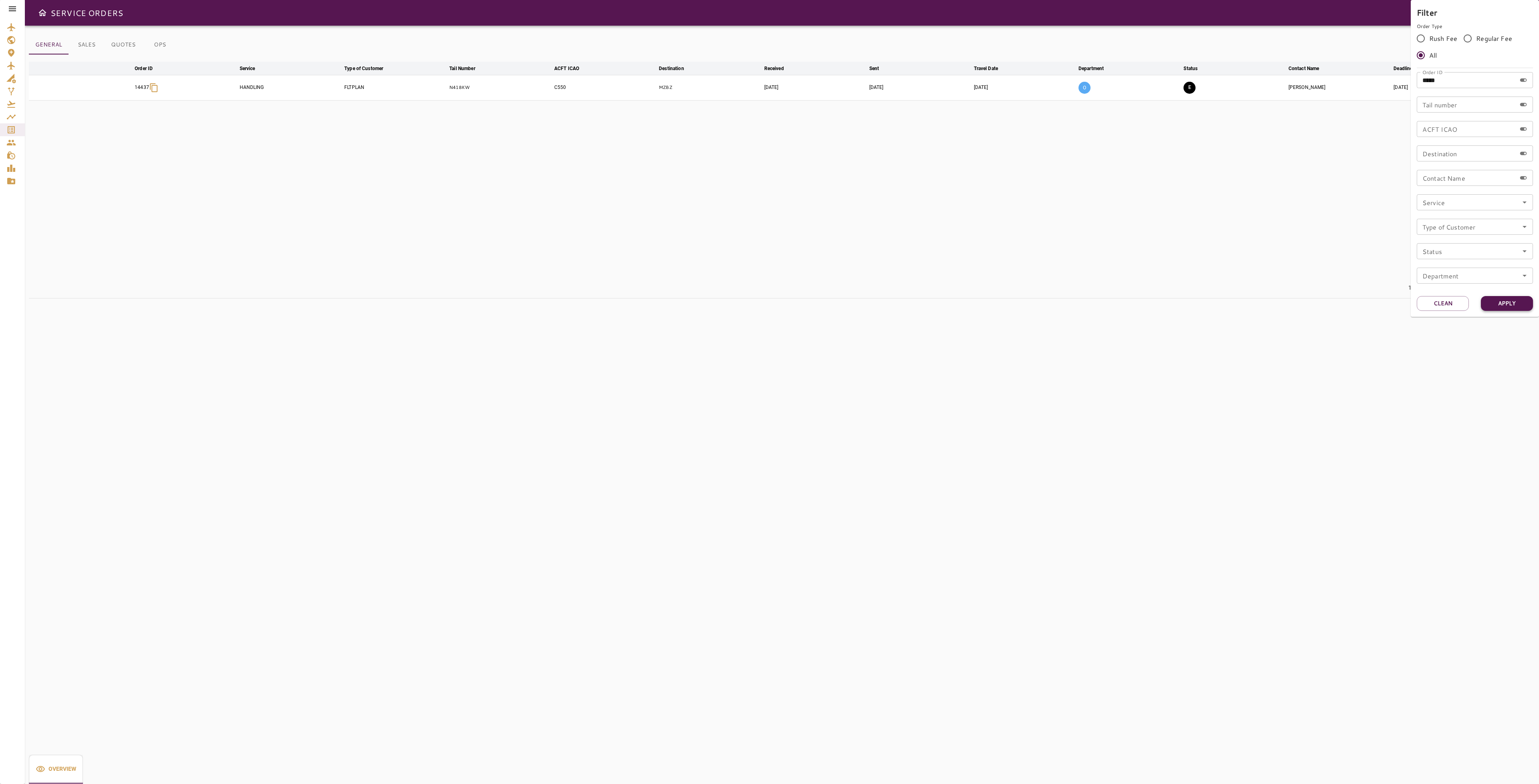
click at [1498, 303] on button "Apply" at bounding box center [1507, 303] width 52 height 15
click at [165, 47] on div at bounding box center [770, 392] width 1539 height 784
click at [158, 47] on button "OPS" at bounding box center [160, 45] width 36 height 19
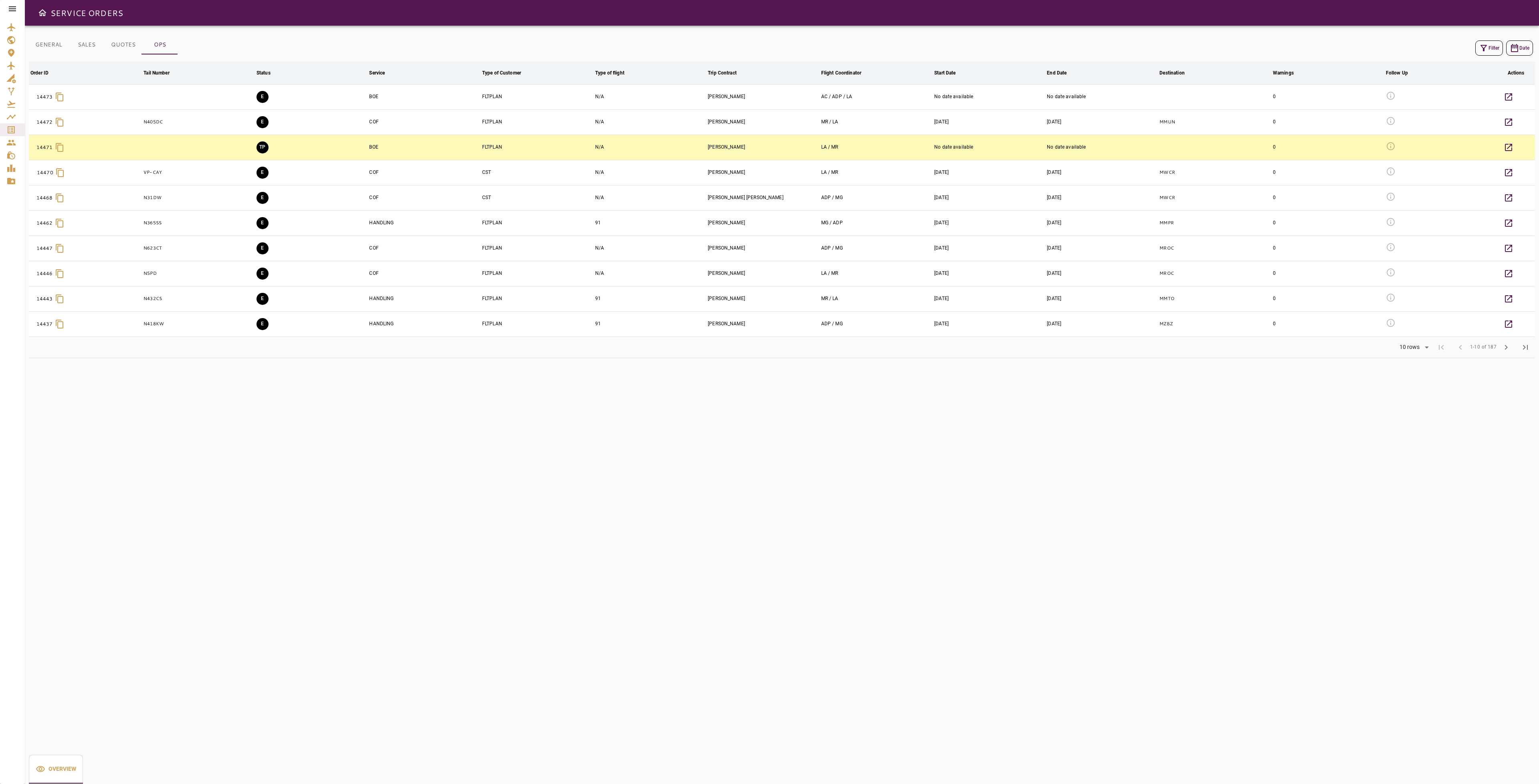
click at [1488, 51] on button "Filter" at bounding box center [1489, 48] width 27 height 15
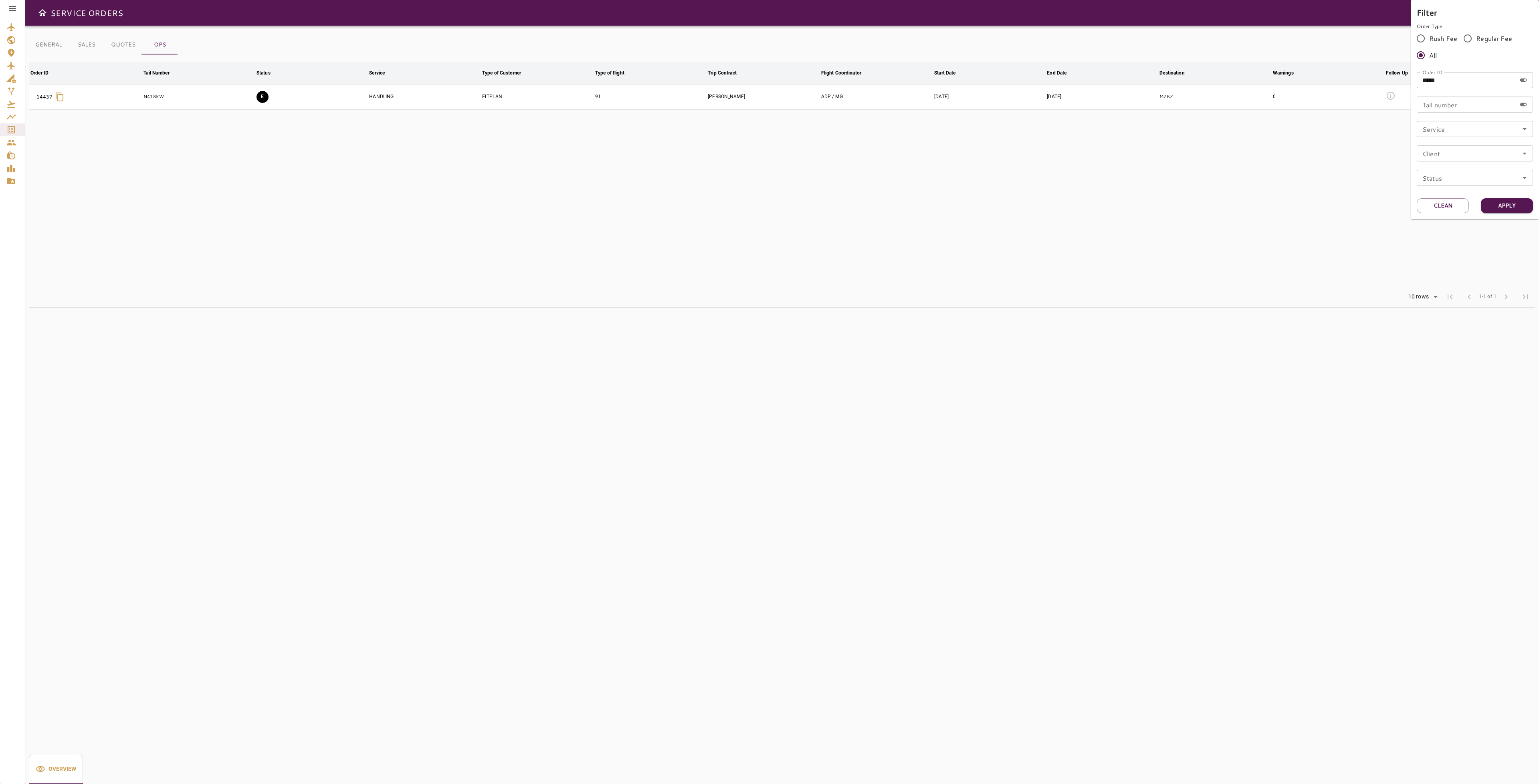
click at [1111, 213] on div at bounding box center [770, 392] width 1539 height 784
click at [811, 130] on table "Order ID arrow_downward Tail Number arrow_downward Status arrow_downward Servic…" at bounding box center [781, 174] width 1506 height 225
click at [1510, 93] on icon "button" at bounding box center [1509, 97] width 10 height 10
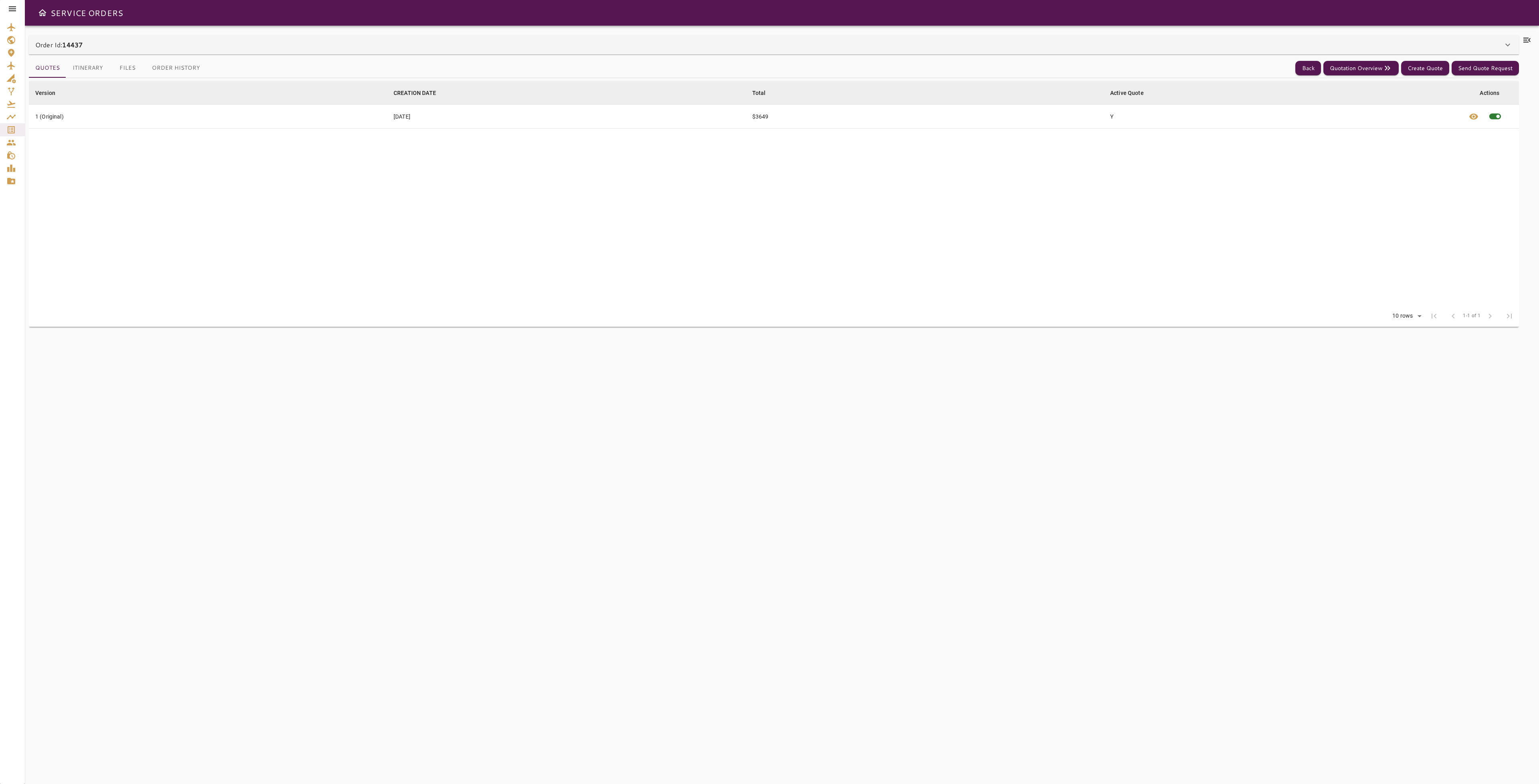
click at [1525, 36] on icon at bounding box center [1527, 40] width 10 height 10
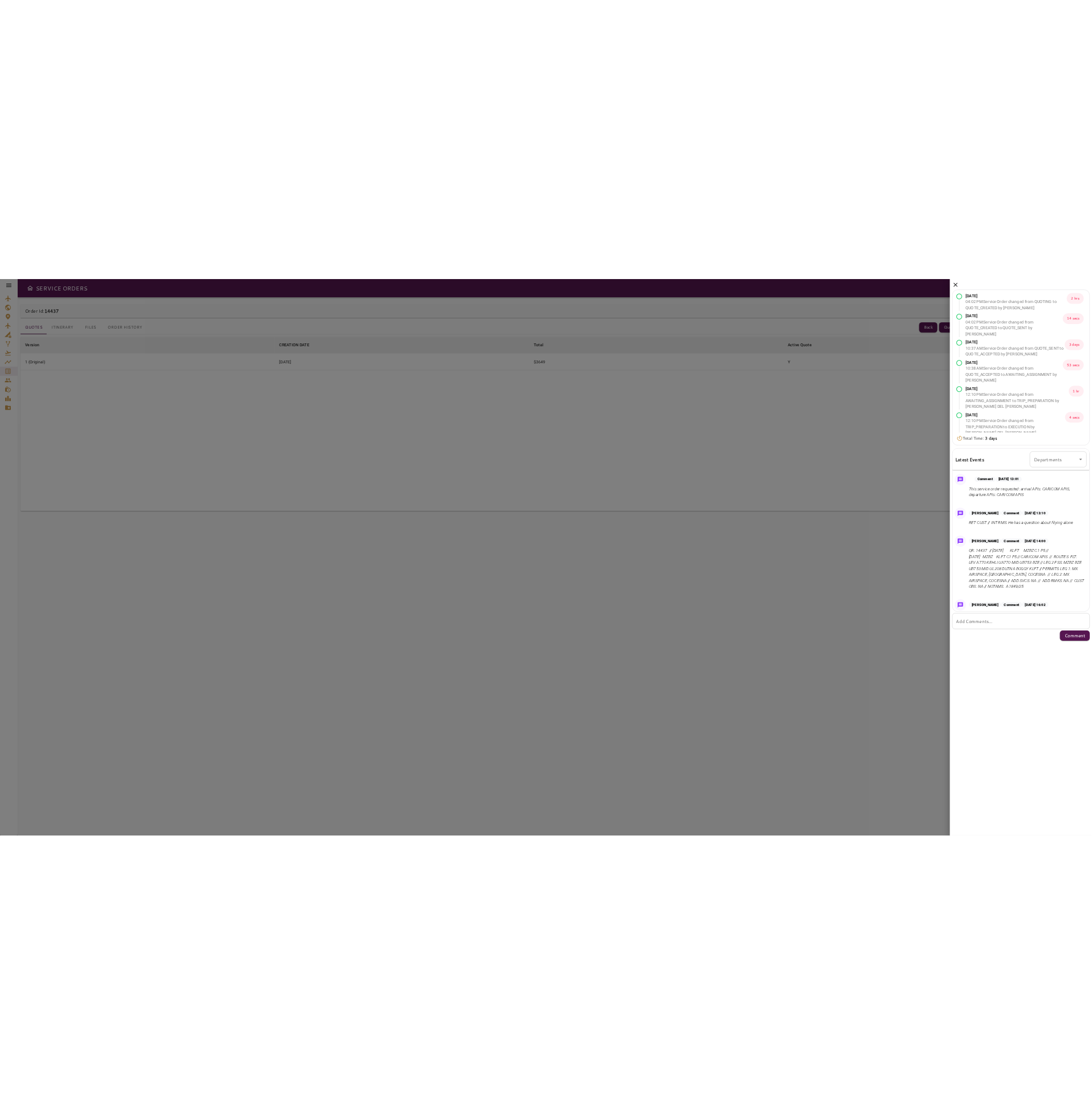
scroll to position [250, 0]
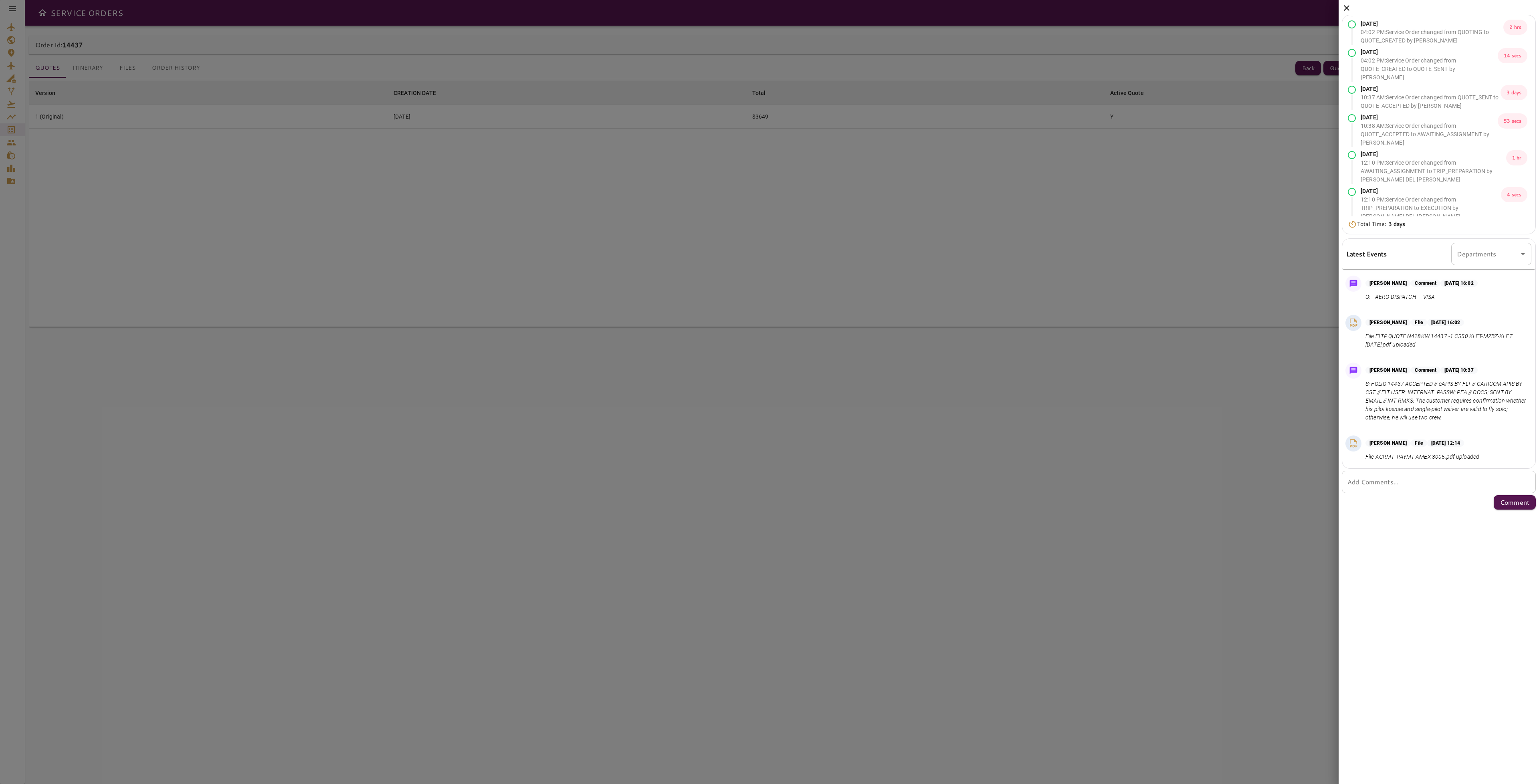
click at [1103, 423] on div at bounding box center [770, 392] width 1539 height 784
click at [1342, 8] on icon at bounding box center [1347, 8] width 10 height 10
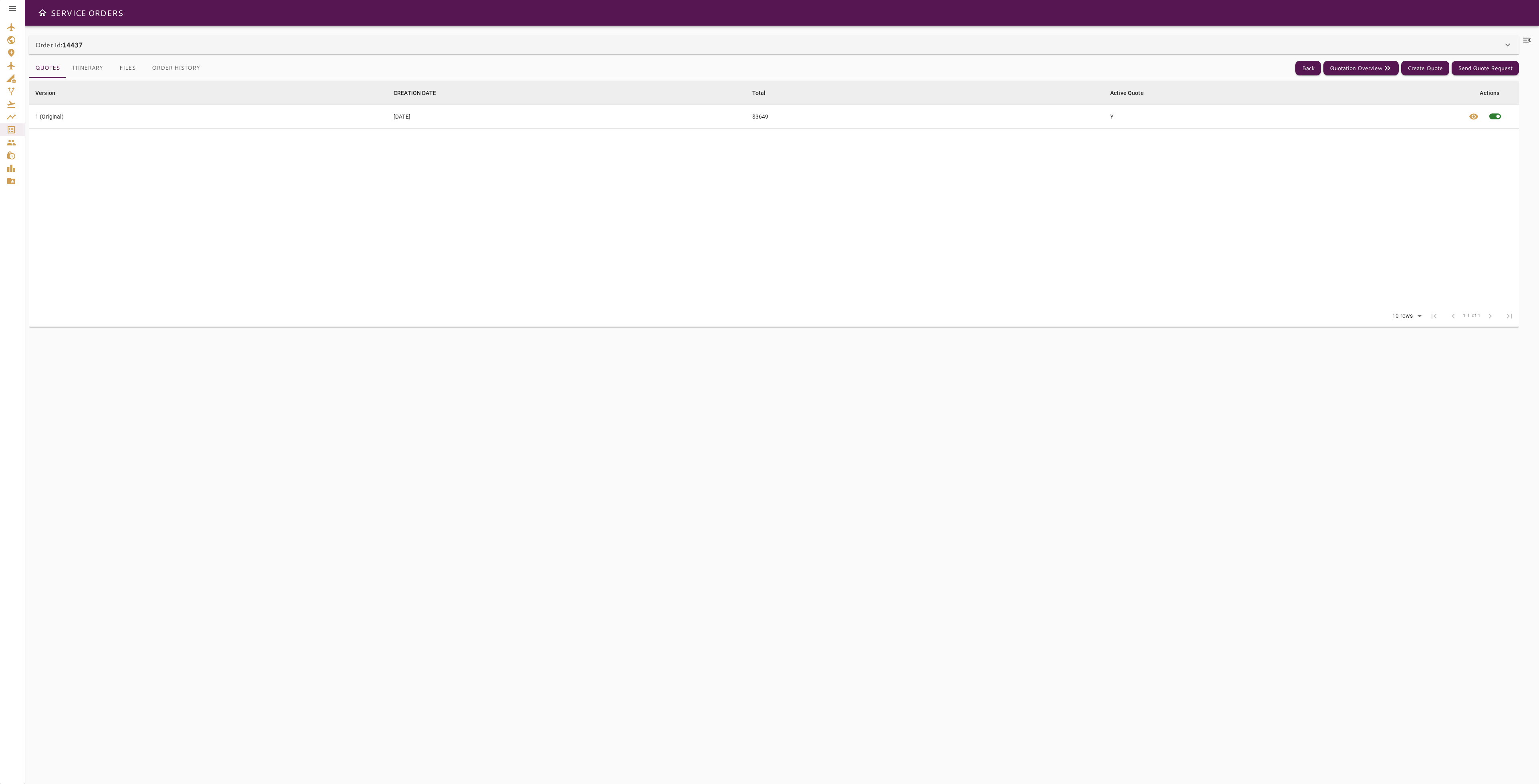
drag, startPoint x: 839, startPoint y: 278, endPoint x: 836, endPoint y: 270, distance: 8.5
click at [837, 274] on table "Version arrow_downward CREATION DATE arrow_downward Total arrow_downward Active…" at bounding box center [774, 193] width 1490 height 225
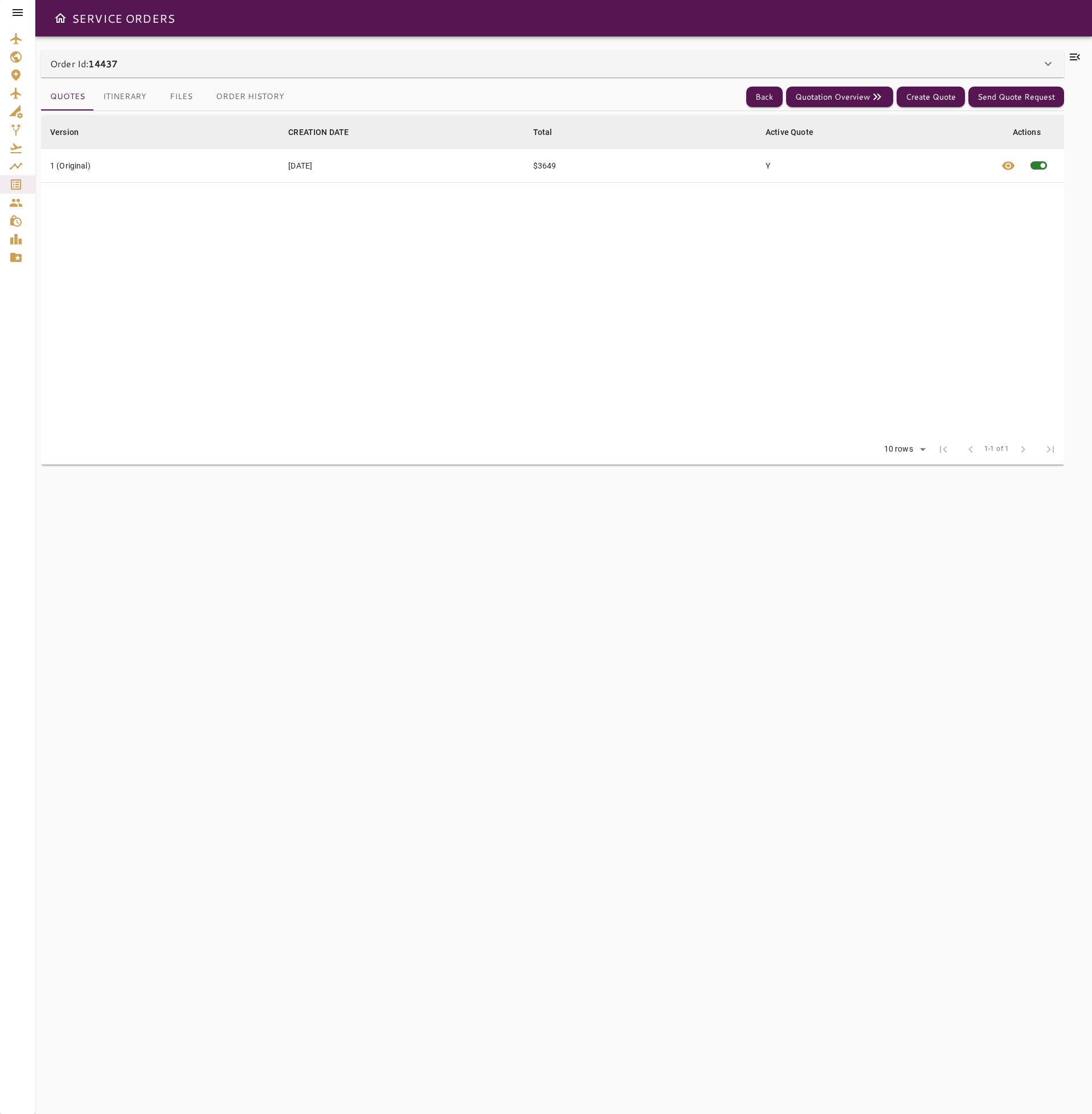
click at [128, 99] on button "Itinerary" at bounding box center [125, 97] width 61 height 27
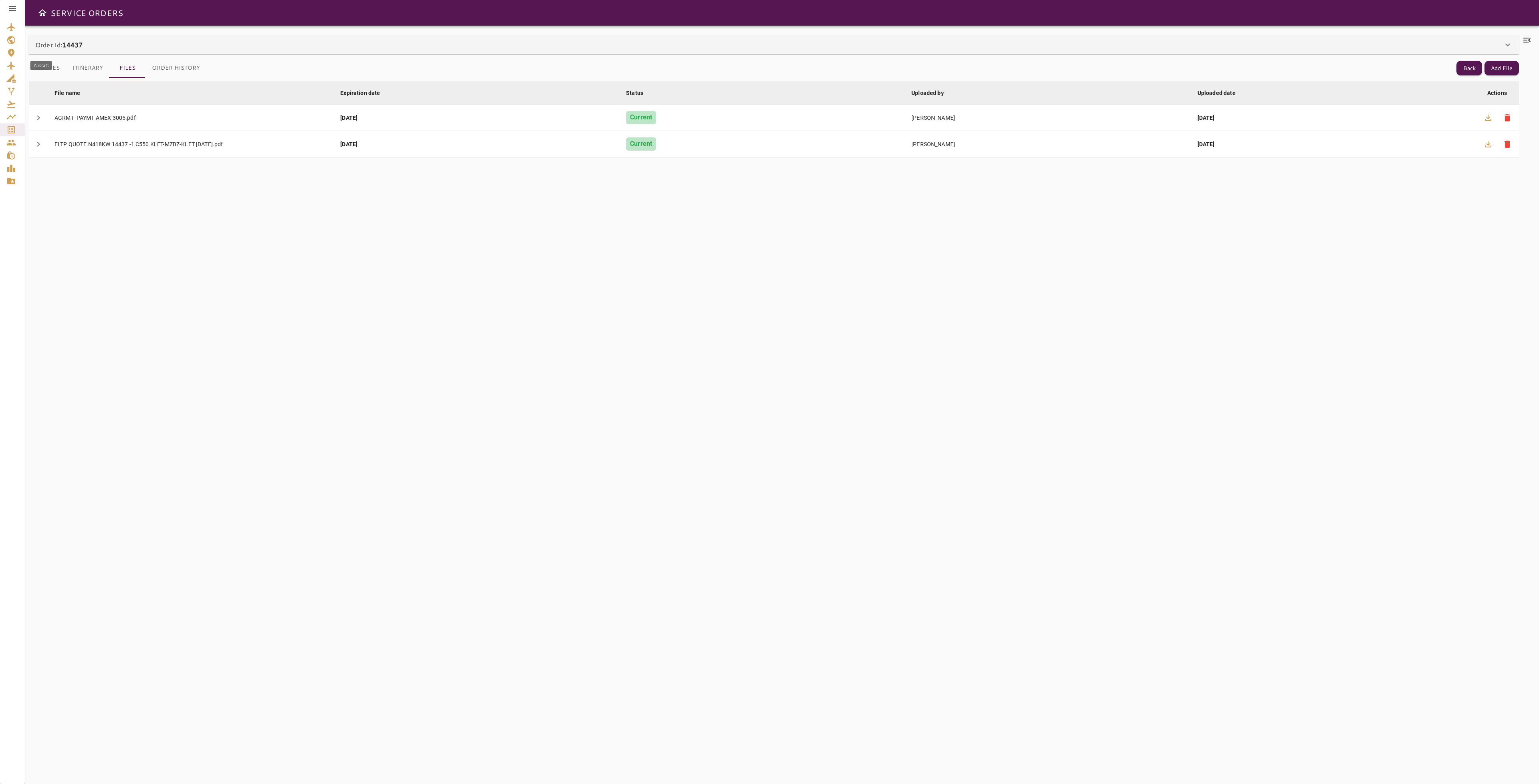
click at [11, 64] on icon "Aircraft" at bounding box center [11, 65] width 8 height 8
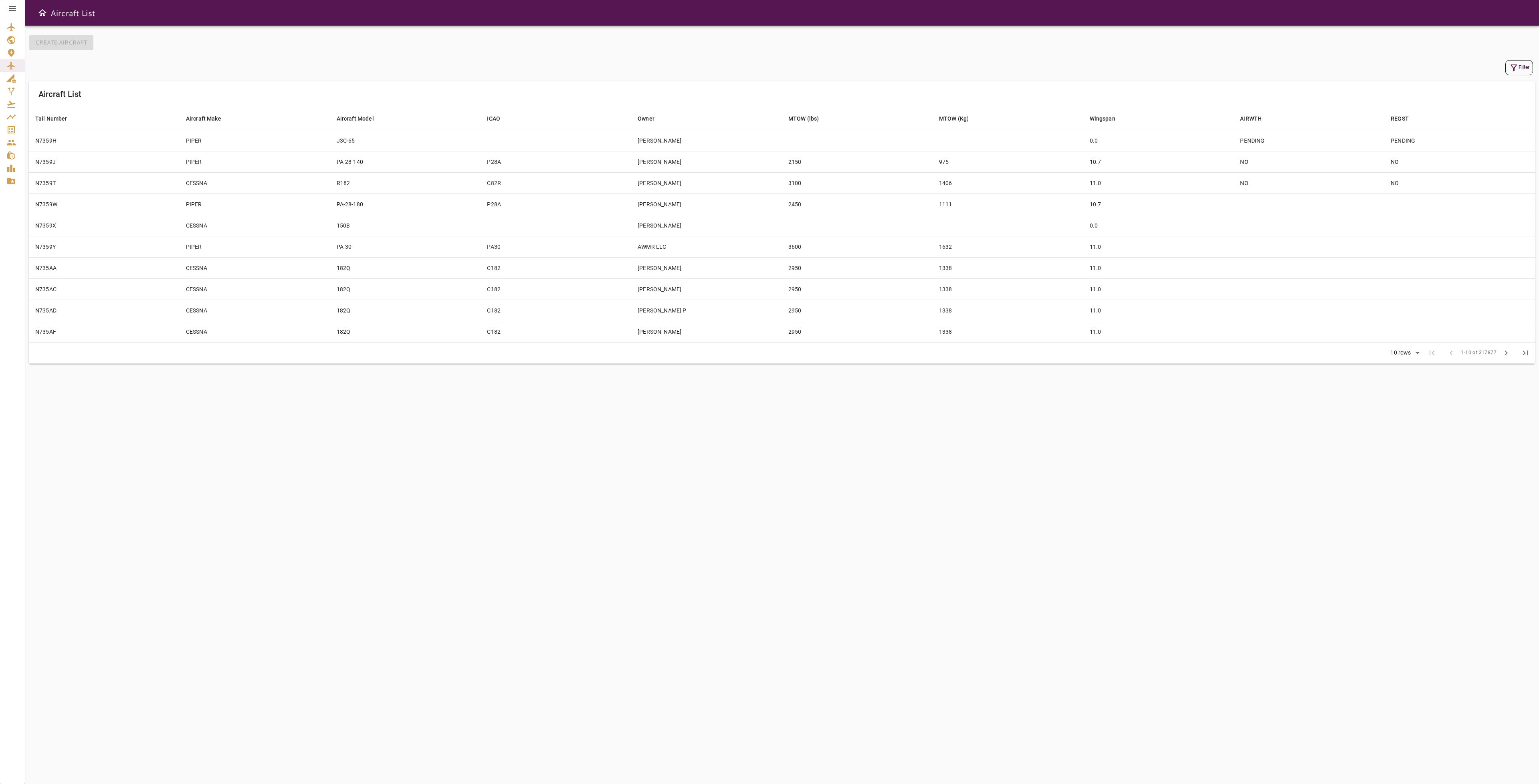
click at [1510, 66] on icon "button" at bounding box center [1514, 67] width 10 height 10
click at [1437, 34] on input "Tail Number" at bounding box center [1458, 35] width 99 height 16
type input "******"
click at [1507, 137] on button "Apply" at bounding box center [1498, 136] width 52 height 15
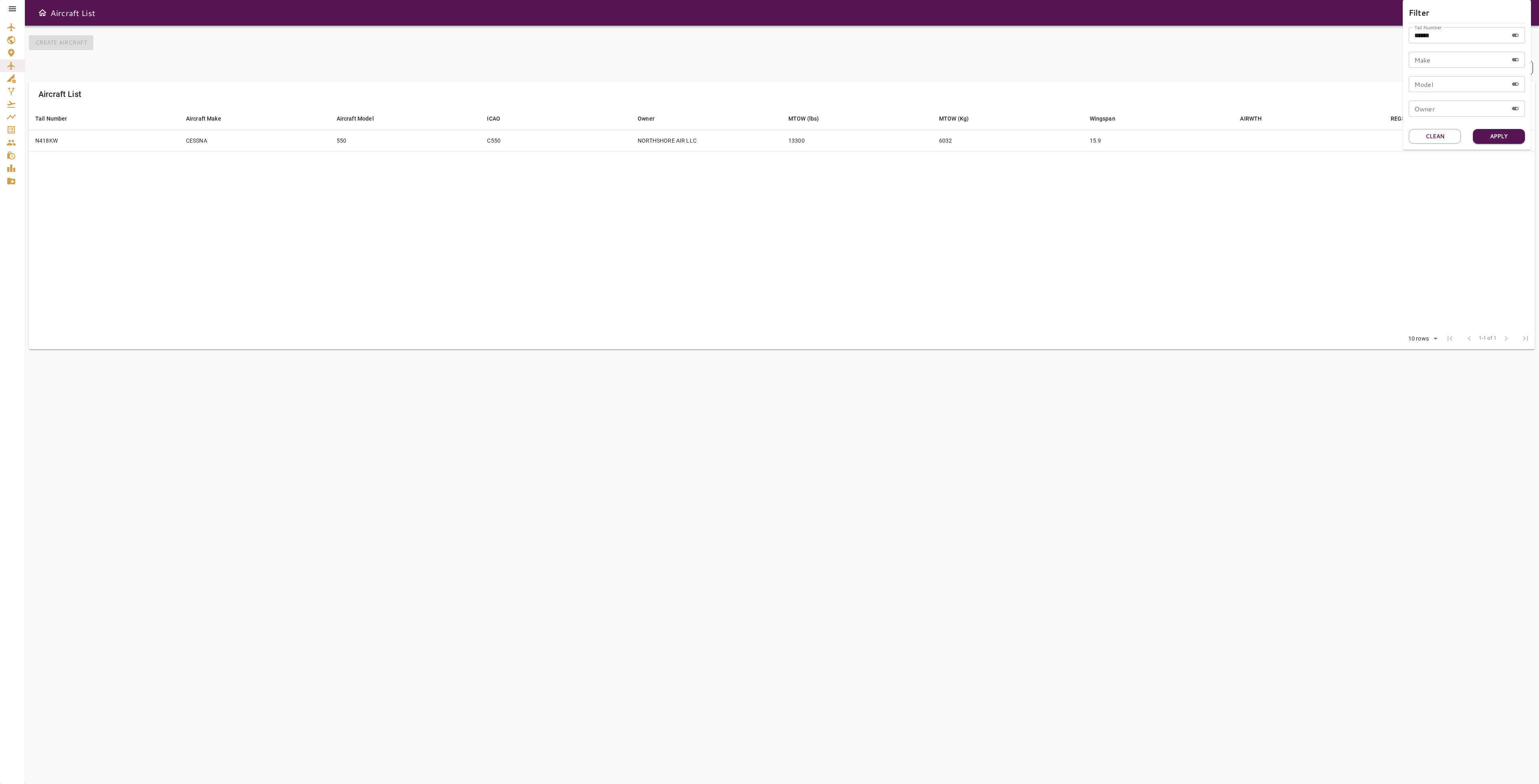
click at [819, 143] on div at bounding box center [770, 392] width 1539 height 784
click at [377, 147] on td "550" at bounding box center [406, 140] width 151 height 21
